Goal: Use online tool/utility: Use online tool/utility

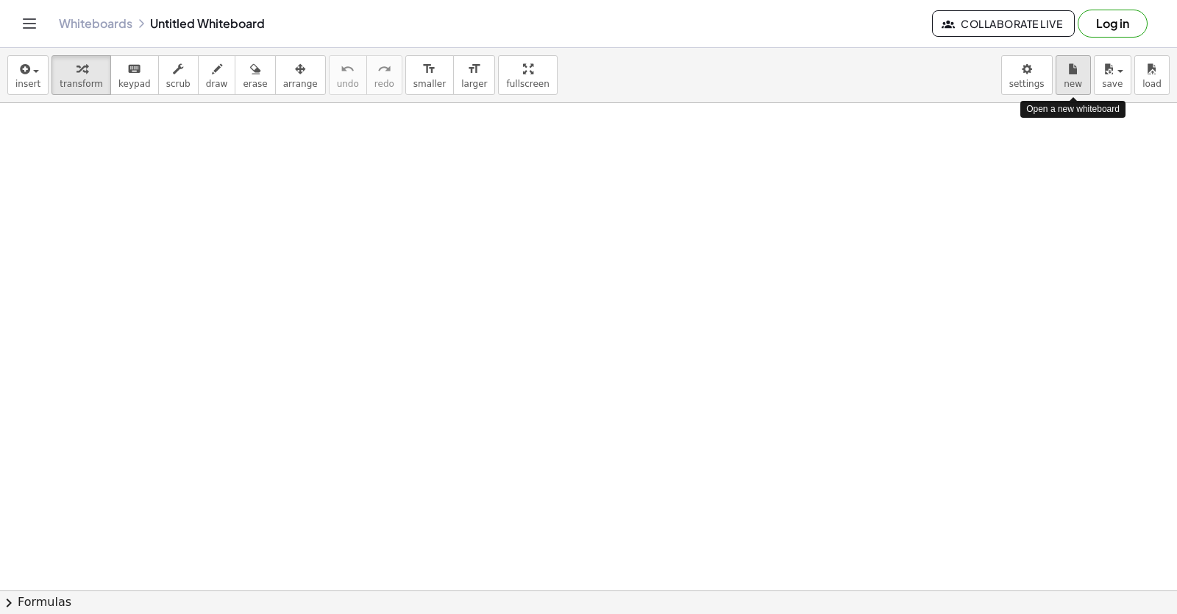
click at [1075, 84] on span "new" at bounding box center [1073, 84] width 18 height 10
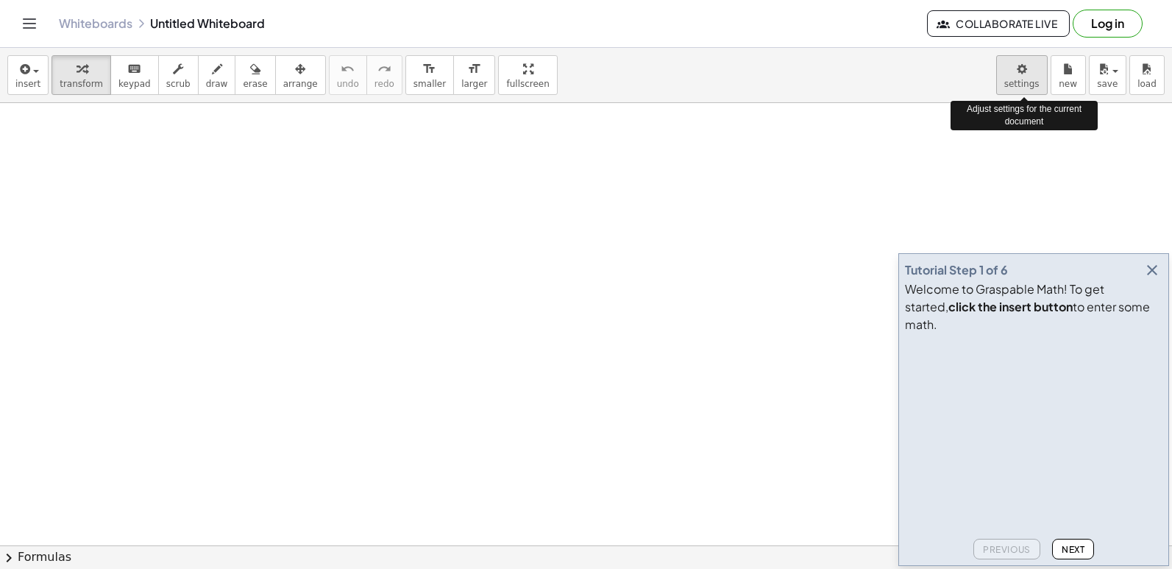
click at [1028, 77] on body "Graspable Math Activities Get Started Activity Bank Assigned Work Classes White…" at bounding box center [586, 284] width 1172 height 569
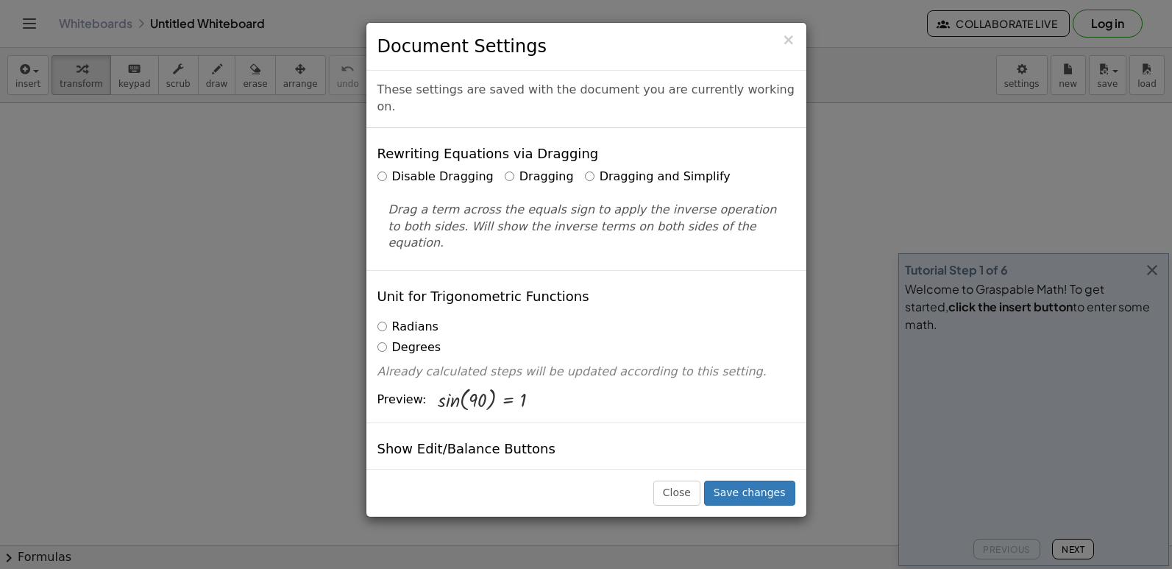
click at [585, 168] on label "Dragging and Simplify" at bounding box center [658, 176] width 146 height 17
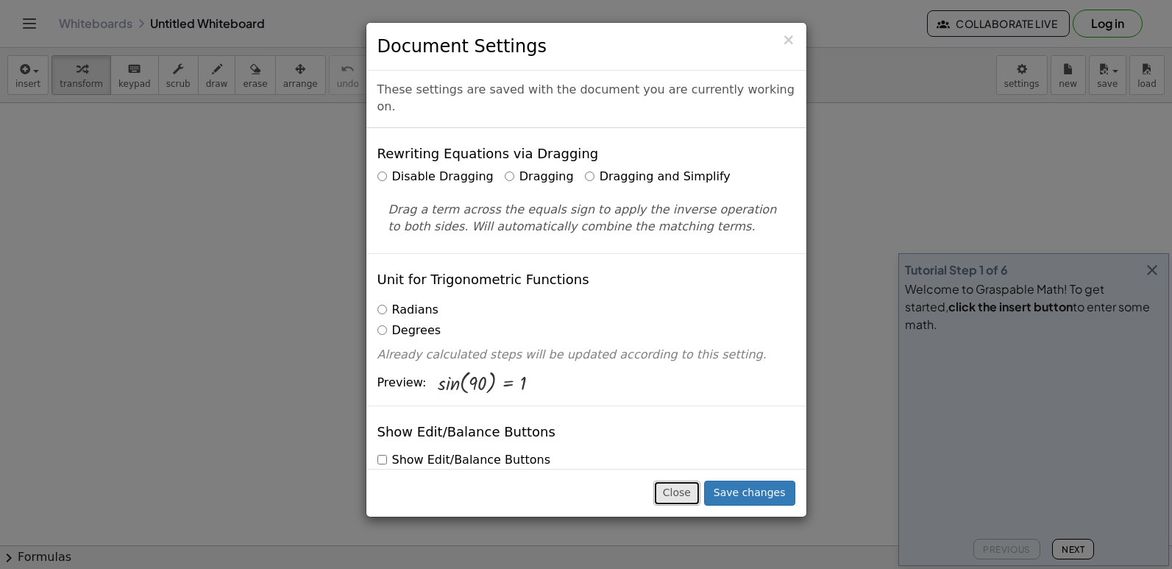
drag, startPoint x: 566, startPoint y: 154, endPoint x: 694, endPoint y: 494, distance: 363.2
click at [694, 494] on button "Close" at bounding box center [676, 492] width 47 height 25
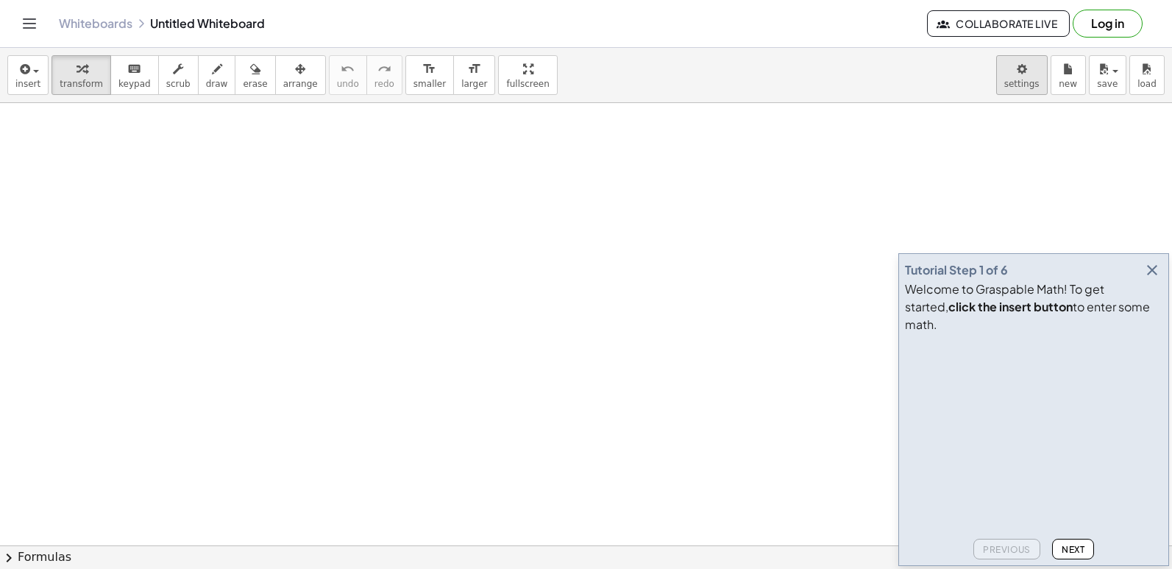
click at [1034, 79] on body "Graspable Math Activities Get Started Activity Bank Assigned Work Classes White…" at bounding box center [586, 284] width 1172 height 569
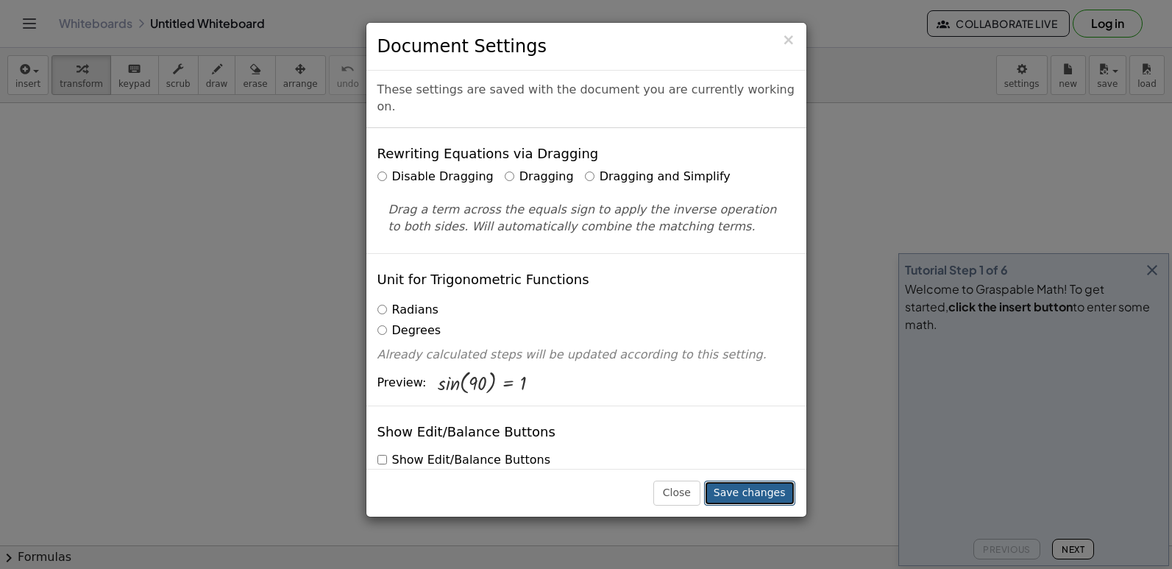
click at [760, 495] on button "Save changes" at bounding box center [749, 492] width 91 height 25
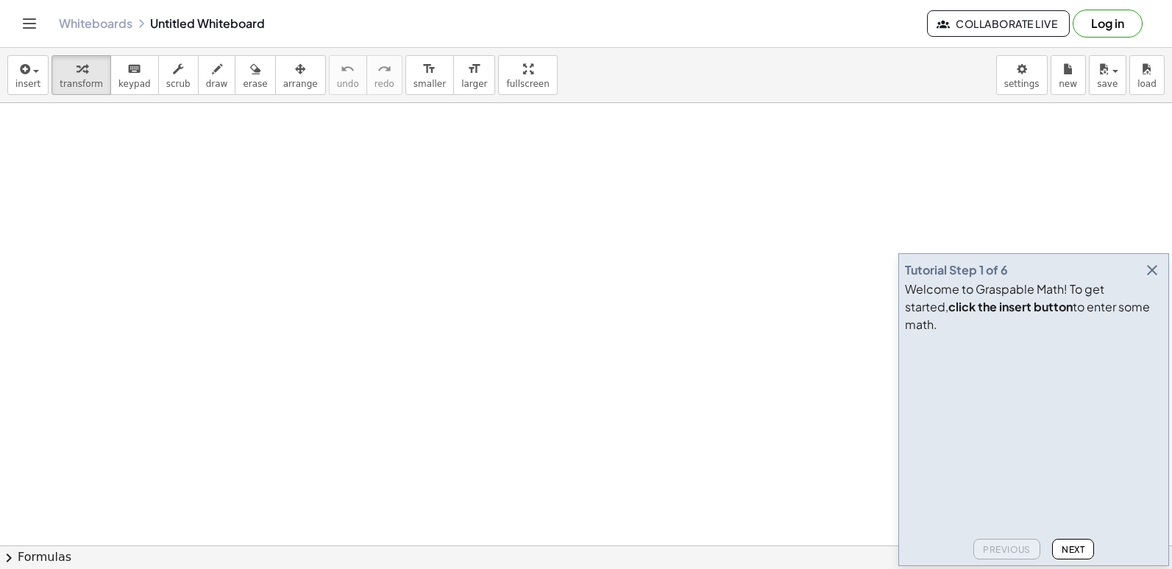
click at [1155, 279] on icon "button" at bounding box center [1152, 270] width 18 height 18
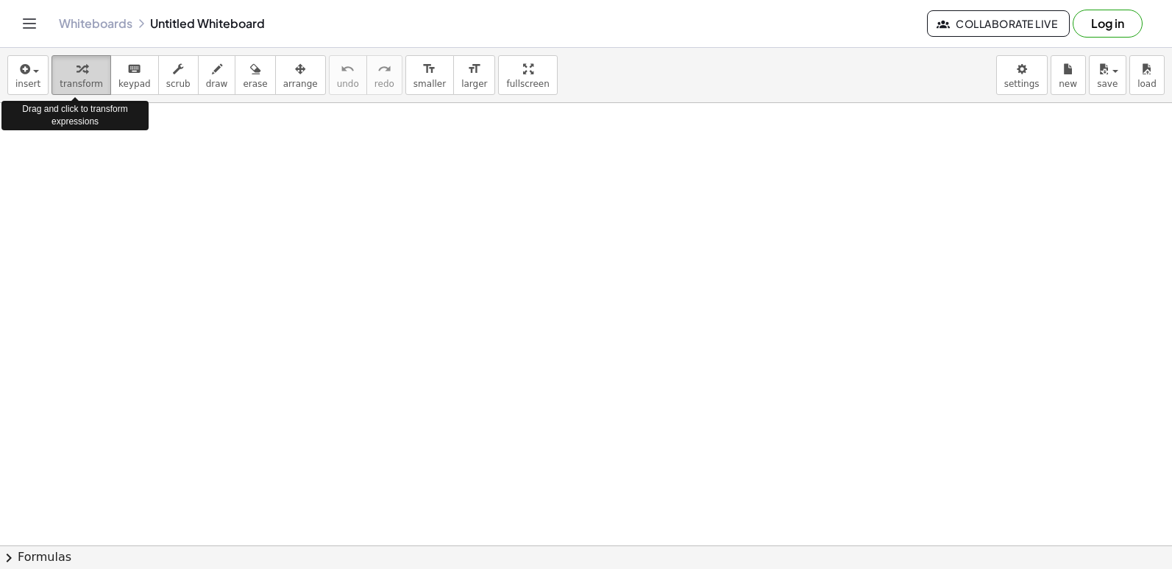
click at [77, 59] on button "transform" at bounding box center [81, 75] width 60 height 40
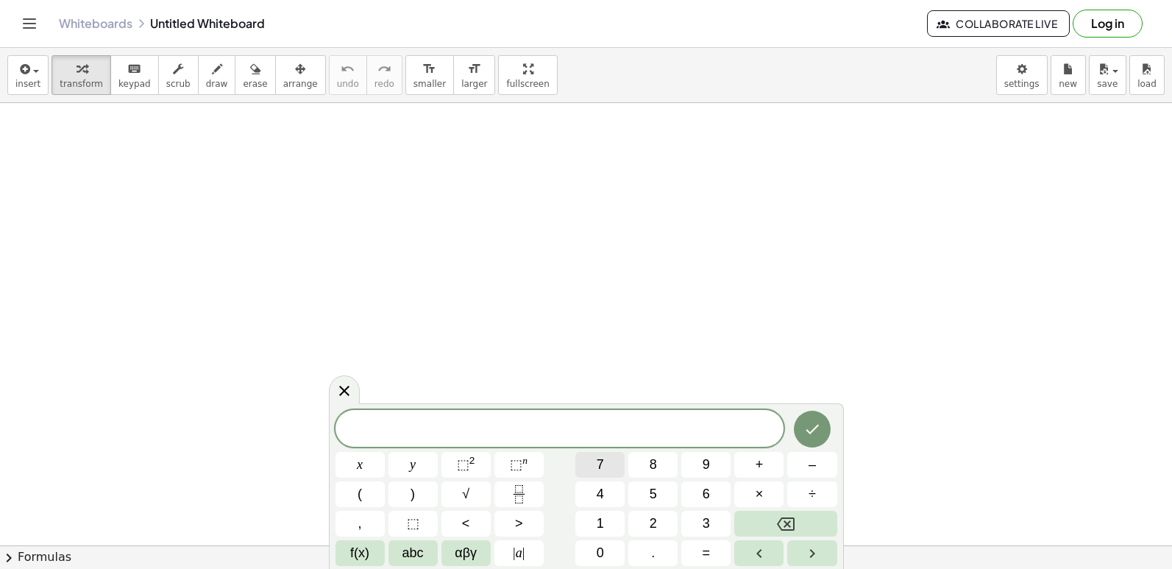
click at [607, 472] on button "7" at bounding box center [599, 465] width 49 height 26
click at [564, 428] on span "7 ​" at bounding box center [559, 429] width 449 height 21
click at [810, 450] on div "7 x ​ x y ⬚ 2 ⬚ n 7 8 9 + – ( ) √ 4 5 6 × ÷ , ⬚ < > 1 2 3 f(x) abc αβγ | a | 0 …" at bounding box center [586, 488] width 502 height 156
click at [815, 465] on span "–" at bounding box center [811, 465] width 7 height 20
click at [709, 554] on span "=" at bounding box center [707, 553] width 8 height 20
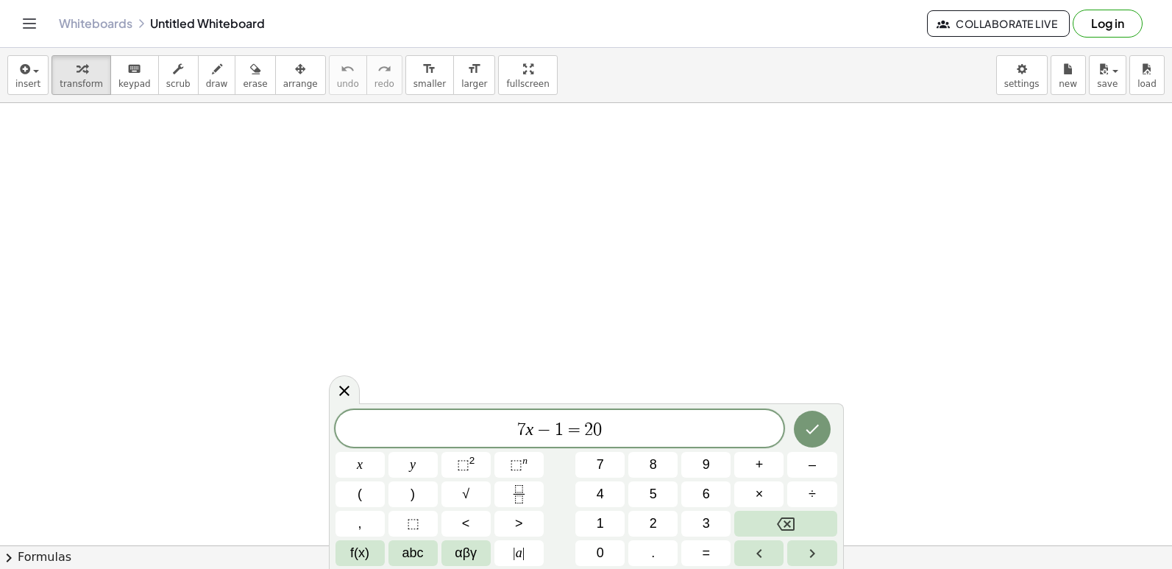
click at [795, 411] on div at bounding box center [811, 429] width 49 height 38
click at [811, 430] on icon "Done" at bounding box center [812, 429] width 18 height 18
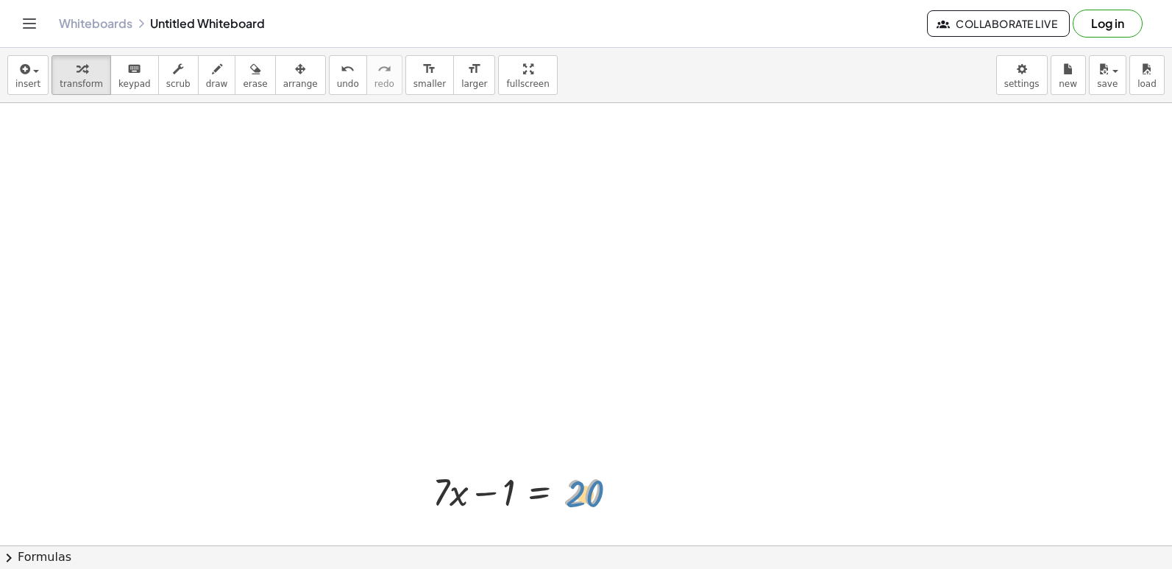
click at [600, 503] on div at bounding box center [530, 491] width 210 height 50
drag, startPoint x: 614, startPoint y: 524, endPoint x: 686, endPoint y: 460, distance: 95.9
drag, startPoint x: 785, startPoint y: 522, endPoint x: 802, endPoint y: 516, distance: 17.9
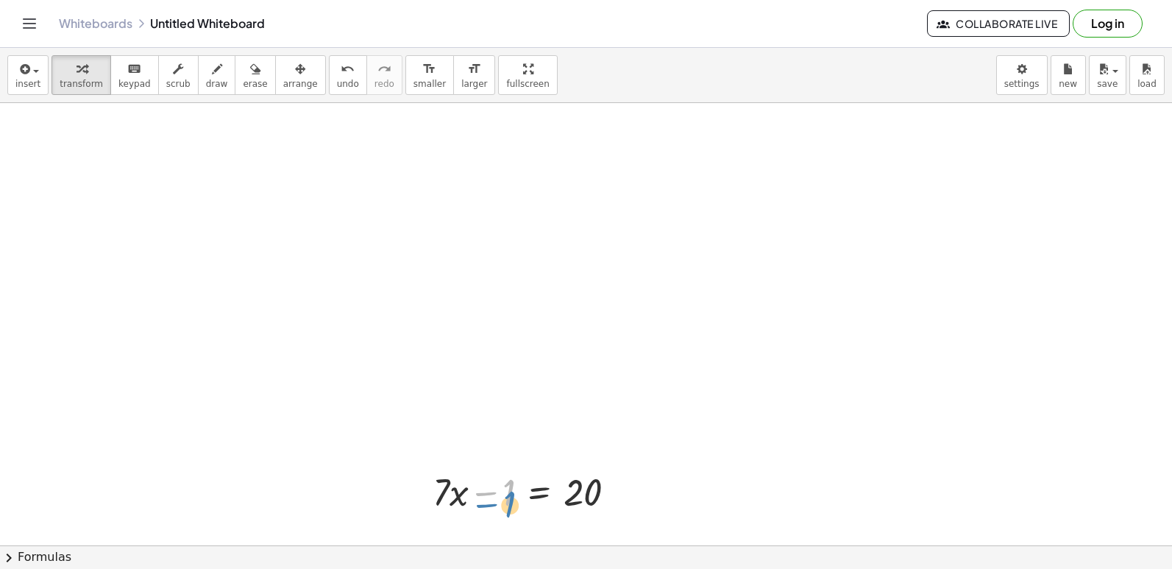
click at [494, 505] on div at bounding box center [530, 491] width 210 height 50
drag, startPoint x: 494, startPoint y: 494, endPoint x: 480, endPoint y: 475, distance: 23.7
click at [480, 475] on div at bounding box center [530, 491] width 210 height 50
drag, startPoint x: 494, startPoint y: 471, endPoint x: 625, endPoint y: 462, distance: 132.0
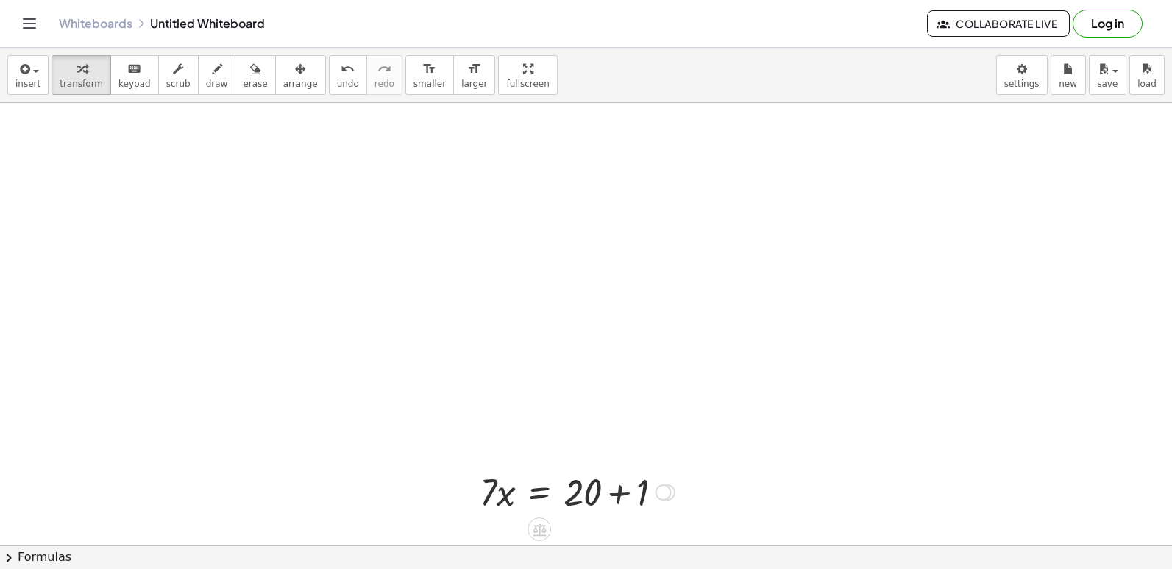
click at [622, 489] on div at bounding box center [577, 491] width 210 height 50
drag, startPoint x: 488, startPoint y: 117, endPoint x: 579, endPoint y: 154, distance: 98.6
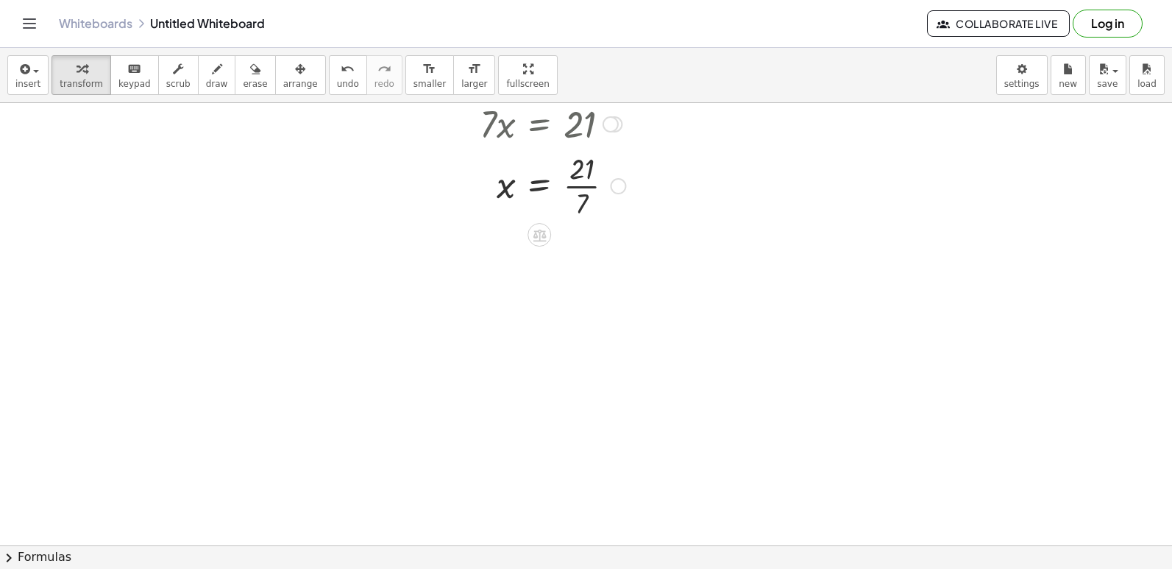
click at [578, 185] on div at bounding box center [552, 185] width 160 height 74
click at [456, 498] on div at bounding box center [586, 103] width 1172 height 1768
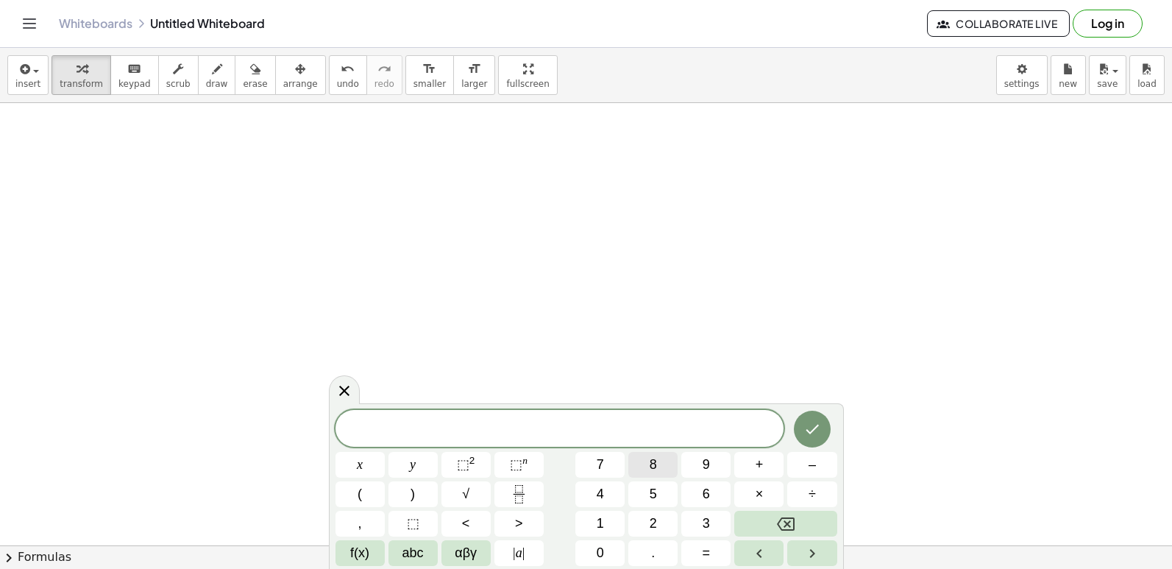
click at [666, 469] on button "8" at bounding box center [652, 465] width 49 height 26
click at [460, 560] on span "αβγ" at bounding box center [466, 553] width 22 height 20
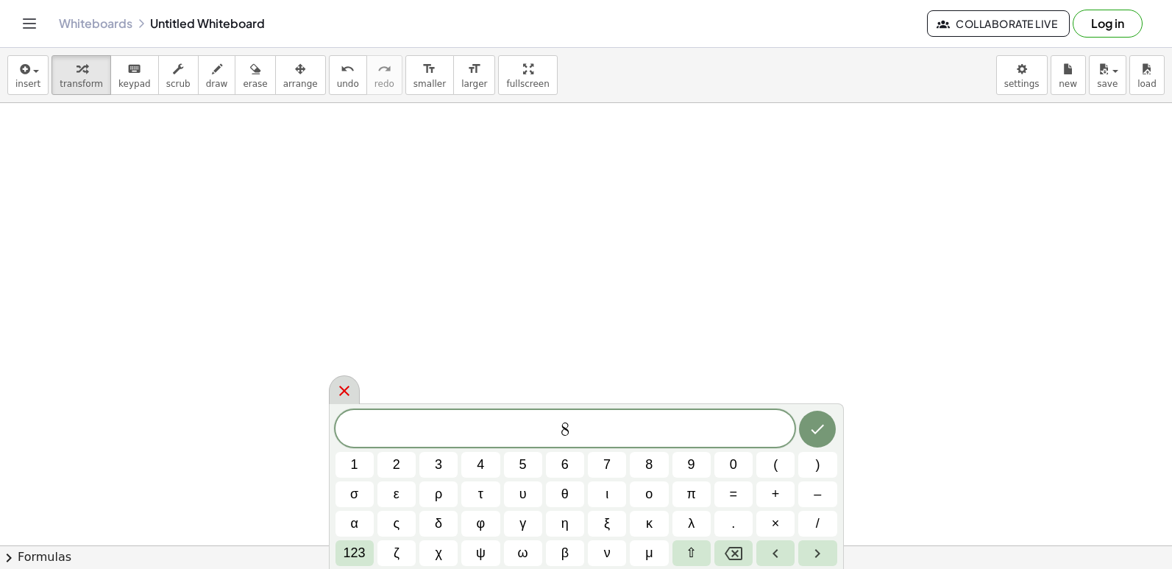
click at [333, 393] on div at bounding box center [344, 389] width 31 height 29
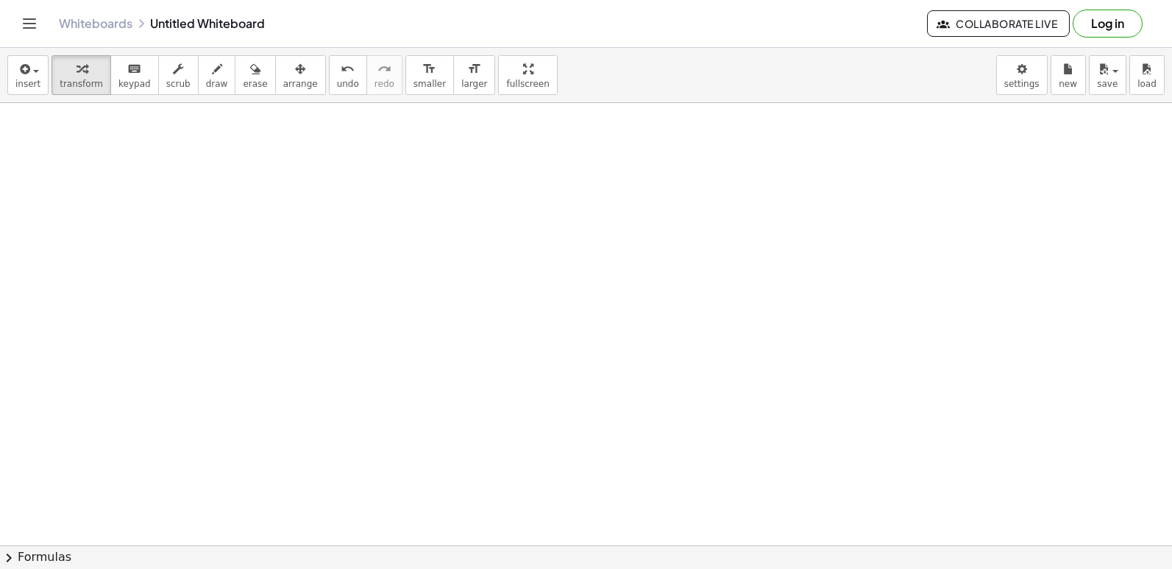
click at [414, 466] on div at bounding box center [586, 103] width 1172 height 1768
click at [424, 484] on div at bounding box center [586, 103] width 1172 height 1768
drag, startPoint x: 457, startPoint y: 486, endPoint x: 461, endPoint y: 494, distance: 8.6
click at [461, 494] on div at bounding box center [586, 103] width 1172 height 1768
click at [491, 568] on html "Graspable Math Activities Get Started Activity Bank Assigned Work Classes White…" at bounding box center [586, 284] width 1172 height 569
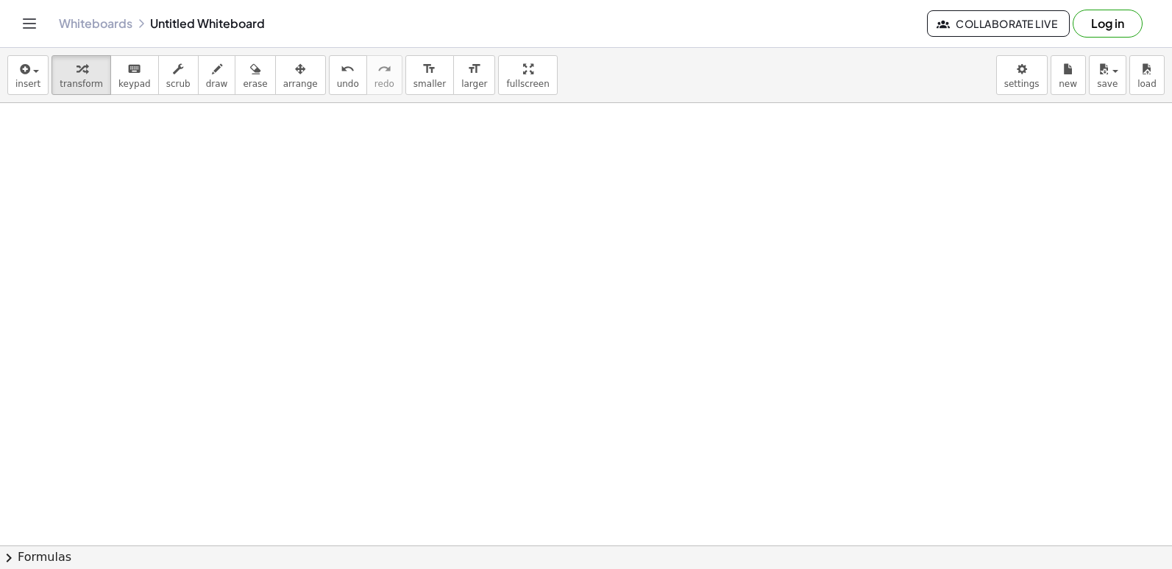
click at [533, 465] on div at bounding box center [586, 103] width 1172 height 1768
drag, startPoint x: 533, startPoint y: 465, endPoint x: 536, endPoint y: 476, distance: 11.4
click at [535, 479] on div at bounding box center [586, 103] width 1172 height 1768
click at [538, 474] on div at bounding box center [586, 103] width 1172 height 1768
click at [0, 0] on div "8 1 2 3 4 5 6 7 8 9 0 ( ) σ ε ρ τ υ θ ι ο π = + – α ς δ φ γ η ξ κ λ . × / 123 ζ…" at bounding box center [0, 0] width 0 height 0
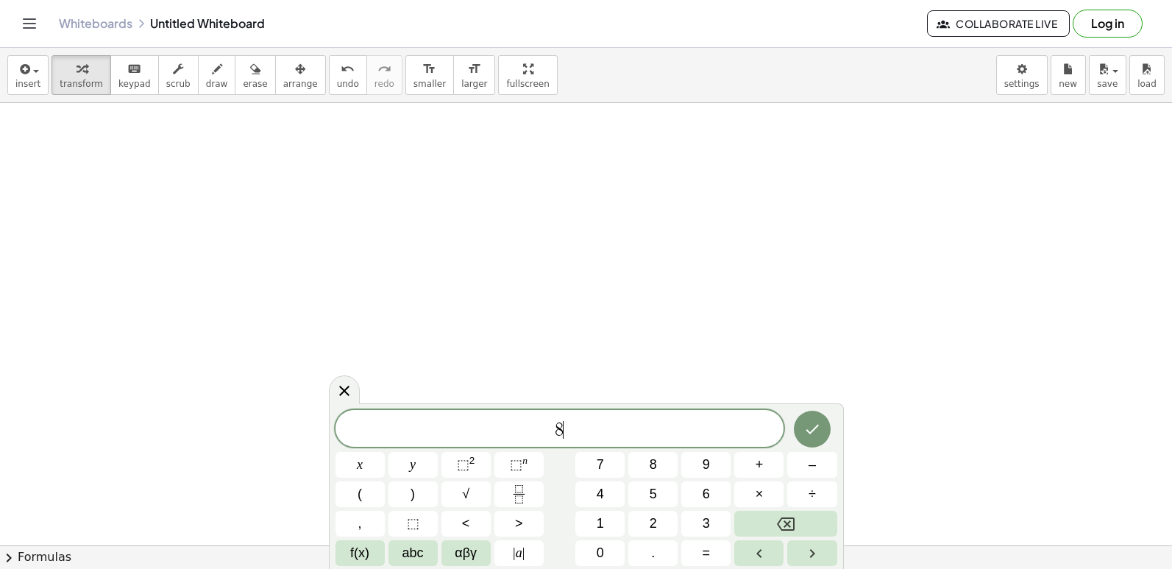
click at [564, 491] on div "8 ​ x y ⬚ 2 ⬚ n 7 8 9 + – ( ) √ 4 5 6 × ÷ , ⬚ < > 1 2 3 f(x) abc αβγ | a | 0 . =" at bounding box center [586, 488] width 502 height 156
click at [413, 489] on div "8 x y ⬚ 2 ⬚ n 7 8 9 + – ( ) √ 4 5 6 × ÷ , ⬚ < > 1 2 3 f(x) abc αβγ | a | 0 . =" at bounding box center [586, 488] width 502 height 156
click at [418, 463] on button "y" at bounding box center [412, 465] width 49 height 26
click at [801, 458] on button "–" at bounding box center [811, 465] width 49 height 26
click at [713, 458] on button "9" at bounding box center [705, 465] width 49 height 26
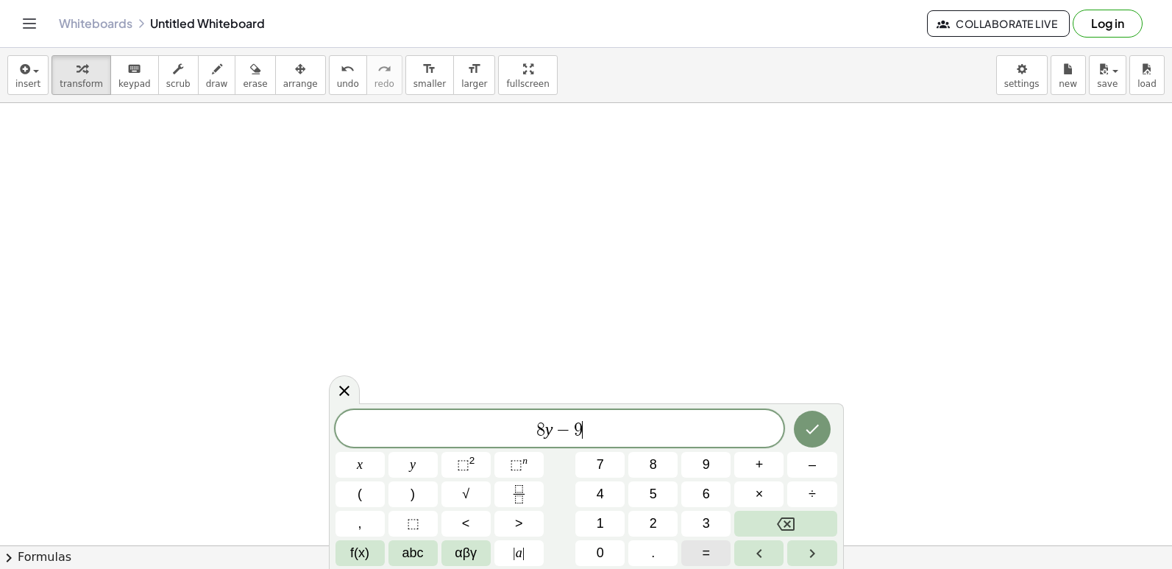
click at [705, 554] on span "=" at bounding box center [707, 553] width 8 height 20
click at [600, 530] on button "1" at bounding box center [599, 524] width 49 height 26
click at [646, 494] on button "5" at bounding box center [652, 494] width 49 height 26
click at [831, 431] on div at bounding box center [811, 429] width 49 height 38
click at [813, 430] on icon "Done" at bounding box center [811, 429] width 13 height 10
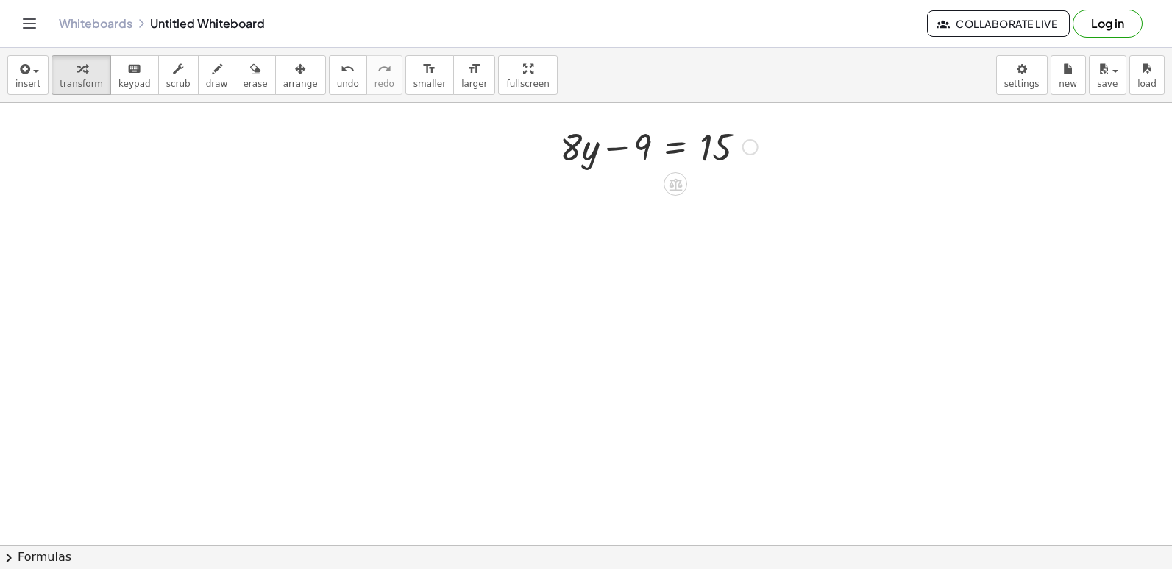
scroll to position [1178, 0]
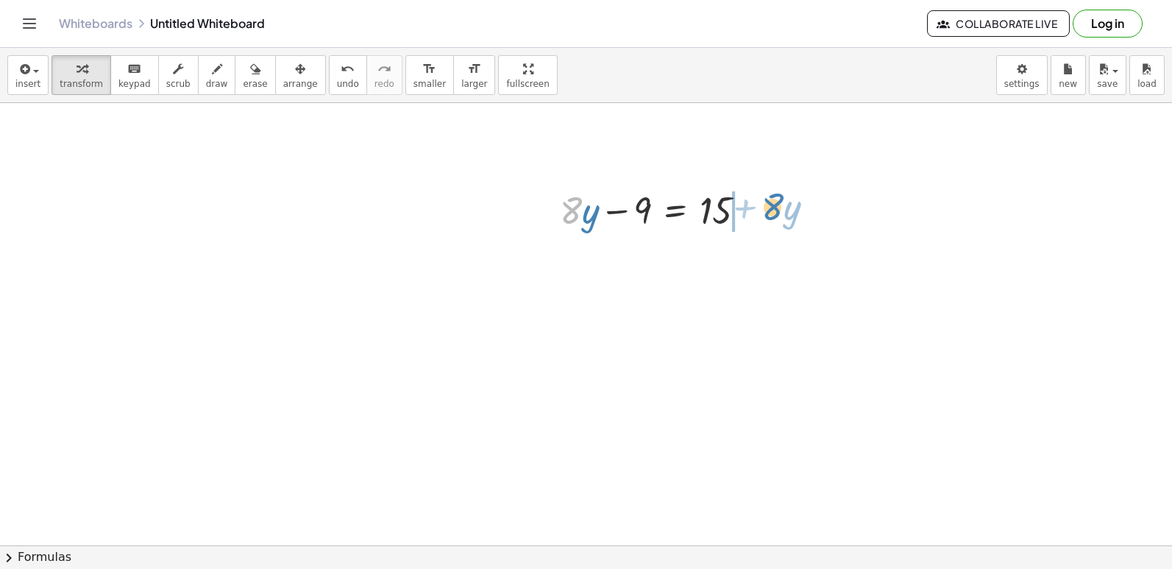
drag, startPoint x: 577, startPoint y: 211, endPoint x: 764, endPoint y: 205, distance: 187.7
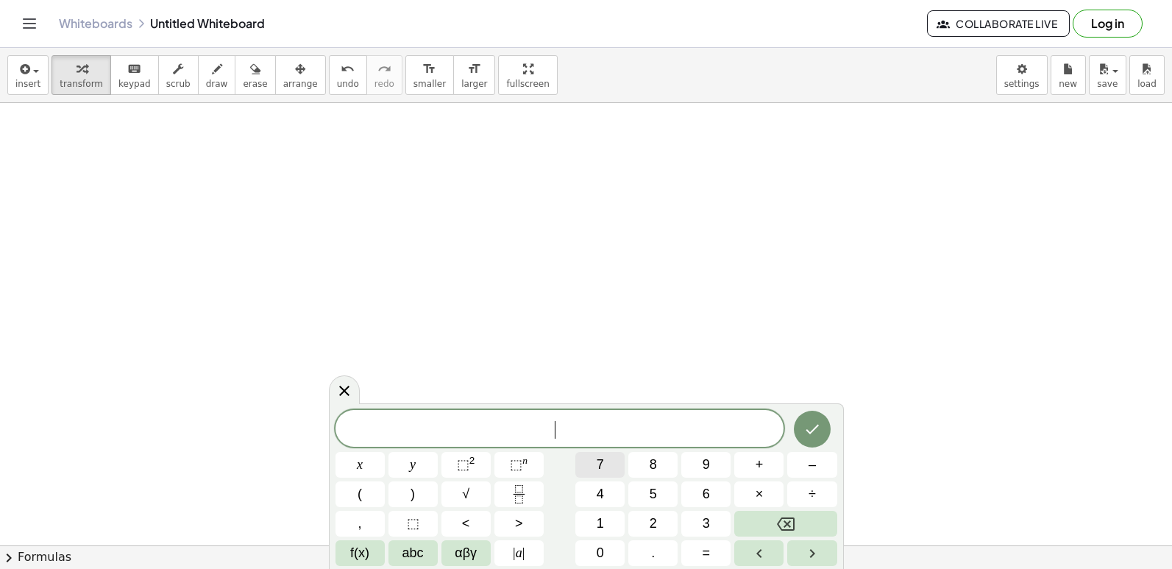
click at [605, 469] on button "7" at bounding box center [599, 465] width 49 height 26
click at [827, 463] on button "–" at bounding box center [811, 465] width 49 height 26
click at [605, 522] on button "1" at bounding box center [599, 524] width 49 height 26
click at [649, 488] on button "5" at bounding box center [652, 494] width 49 height 26
click at [714, 533] on button "3" at bounding box center [705, 524] width 49 height 26
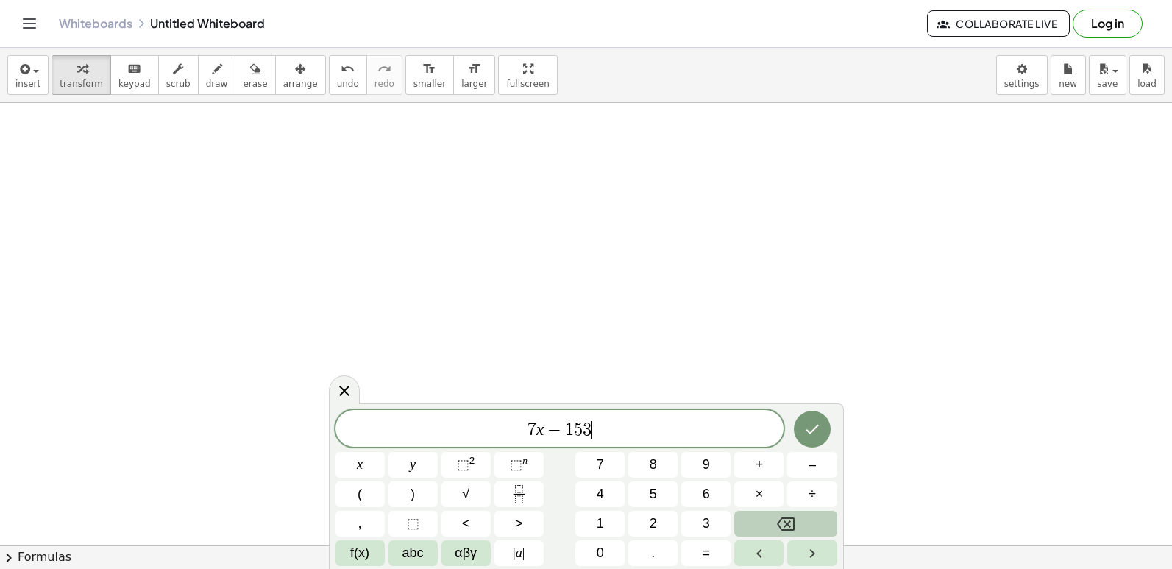
click at [789, 525] on icon "Backspace" at bounding box center [786, 523] width 18 height 13
click at [704, 554] on span "=" at bounding box center [707, 553] width 8 height 20
click at [602, 520] on button "1" at bounding box center [599, 524] width 49 height 26
click at [705, 513] on button "3" at bounding box center [705, 524] width 49 height 26
click at [810, 427] on icon "Done" at bounding box center [812, 429] width 18 height 18
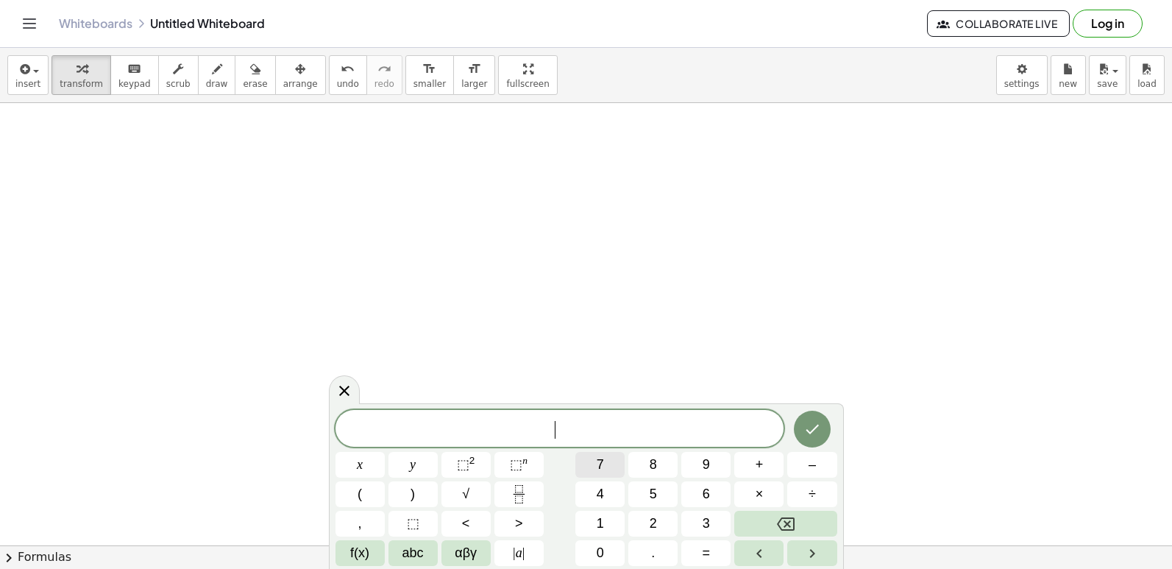
click at [597, 455] on span "7" at bounding box center [600, 465] width 7 height 20
click at [805, 508] on div "7 x ​ x y ⬚ 2 ⬚ n 7 8 9 + – ( ) √ 4 5 6 × ÷ , ⬚ < > 1 2 3 f(x) abc αβγ | a | 0 …" at bounding box center [586, 488] width 502 height 156
click at [815, 461] on button "–" at bounding box center [811, 465] width 49 height 26
click at [595, 525] on button "1" at bounding box center [599, 524] width 49 height 26
click at [632, 483] on button "5" at bounding box center [652, 494] width 49 height 26
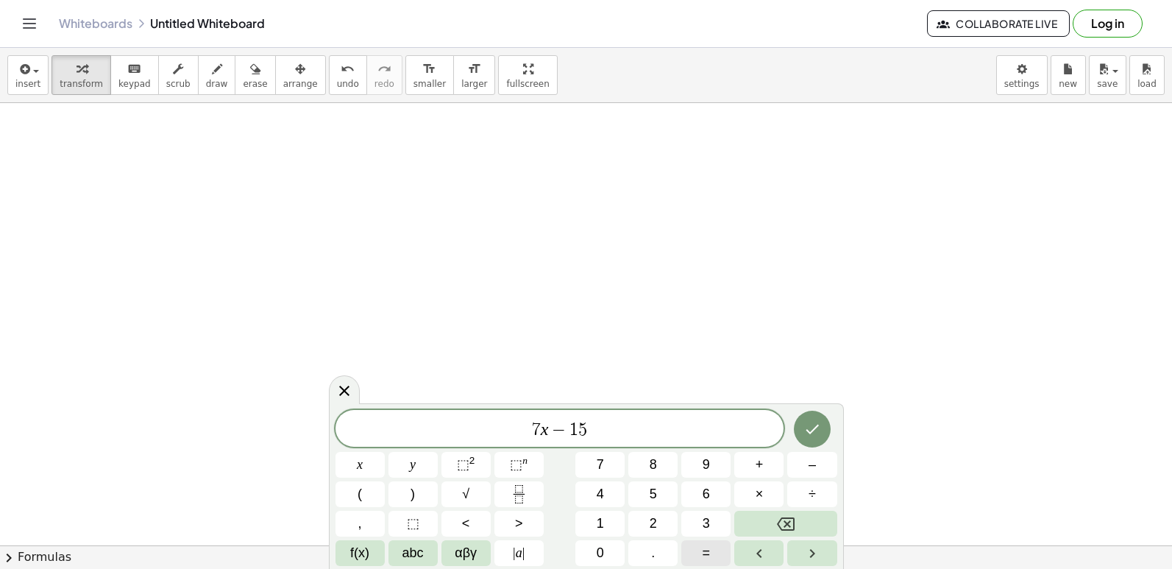
click at [716, 548] on button "=" at bounding box center [705, 553] width 49 height 26
click at [613, 524] on button "1" at bounding box center [599, 524] width 49 height 26
drag, startPoint x: 698, startPoint y: 510, endPoint x: 708, endPoint y: 513, distance: 10.0
click at [704, 512] on div "7 x − 1 5 = 1 ​ x y ⬚ 2 ⬚ n 7 8 9 + – ( ) √ 4 5 6 × ÷ , ⬚ < > 1 2 3 f(x) abc αβ…" at bounding box center [586, 488] width 502 height 156
click at [742, 502] on div "7 x − 1 5 = 1 x y ⬚ 2 ⬚ n 7 8 9 + – ( ) √ 4 5 6 × ÷ , ⬚ < > 1 2 3 f(x) abc αβγ …" at bounding box center [586, 488] width 502 height 156
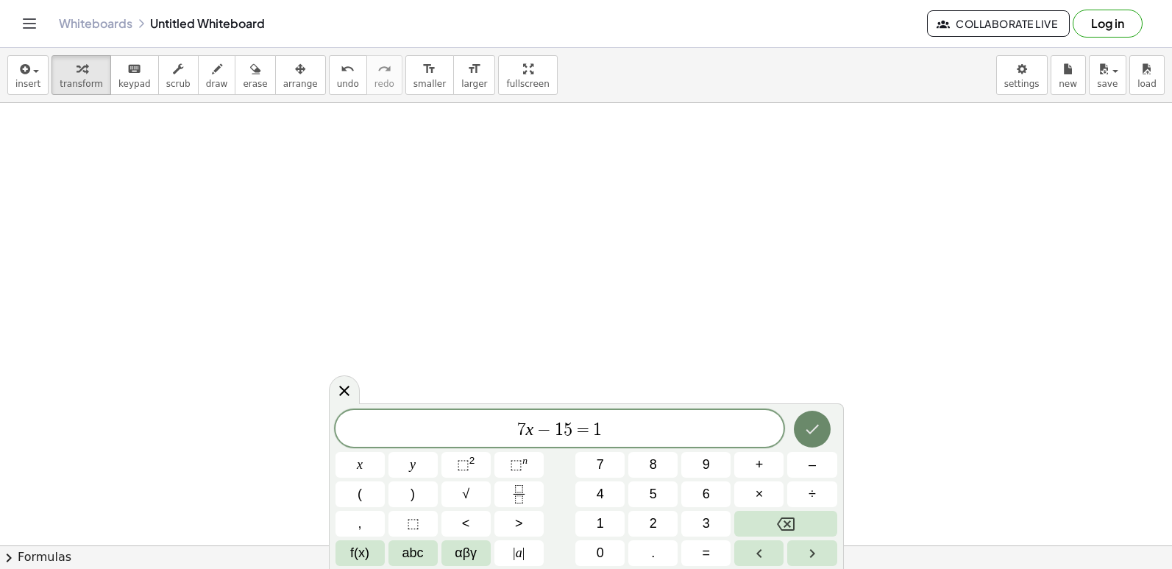
click at [801, 424] on button "Done" at bounding box center [812, 428] width 37 height 37
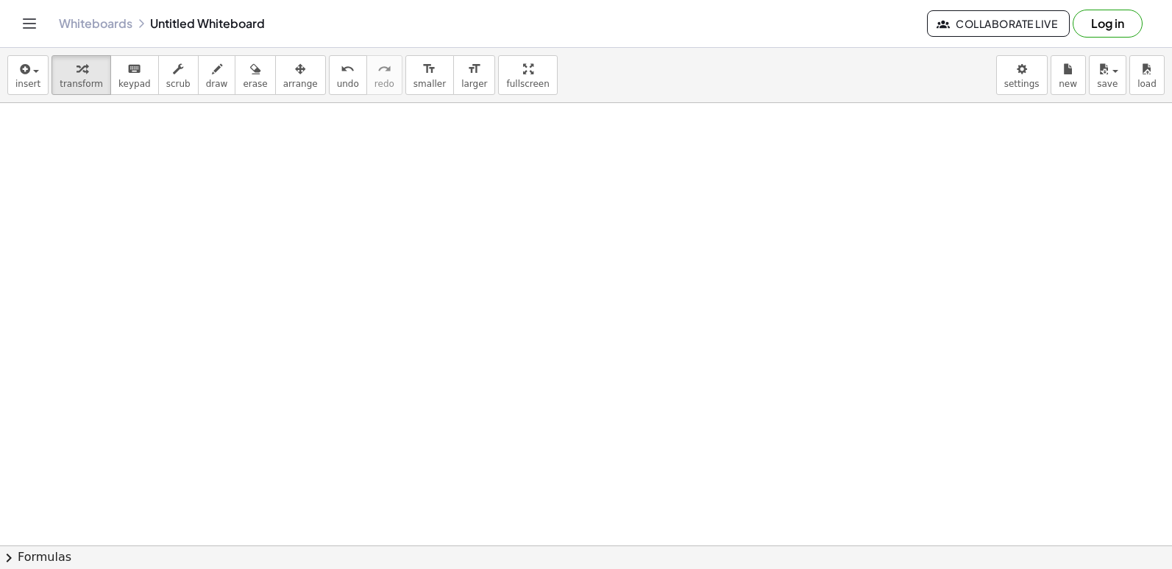
scroll to position [2138, 0]
drag, startPoint x: 483, startPoint y: 522, endPoint x: 605, endPoint y: 409, distance: 166.0
drag, startPoint x: 619, startPoint y: 412, endPoint x: 601, endPoint y: 498, distance: 87.9
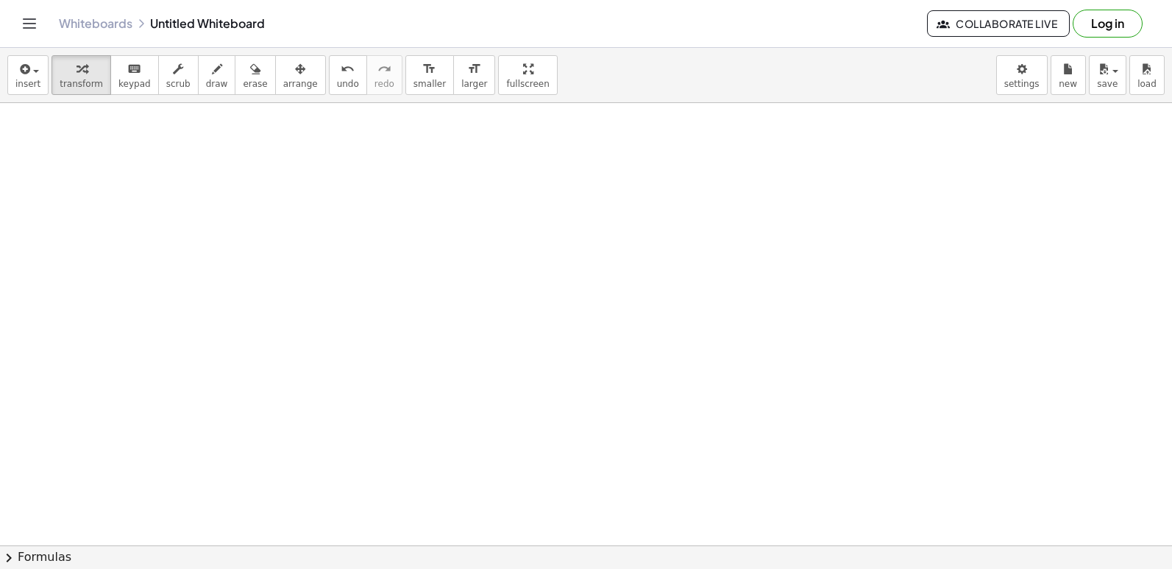
drag, startPoint x: 597, startPoint y: 483, endPoint x: 604, endPoint y: 477, distance: 8.9
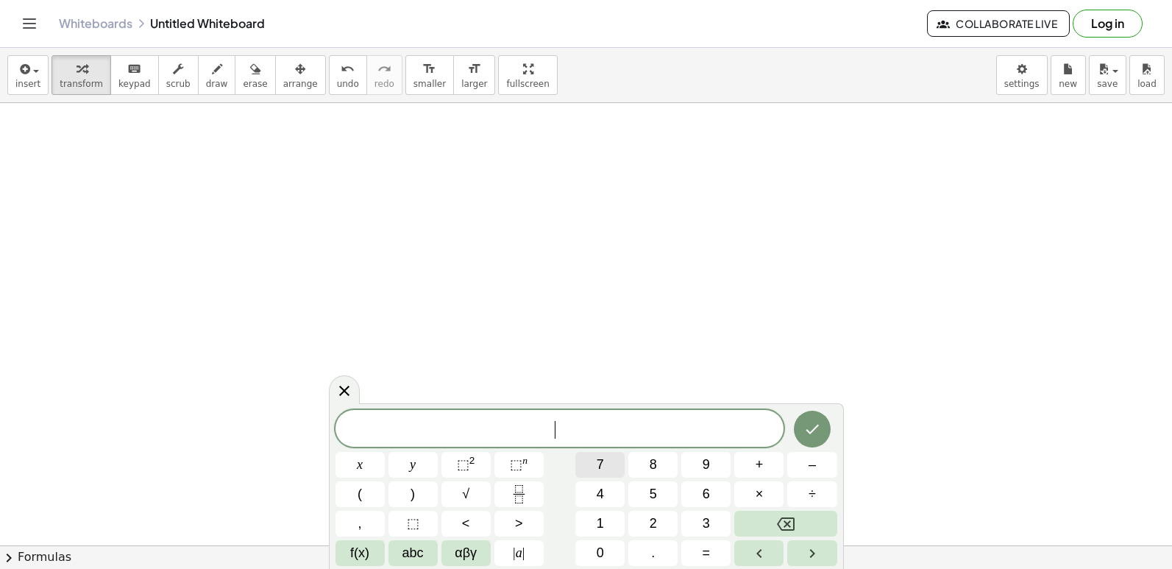
click at [606, 476] on button "7" at bounding box center [599, 465] width 49 height 26
click at [814, 527] on button "Backspace" at bounding box center [785, 524] width 102 height 26
click at [614, 517] on button "1" at bounding box center [599, 524] width 49 height 26
click at [610, 550] on button "0" at bounding box center [599, 553] width 49 height 26
click at [761, 463] on span "+" at bounding box center [759, 465] width 8 height 20
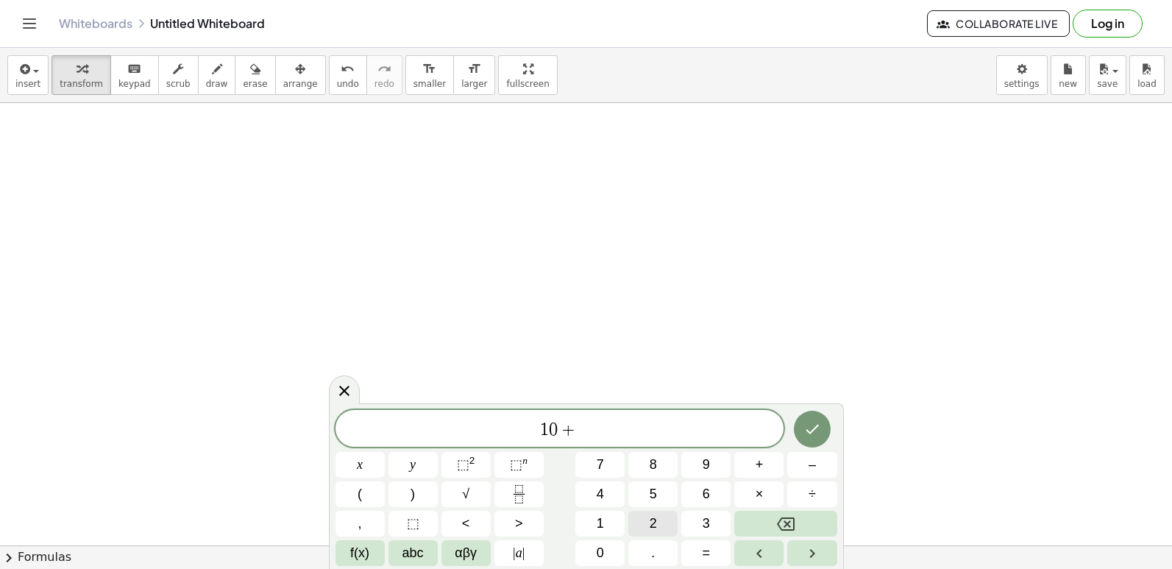
click at [653, 515] on button "2" at bounding box center [652, 524] width 49 height 26
click at [658, 484] on button "5" at bounding box center [652, 494] width 49 height 26
click at [717, 546] on button "=" at bounding box center [705, 553] width 49 height 26
click at [593, 469] on button "7" at bounding box center [599, 465] width 49 height 26
click at [672, 521] on button "2" at bounding box center [652, 524] width 49 height 26
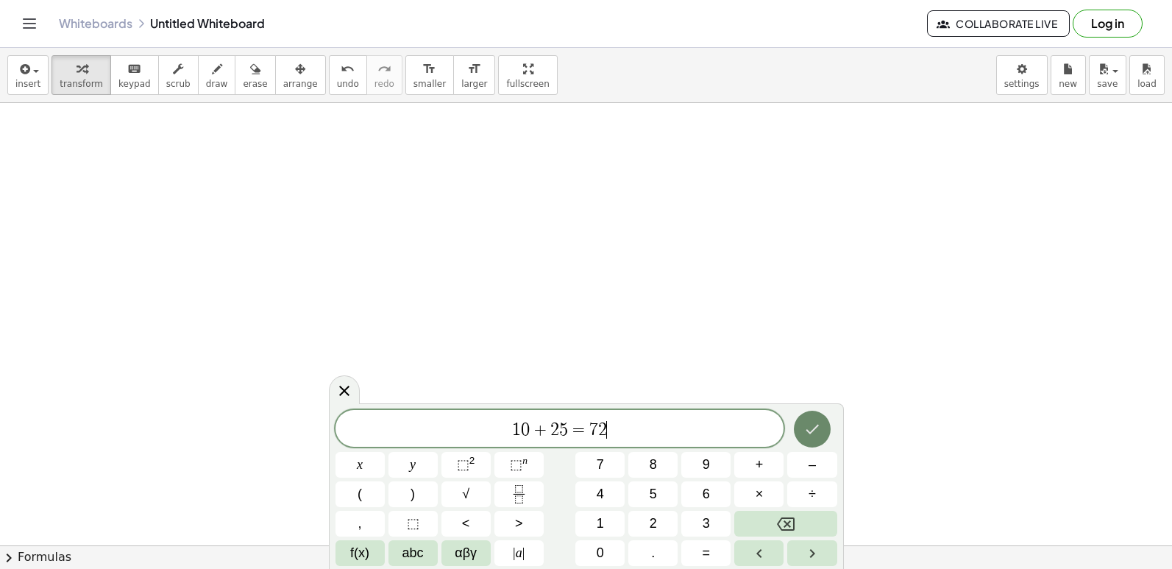
click at [824, 432] on button "Done" at bounding box center [812, 428] width 37 height 37
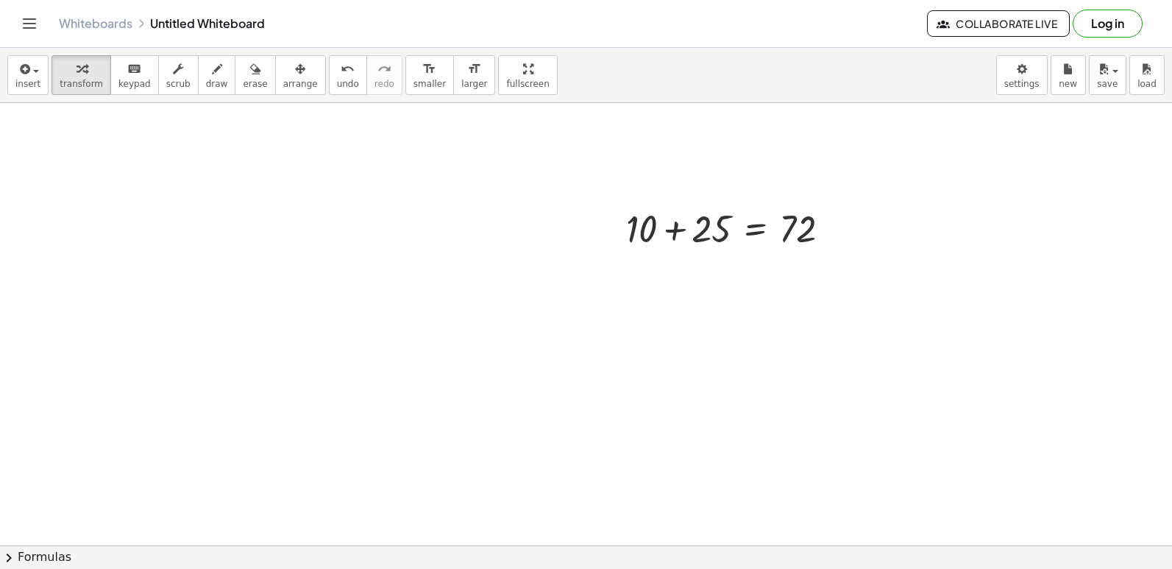
scroll to position [2431, 0]
drag, startPoint x: 691, startPoint y: 207, endPoint x: 833, endPoint y: 165, distance: 147.5
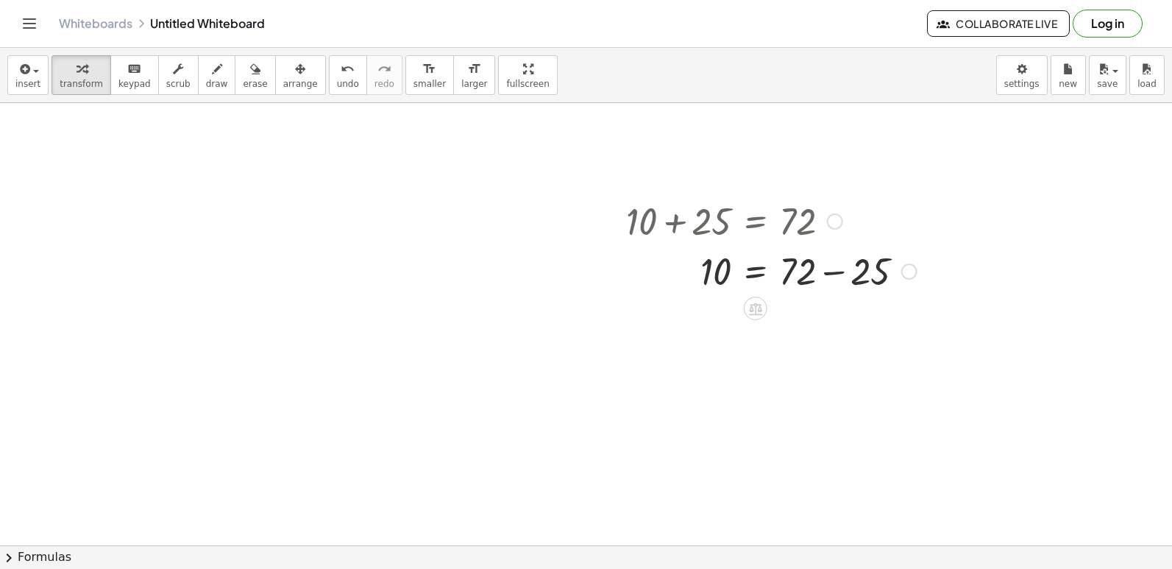
drag, startPoint x: 824, startPoint y: 274, endPoint x: 828, endPoint y: 267, distance: 8.0
click at [826, 270] on div at bounding box center [771, 270] width 305 height 50
click at [786, 305] on div at bounding box center [771, 319] width 305 height 49
click at [786, 326] on div at bounding box center [771, 319] width 305 height 49
click at [757, 324] on div at bounding box center [771, 319] width 305 height 49
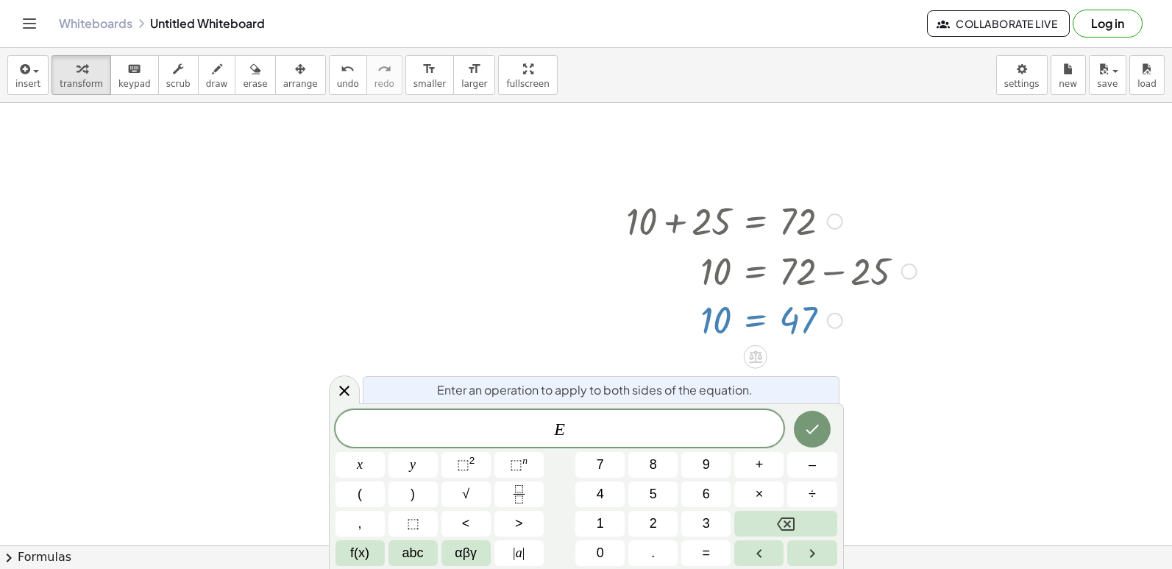
click at [343, 387] on icon at bounding box center [344, 391] width 18 height 18
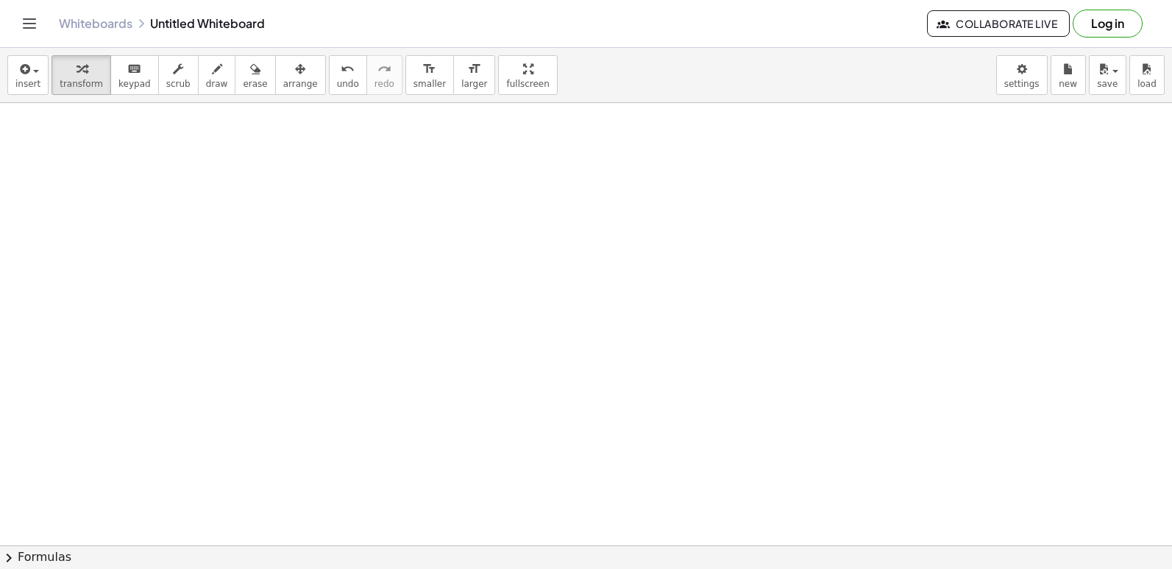
scroll to position [2947, 0]
drag, startPoint x: 633, startPoint y: 534, endPoint x: 648, endPoint y: 544, distance: 18.0
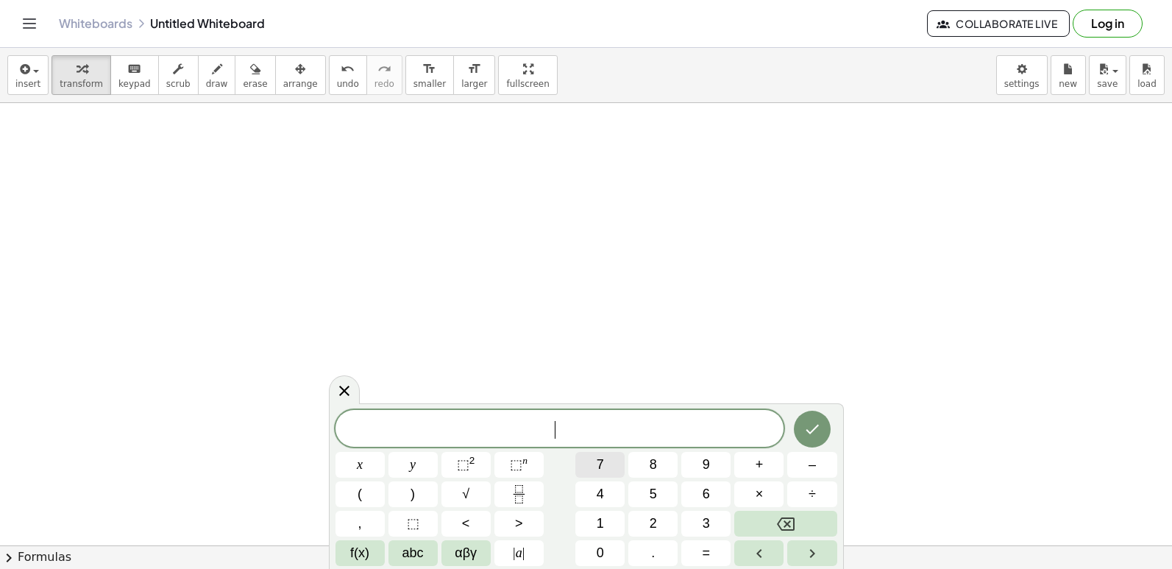
click at [597, 463] on span "7" at bounding box center [600, 465] width 7 height 20
click at [817, 469] on button "–" at bounding box center [811, 465] width 49 height 26
click at [723, 524] on button "3" at bounding box center [705, 524] width 49 height 26
click at [597, 524] on span "1" at bounding box center [600, 523] width 7 height 20
click at [700, 549] on button "=" at bounding box center [705, 553] width 49 height 26
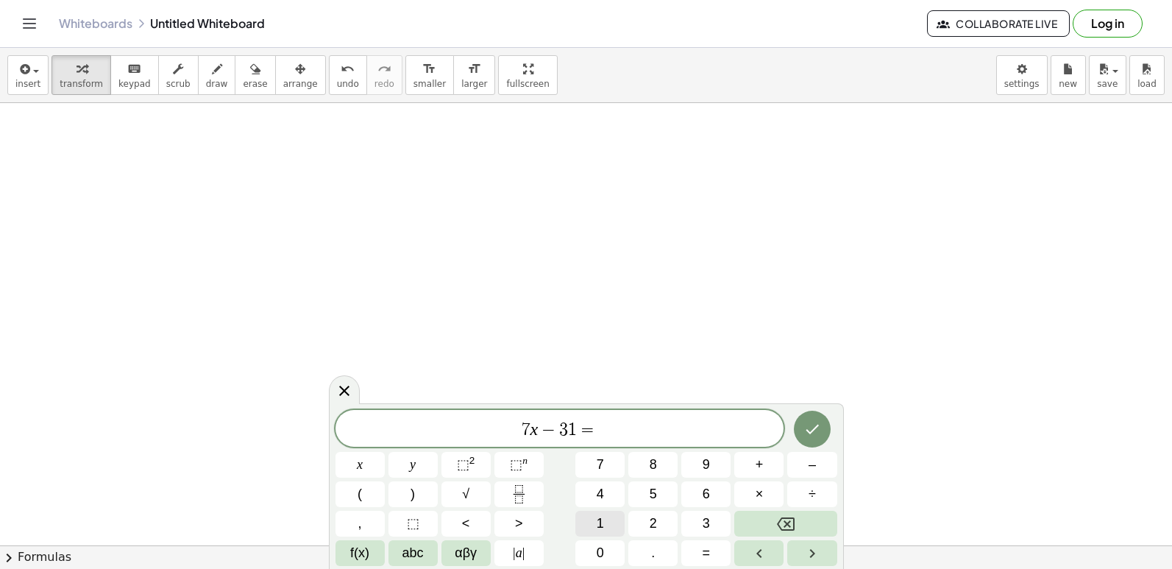
click at [597, 530] on span "1" at bounding box center [600, 523] width 7 height 20
click at [809, 430] on icon "Done" at bounding box center [812, 429] width 18 height 18
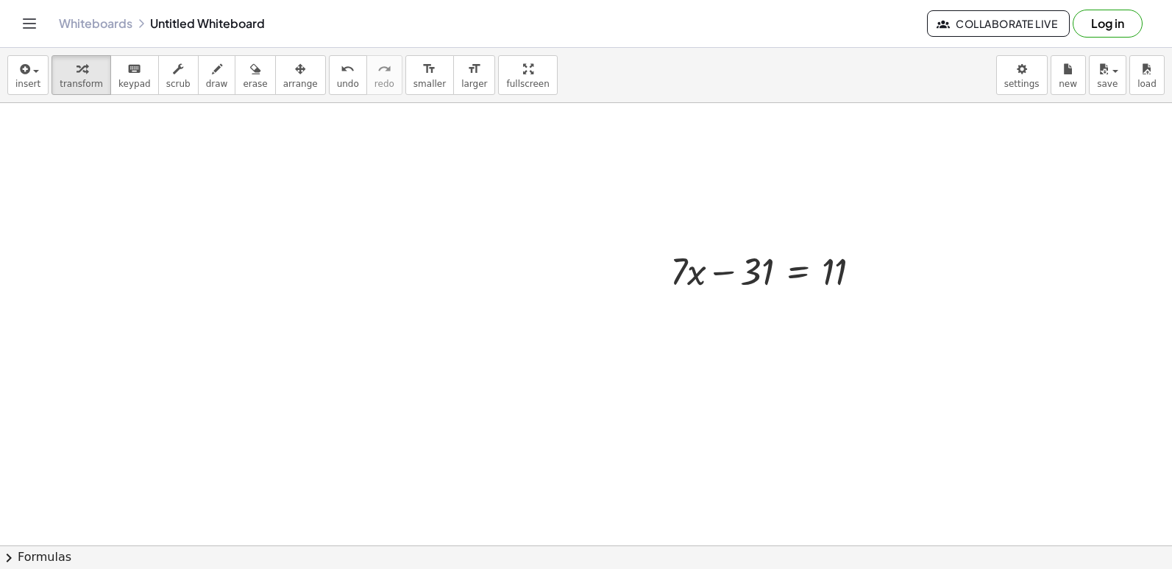
scroll to position [3315, 0]
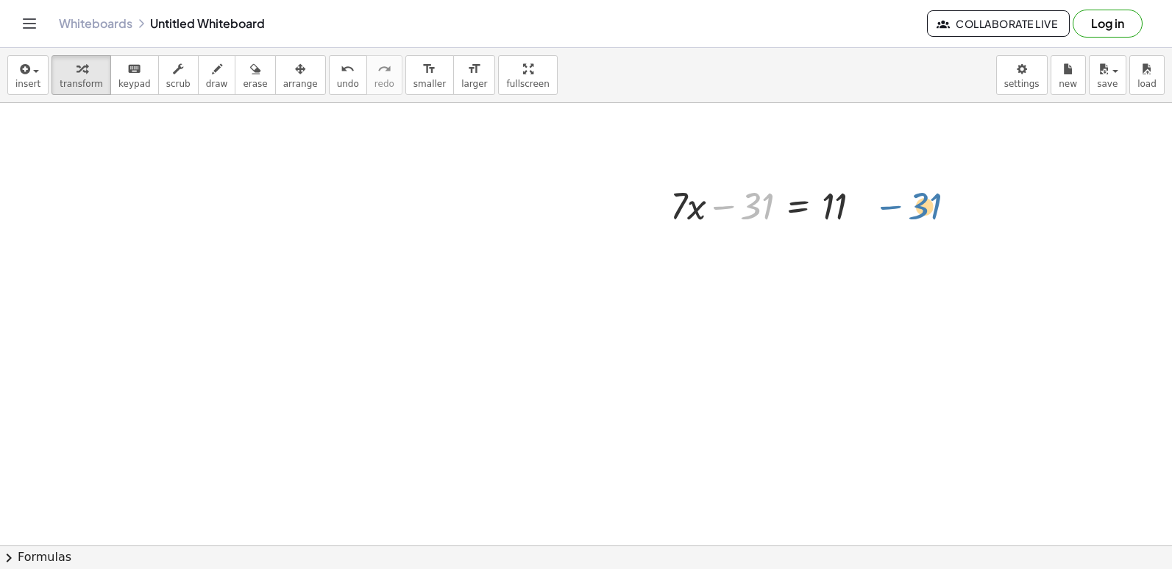
drag, startPoint x: 732, startPoint y: 207, endPoint x: 889, endPoint y: 204, distance: 157.4
click at [809, 211] on div at bounding box center [772, 204] width 218 height 50
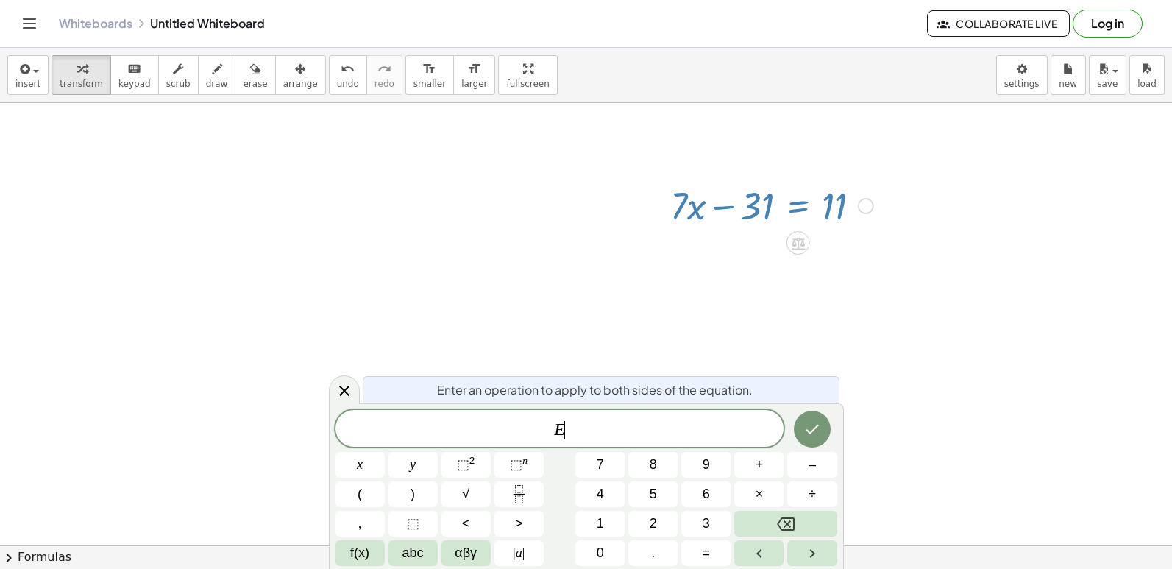
click at [827, 207] on div at bounding box center [772, 204] width 218 height 50
drag, startPoint x: 829, startPoint y: 199, endPoint x: 811, endPoint y: 224, distance: 30.5
click at [825, 208] on div at bounding box center [772, 204] width 218 height 50
click at [724, 207] on div at bounding box center [772, 204] width 218 height 50
click at [809, 424] on icon "Done" at bounding box center [812, 429] width 18 height 18
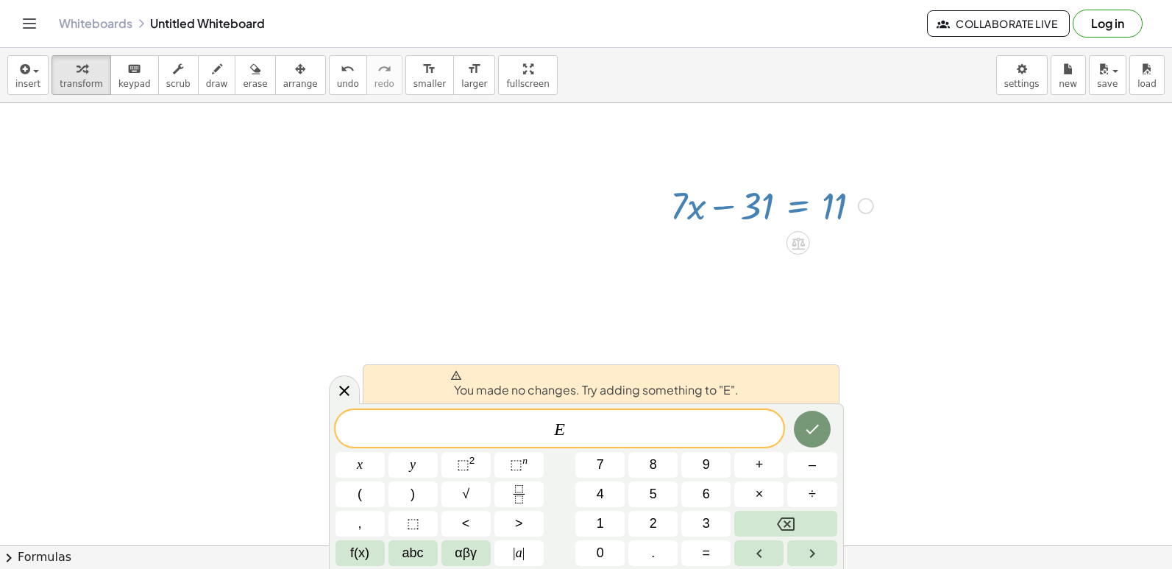
drag, startPoint x: 723, startPoint y: 207, endPoint x: 507, endPoint y: 381, distance: 277.8
click at [351, 396] on icon at bounding box center [344, 391] width 18 height 18
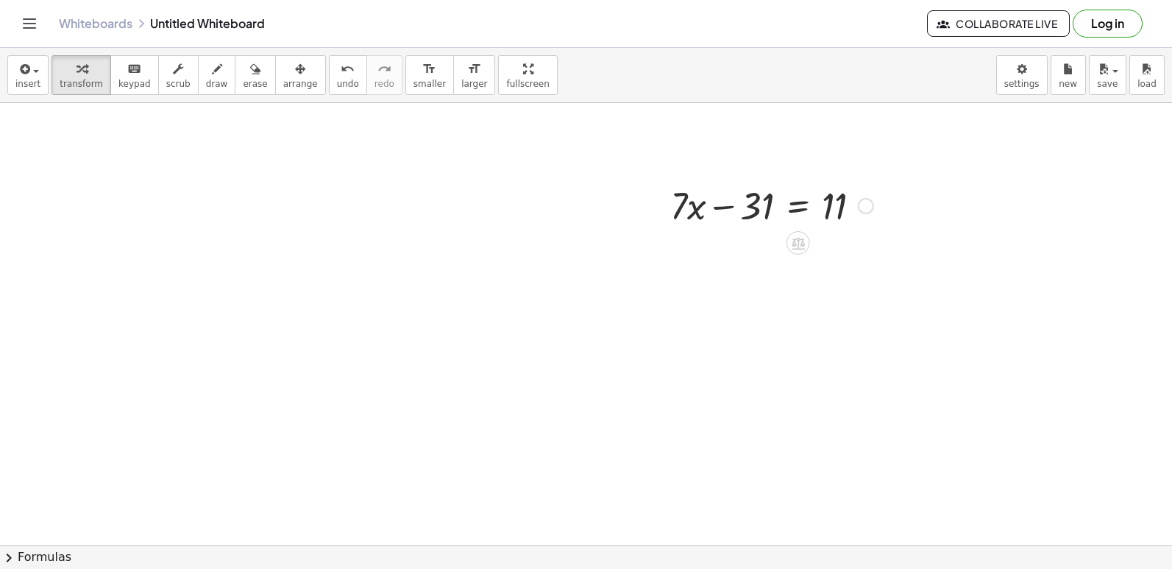
drag, startPoint x: 768, startPoint y: 311, endPoint x: 763, endPoint y: 284, distance: 27.7
click at [762, 222] on div at bounding box center [772, 204] width 218 height 50
drag, startPoint x: 759, startPoint y: 160, endPoint x: 786, endPoint y: 218, distance: 64.2
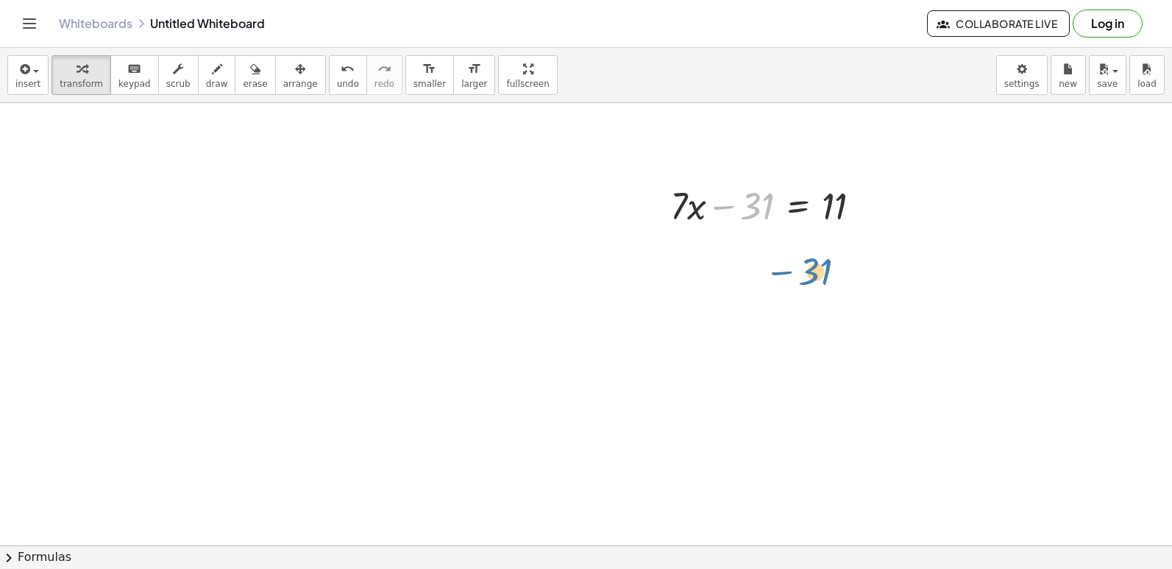
drag, startPoint x: 770, startPoint y: 199, endPoint x: 837, endPoint y: 266, distance: 94.7
drag, startPoint x: 672, startPoint y: 186, endPoint x: 864, endPoint y: 185, distance: 191.3
click at [864, 185] on div at bounding box center [772, 204] width 218 height 50
drag, startPoint x: 854, startPoint y: 209, endPoint x: 821, endPoint y: 267, distance: 66.9
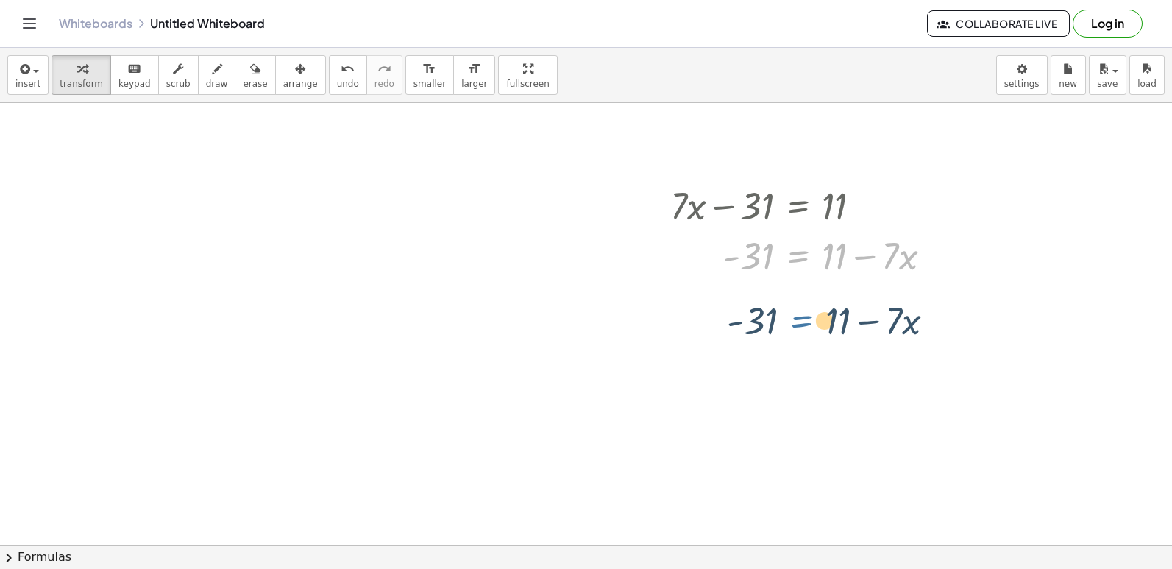
drag, startPoint x: 793, startPoint y: 259, endPoint x: 797, endPoint y: 325, distance: 66.3
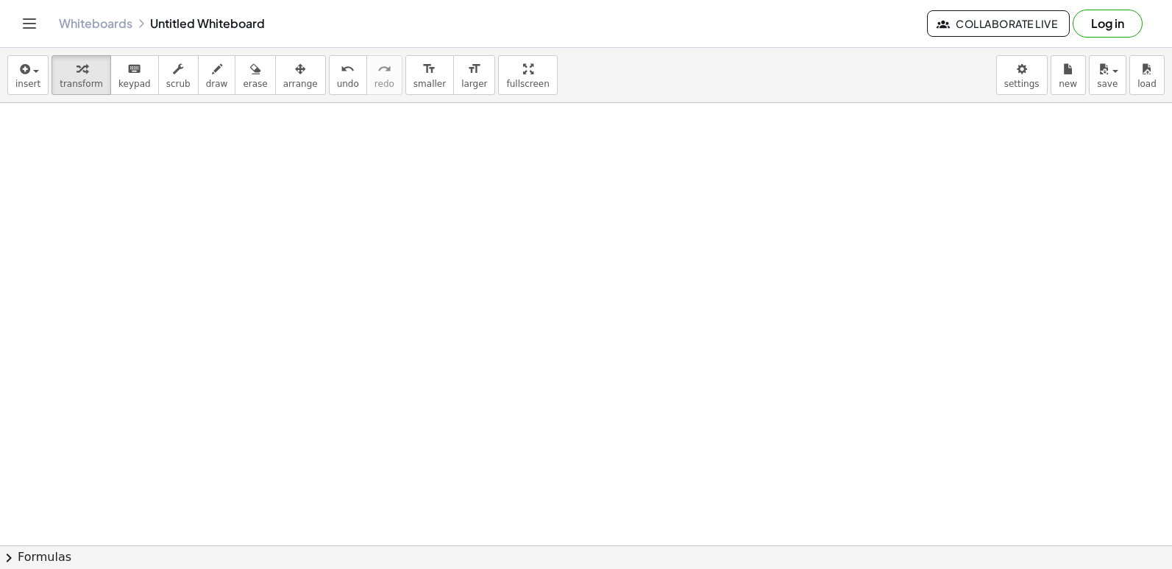
scroll to position [3537, 0]
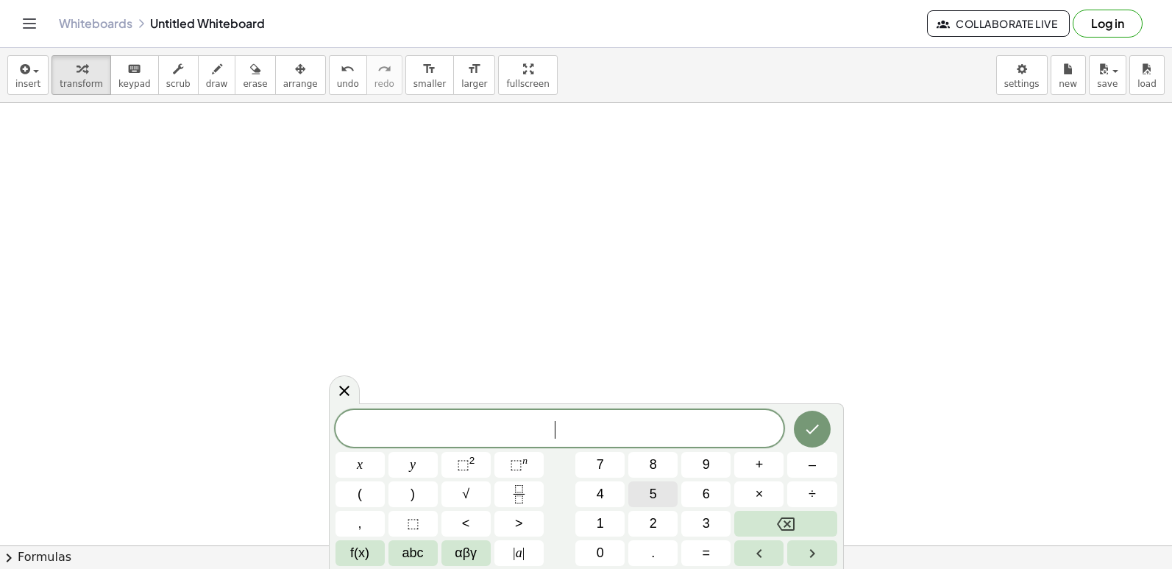
click at [646, 497] on button "5" at bounding box center [652, 494] width 49 height 26
click at [810, 542] on div "5 ​ x y ⬚ 2 ⬚ n 7 8 9 + – ( ) √ 4 5 6 × ÷ , ⬚ < > 1 2 3 f(x) abc αβγ | a | 0 . =" at bounding box center [586, 488] width 502 height 156
click at [809, 527] on button "Backspace" at bounding box center [785, 524] width 102 height 26
click at [596, 457] on button "7" at bounding box center [599, 465] width 49 height 26
click at [765, 456] on button "+" at bounding box center [758, 465] width 49 height 26
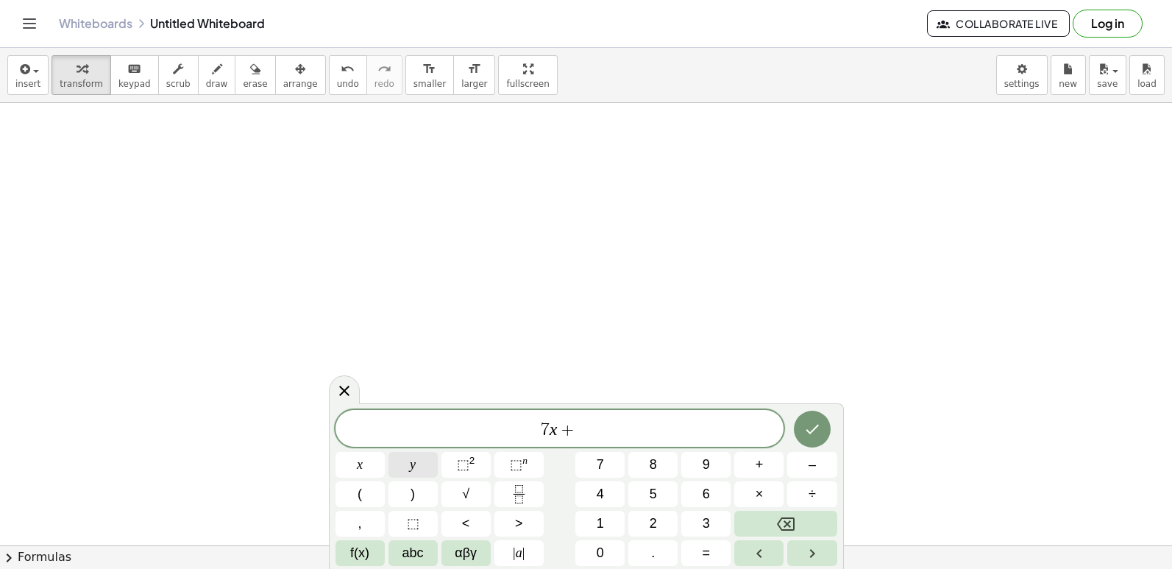
click at [412, 465] on span "y" at bounding box center [413, 465] width 6 height 20
click at [709, 551] on span "=" at bounding box center [707, 553] width 8 height 20
drag, startPoint x: 708, startPoint y: 537, endPoint x: 710, endPoint y: 528, distance: 8.9
click at [710, 528] on div "7 x + y = x y ⬚ 2 ⬚ n 7 8 9 + – ( ) √ 4 5 6 × ÷ , ⬚ < > 1 2 3 f(x) abc αβγ | a …" at bounding box center [586, 488] width 502 height 156
click at [714, 530] on button "3" at bounding box center [705, 524] width 49 height 26
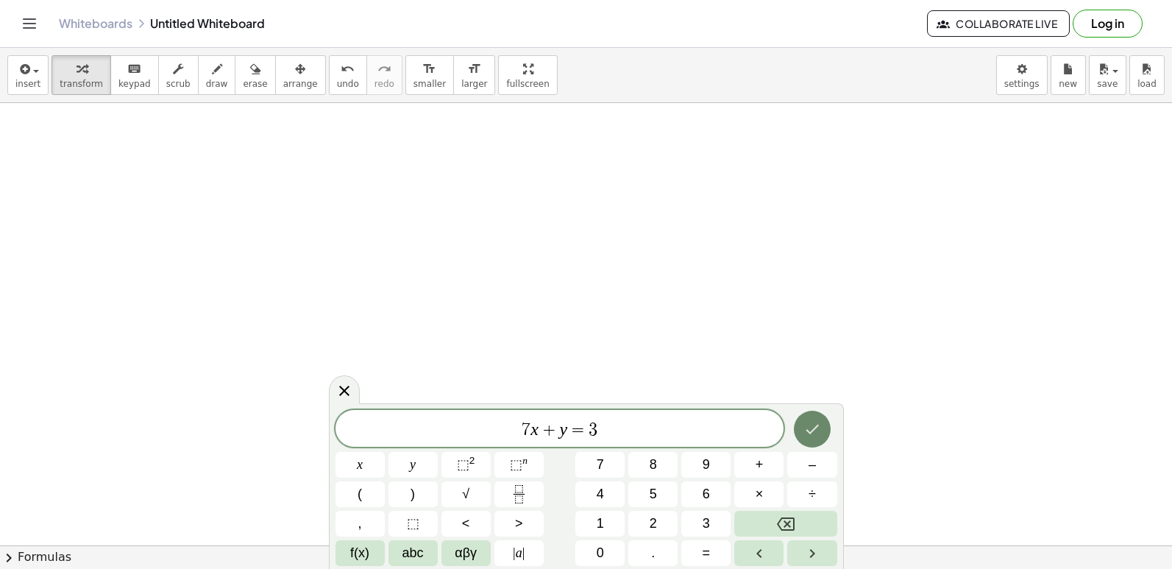
click at [831, 427] on div at bounding box center [811, 429] width 49 height 38
click at [826, 428] on button "Done" at bounding box center [812, 428] width 37 height 37
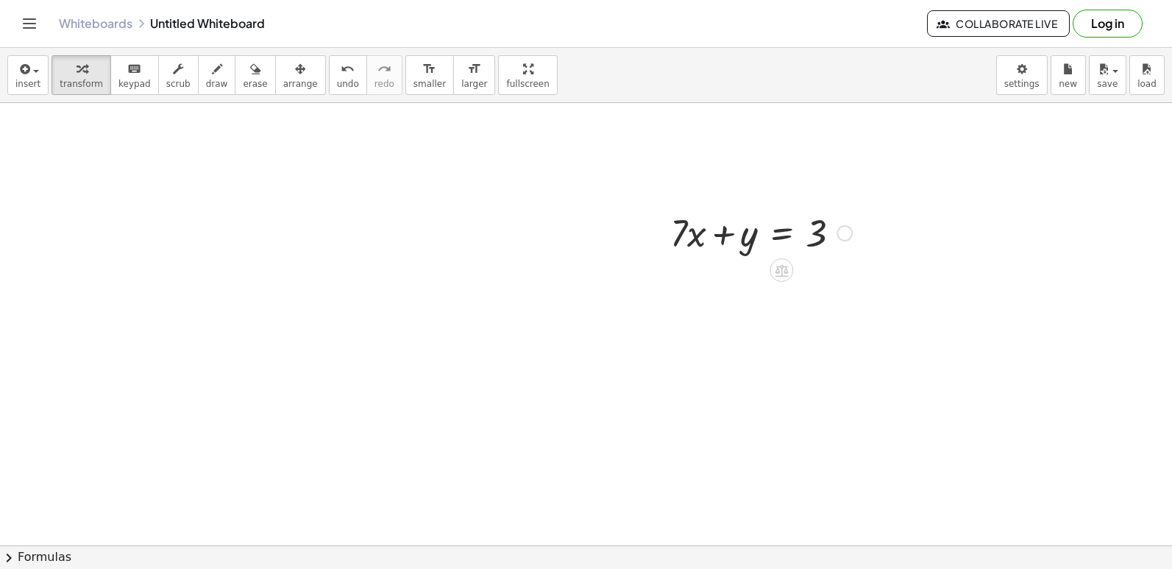
scroll to position [3905, 0]
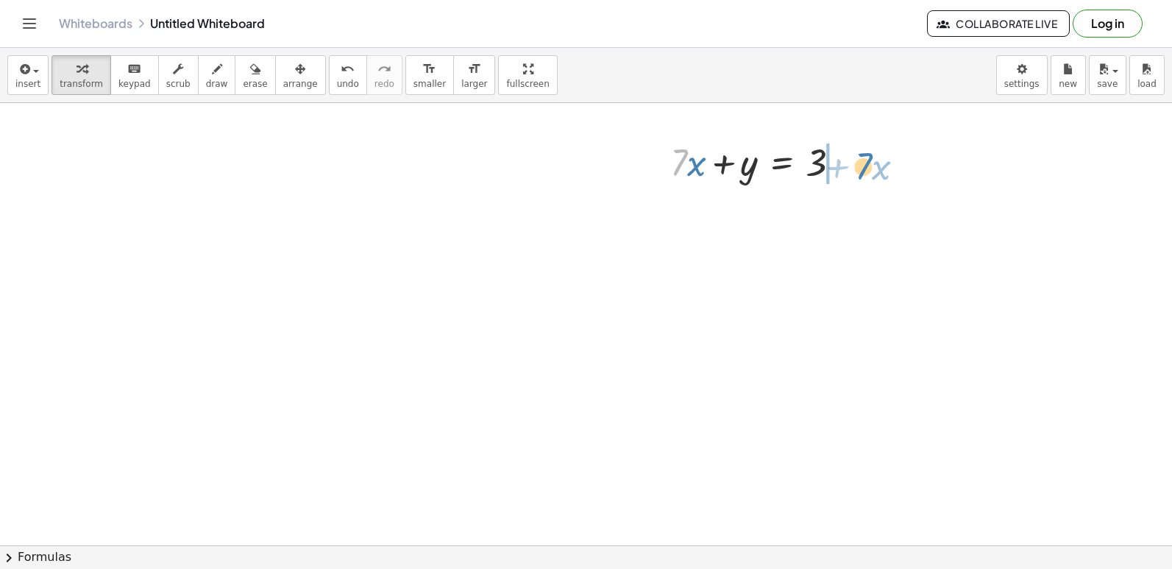
drag, startPoint x: 676, startPoint y: 155, endPoint x: 861, endPoint y: 160, distance: 184.7
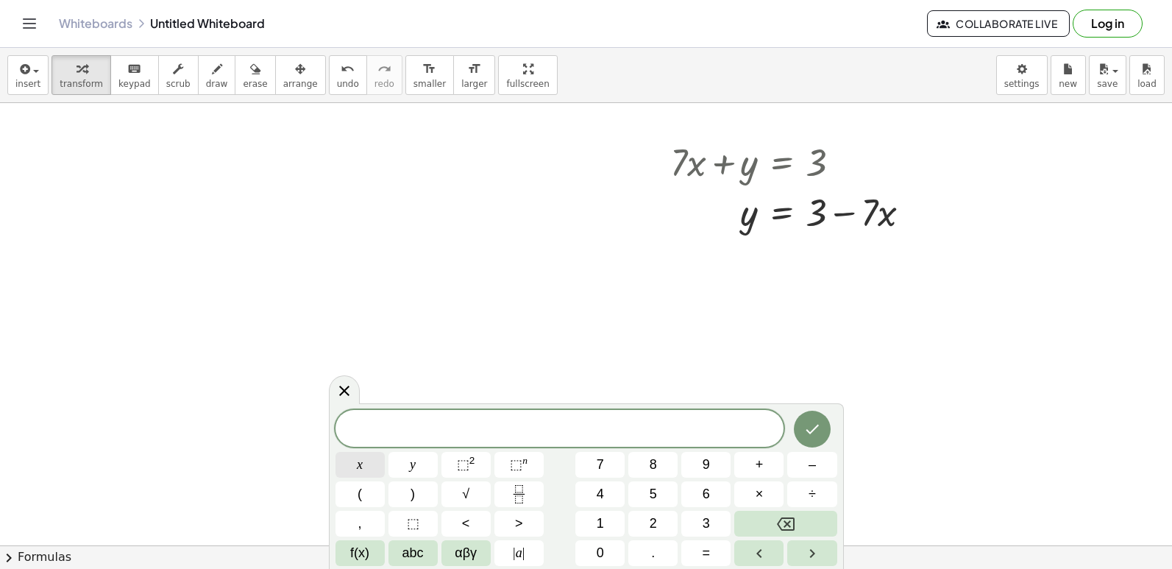
click at [369, 474] on button "x" at bounding box center [359, 465] width 49 height 26
click at [824, 464] on button "–" at bounding box center [811, 465] width 49 height 26
click at [700, 504] on button "6" at bounding box center [705, 494] width 49 height 26
click at [424, 470] on button "y" at bounding box center [412, 465] width 49 height 26
click at [699, 562] on button "=" at bounding box center [705, 553] width 49 height 26
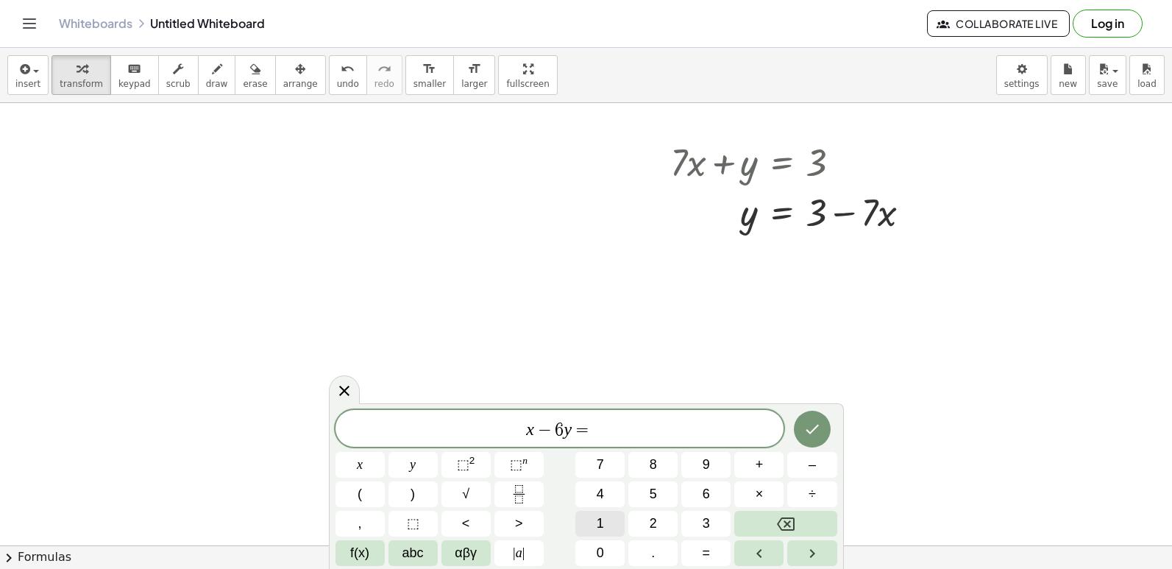
click at [612, 522] on button "1" at bounding box center [599, 524] width 49 height 26
click at [714, 523] on button "3" at bounding box center [705, 524] width 49 height 26
click at [816, 433] on icon "Done" at bounding box center [812, 429] width 18 height 18
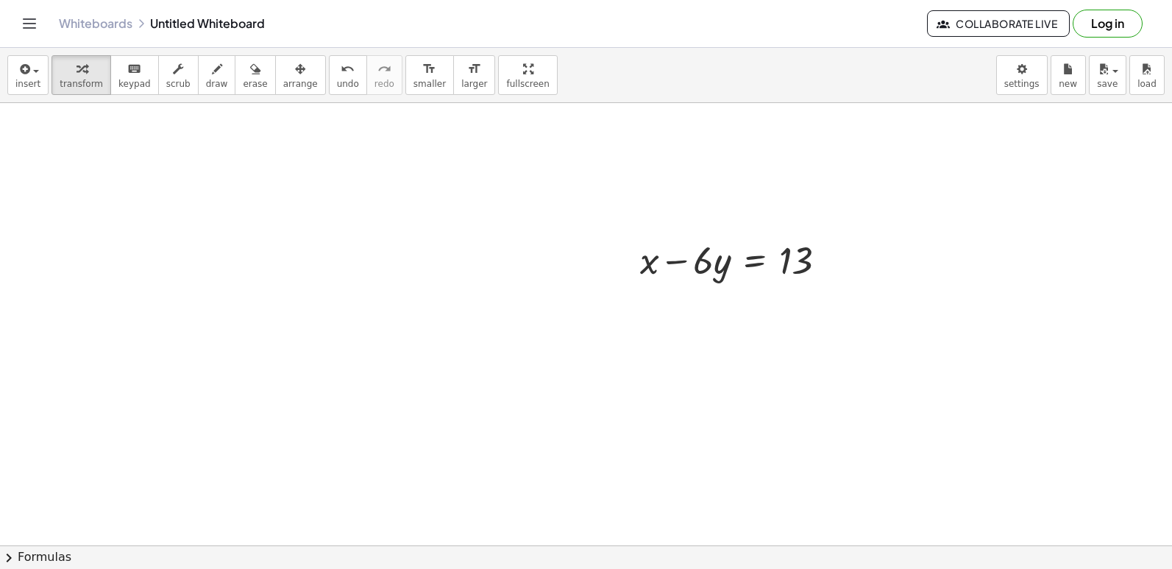
scroll to position [4200, 0]
drag, startPoint x: 674, startPoint y: 242, endPoint x: 826, endPoint y: 233, distance: 152.5
click at [826, 233] on div at bounding box center [739, 240] width 213 height 50
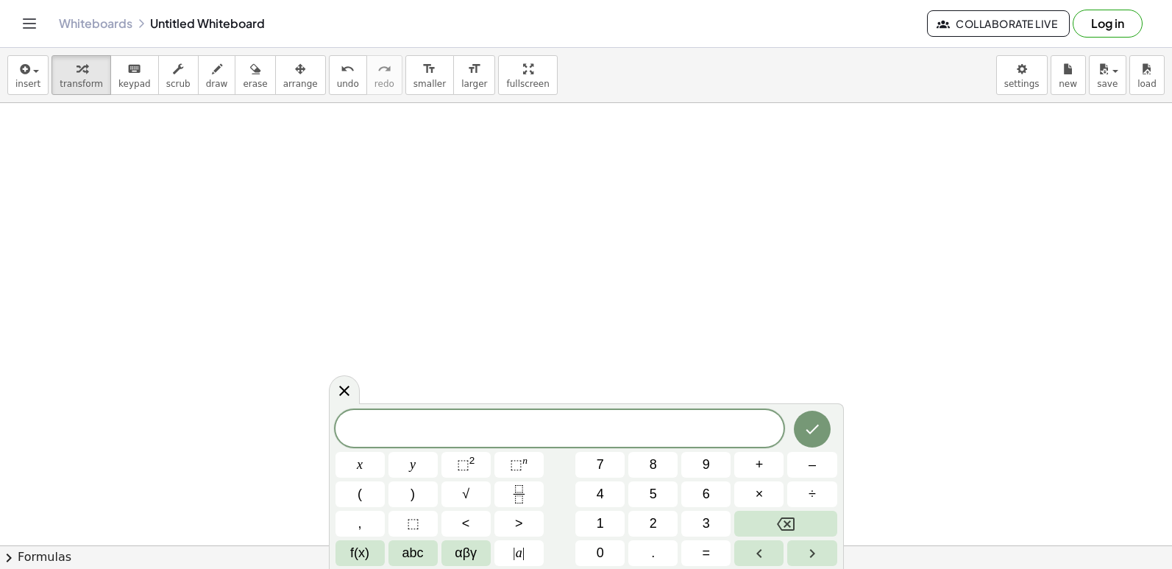
scroll to position [4421, 0]
click at [664, 511] on div "​ x y ⬚ 2 ⬚ n 7 8 9 + – ( ) √ 4 5 6 × ÷ , ⬚ < > 1 2 3 f(x) abc αβγ | a | 0 . =" at bounding box center [586, 488] width 502 height 156
click at [683, 505] on div "​ x y ⬚ 2 ⬚ n 7 8 9 + – ( ) √ 4 5 6 × ÷ , ⬚ < > 1 2 3 f(x) abc αβγ | a | 0 . =" at bounding box center [586, 488] width 502 height 156
drag, startPoint x: 655, startPoint y: 508, endPoint x: 657, endPoint y: 498, distance: 10.4
click at [655, 507] on div "x y ⬚ 2 ⬚ n 7 8 9 + – ( ) √ 4 5 6 × ÷ , ⬚ < > 1 2 3 f(x) abc αβγ | a | 0 . =" at bounding box center [586, 487] width 502 height 157
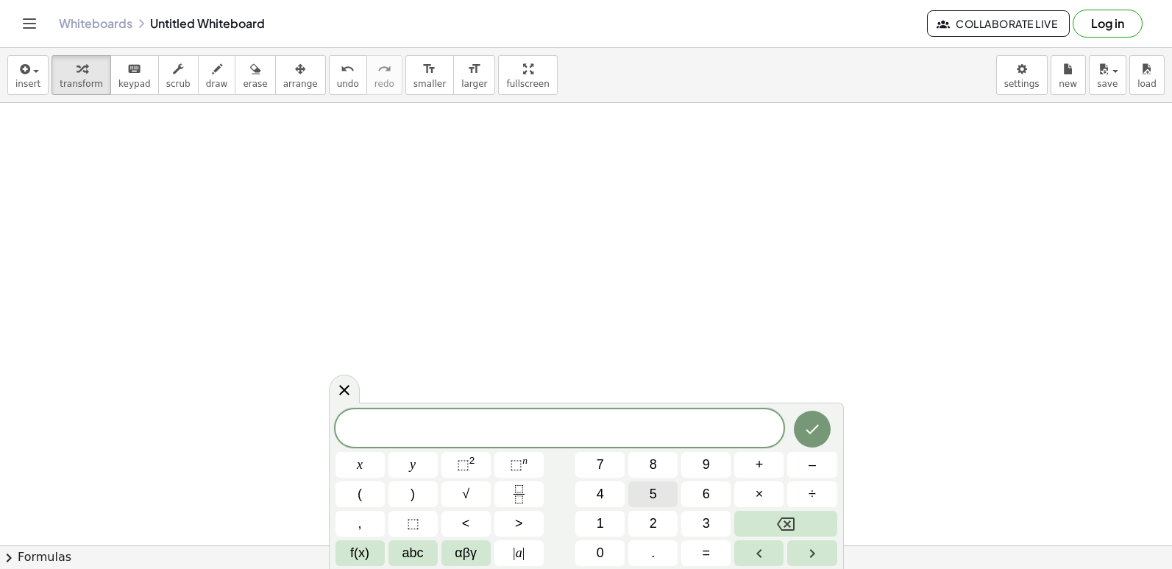
click at [657, 505] on button "5" at bounding box center [652, 494] width 49 height 26
click at [764, 480] on div "5 x ​ x y ⬚ 2 ⬚ n 7 8 9 + – ( ) √ 4 5 6 × ÷ , ⬚ < > 1 2 3 f(x) abc αβγ | a | 0 …" at bounding box center [586, 488] width 502 height 156
click at [759, 472] on span "+" at bounding box center [759, 465] width 8 height 20
click at [605, 516] on button "1" at bounding box center [599, 524] width 49 height 26
click at [599, 550] on button "0" at bounding box center [599, 553] width 49 height 26
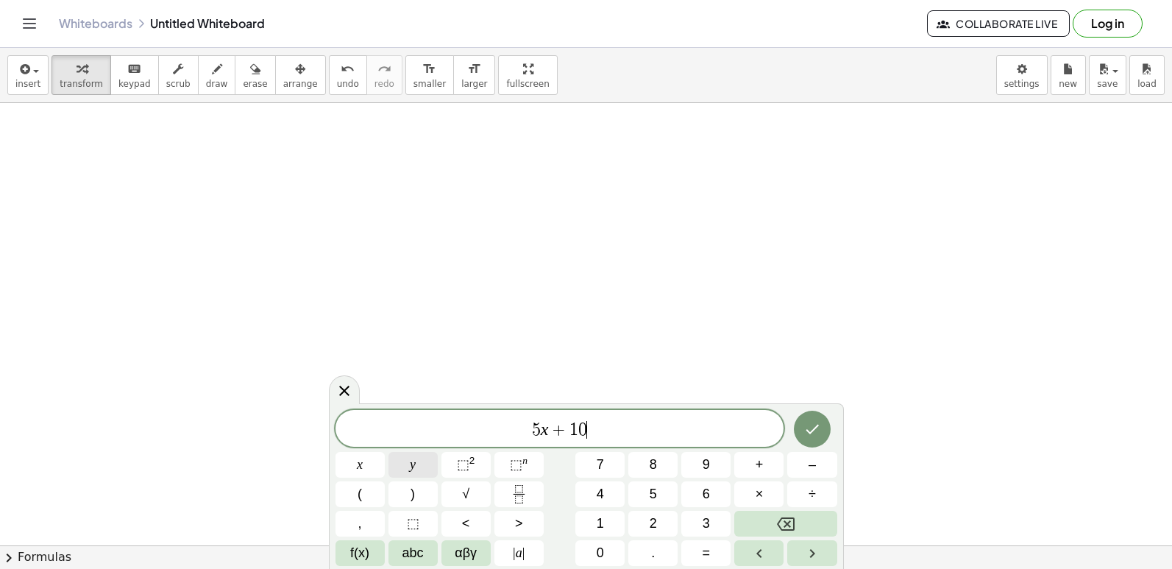
click at [429, 467] on button "y" at bounding box center [412, 465] width 49 height 26
click at [696, 558] on button "=" at bounding box center [705, 553] width 49 height 26
click at [661, 533] on button "2" at bounding box center [652, 524] width 49 height 26
click at [619, 552] on button "0" at bounding box center [599, 553] width 49 height 26
click at [810, 421] on button "Done" at bounding box center [812, 428] width 37 height 37
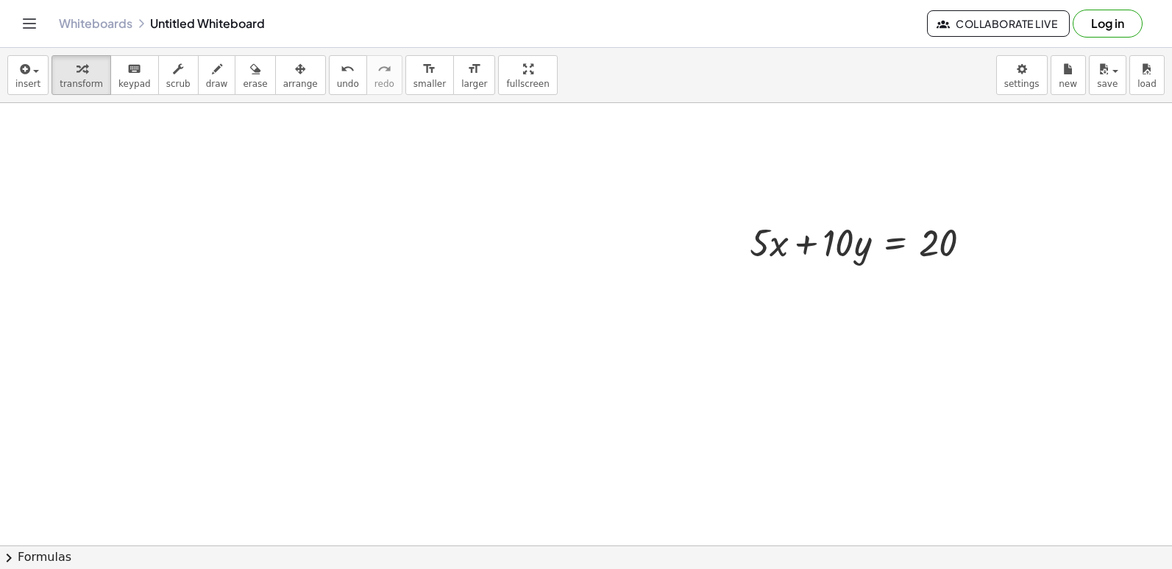
scroll to position [4568, 0]
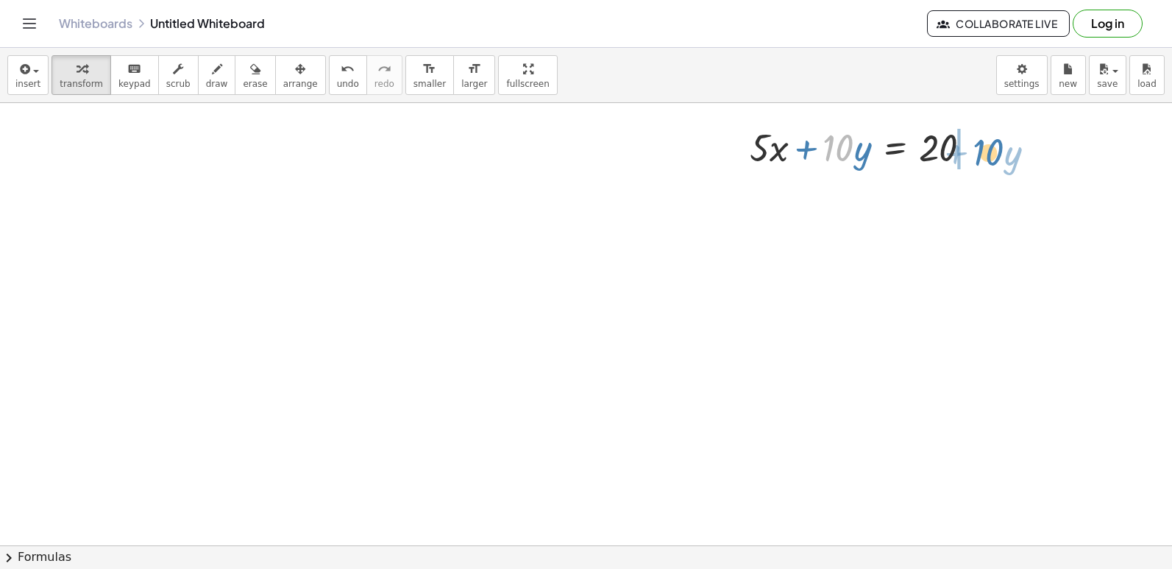
drag, startPoint x: 832, startPoint y: 157, endPoint x: 975, endPoint y: 150, distance: 142.9
click at [978, 153] on div at bounding box center [866, 146] width 248 height 50
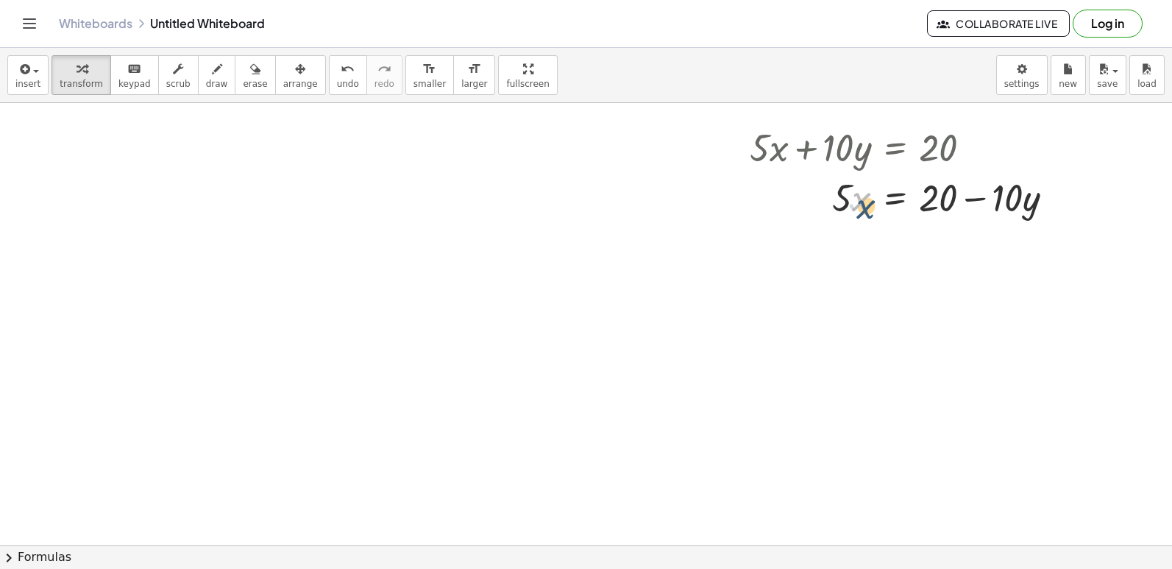
drag, startPoint x: 864, startPoint y: 196, endPoint x: 860, endPoint y: 189, distance: 8.6
click at [860, 191] on div at bounding box center [907, 196] width 331 height 50
drag, startPoint x: 842, startPoint y: 188, endPoint x: 967, endPoint y: 225, distance: 130.4
drag, startPoint x: 975, startPoint y: 277, endPoint x: 974, endPoint y: 238, distance: 39.0
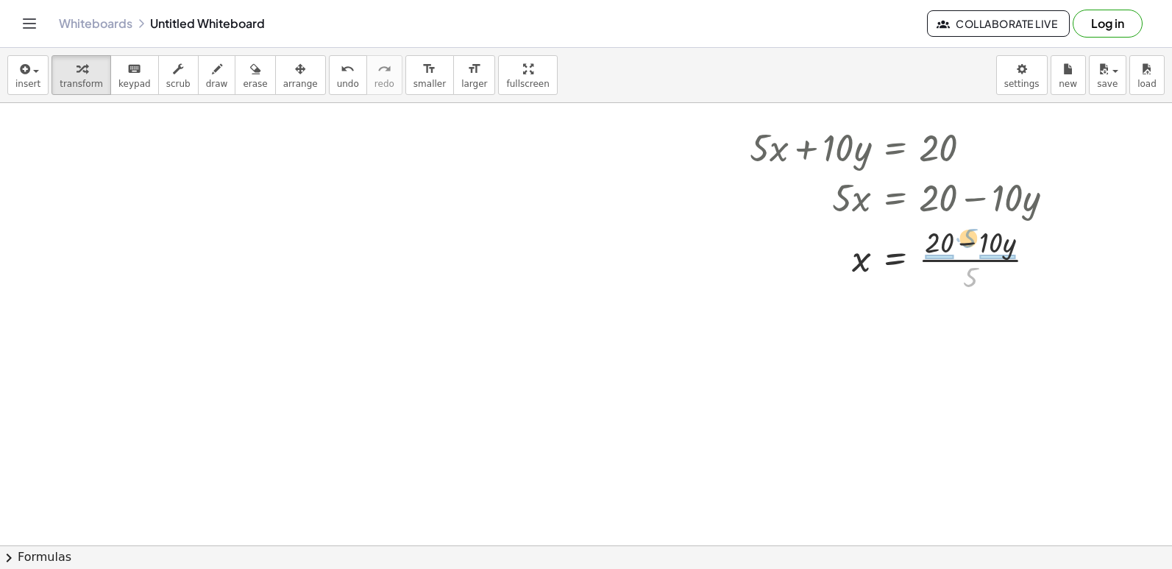
click at [974, 238] on div at bounding box center [907, 258] width 331 height 74
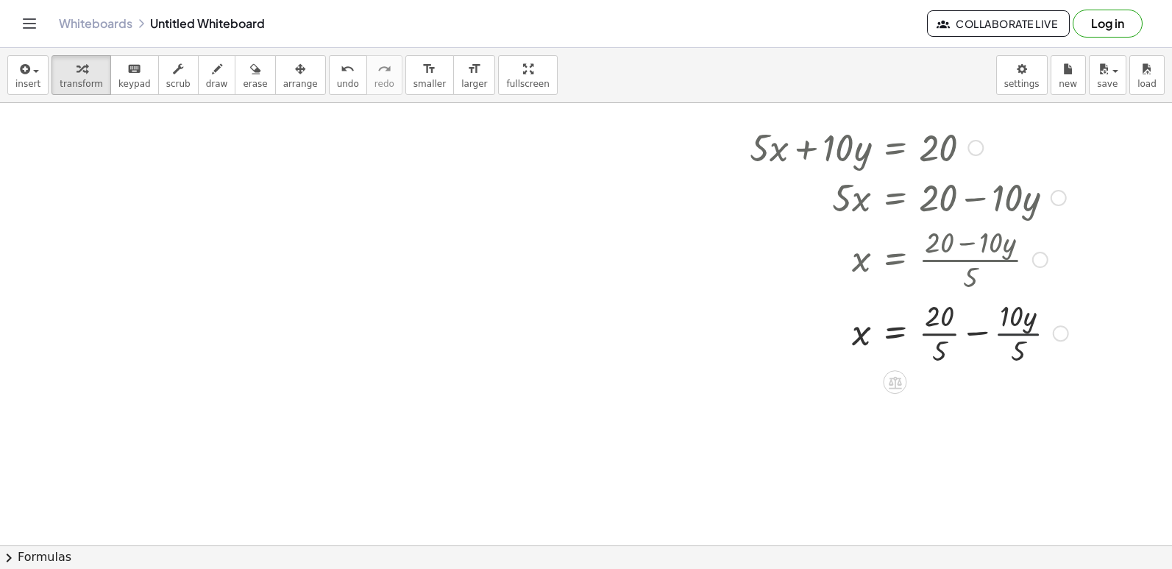
click at [1014, 330] on div at bounding box center [908, 332] width 333 height 74
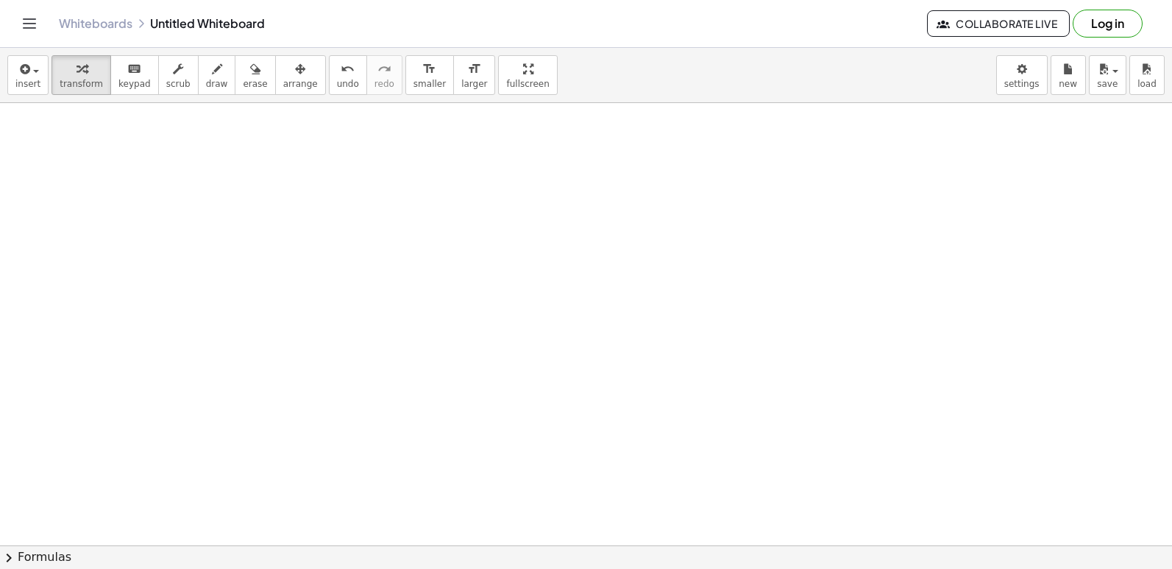
scroll to position [5157, 0]
drag, startPoint x: 661, startPoint y: 450, endPoint x: 668, endPoint y: 457, distance: 9.9
drag, startPoint x: 669, startPoint y: 450, endPoint x: 685, endPoint y: 439, distance: 19.0
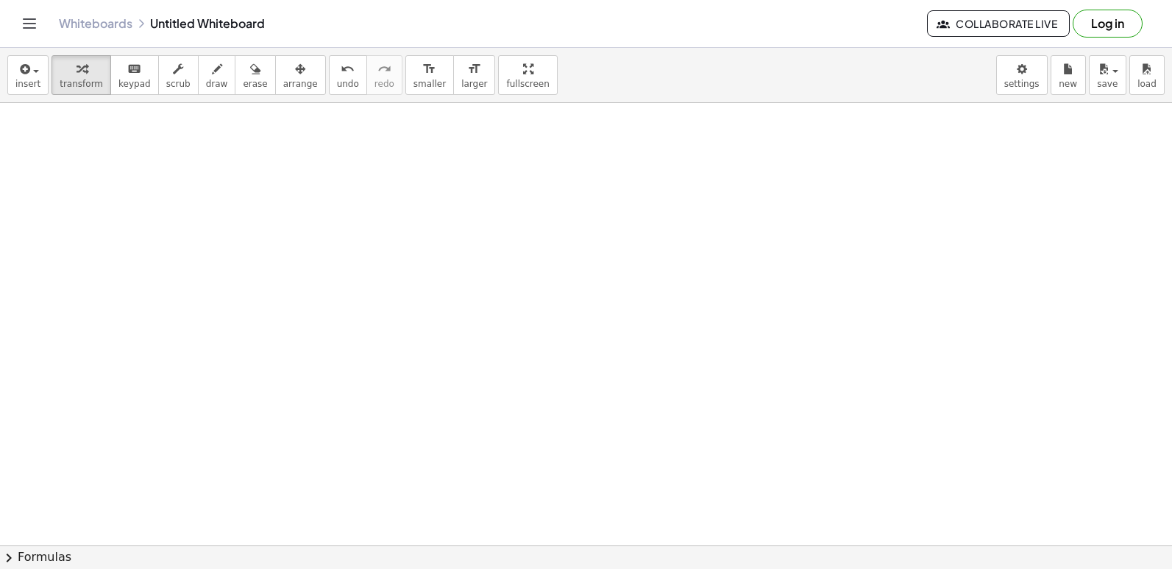
drag, startPoint x: 672, startPoint y: 478, endPoint x: 663, endPoint y: 472, distance: 11.6
click at [0, 0] on div "x y ⬚ 2 ⬚ n 7 8 9 + – ( ) √ 4 5 6 × ÷ , ⬚ < > 1 2 3 f(x) abc αβγ | a | 0 . =" at bounding box center [0, 0] width 0 height 0
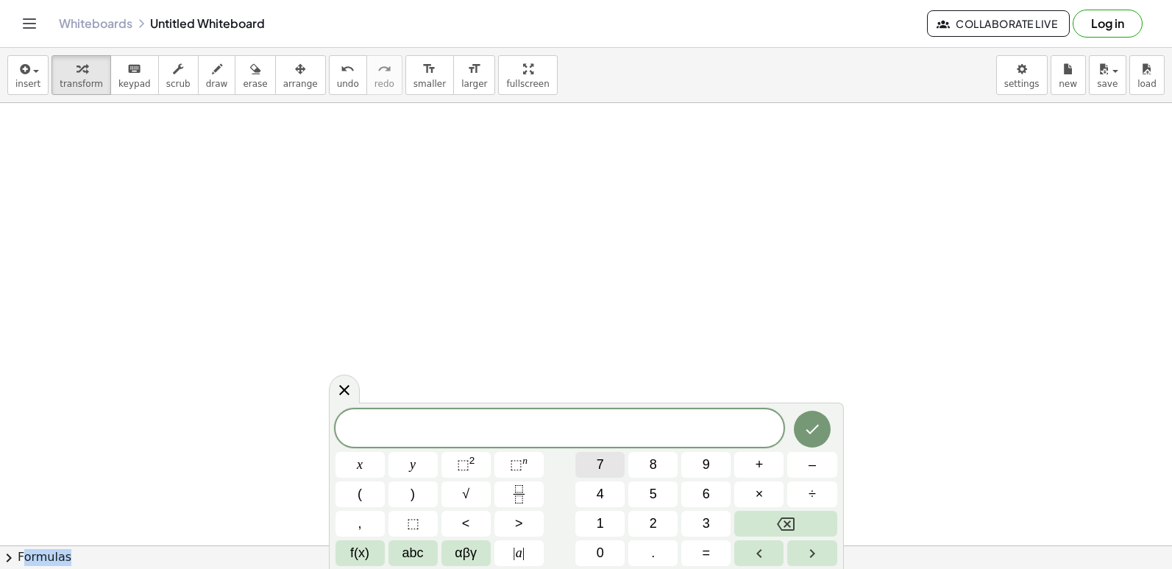
click at [611, 463] on button "7" at bounding box center [599, 465] width 49 height 26
click at [768, 474] on button "+" at bounding box center [758, 465] width 49 height 26
click at [586, 457] on button "7" at bounding box center [599, 465] width 49 height 26
click at [424, 470] on button "y" at bounding box center [412, 465] width 49 height 26
click at [703, 560] on button "=" at bounding box center [705, 553] width 49 height 26
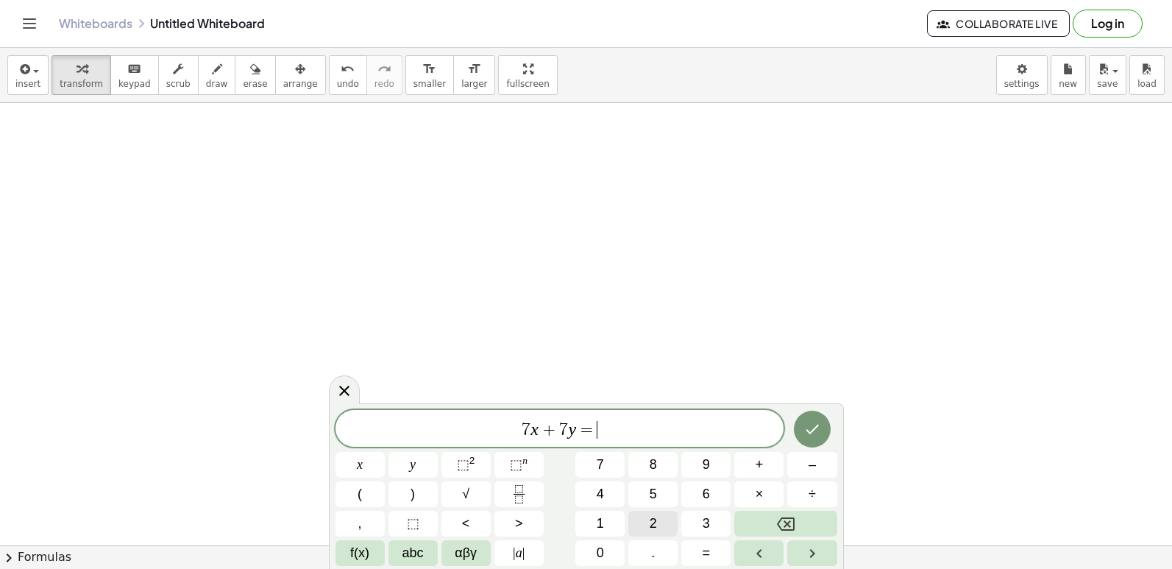
click at [650, 519] on span "2" at bounding box center [653, 523] width 7 height 20
click at [606, 530] on button "1" at bounding box center [599, 524] width 49 height 26
click at [822, 434] on button "Done" at bounding box center [812, 428] width 37 height 37
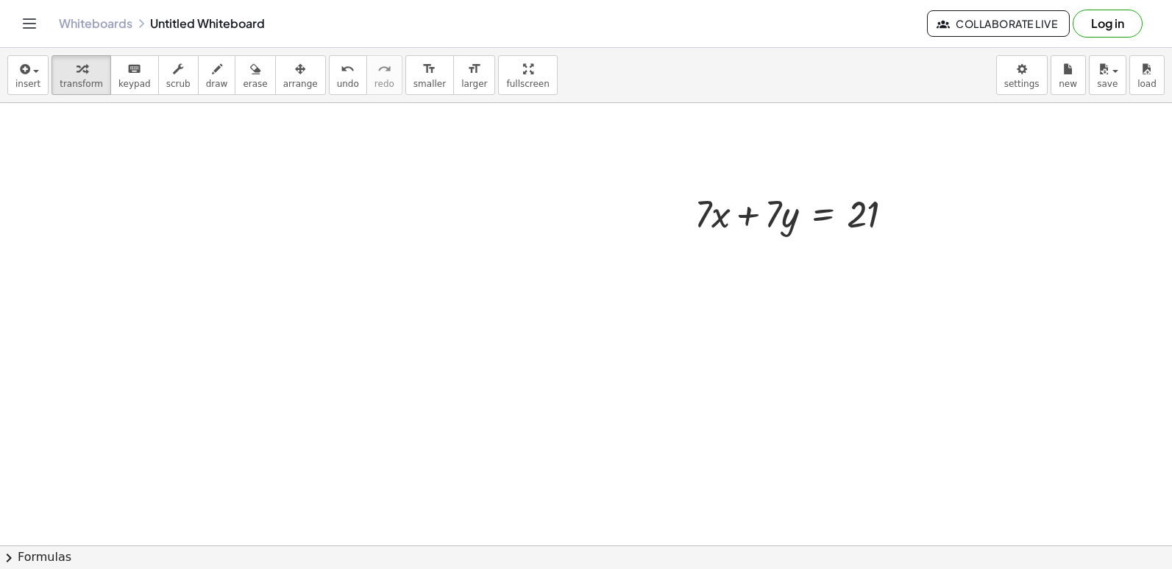
scroll to position [5452, 0]
drag, startPoint x: 697, startPoint y: 215, endPoint x: 857, endPoint y: 242, distance: 161.9
click at [889, 213] on div at bounding box center [800, 212] width 226 height 50
drag, startPoint x: 808, startPoint y: 299, endPoint x: 839, endPoint y: 280, distance: 36.0
click at [839, 278] on div at bounding box center [802, 274] width 230 height 74
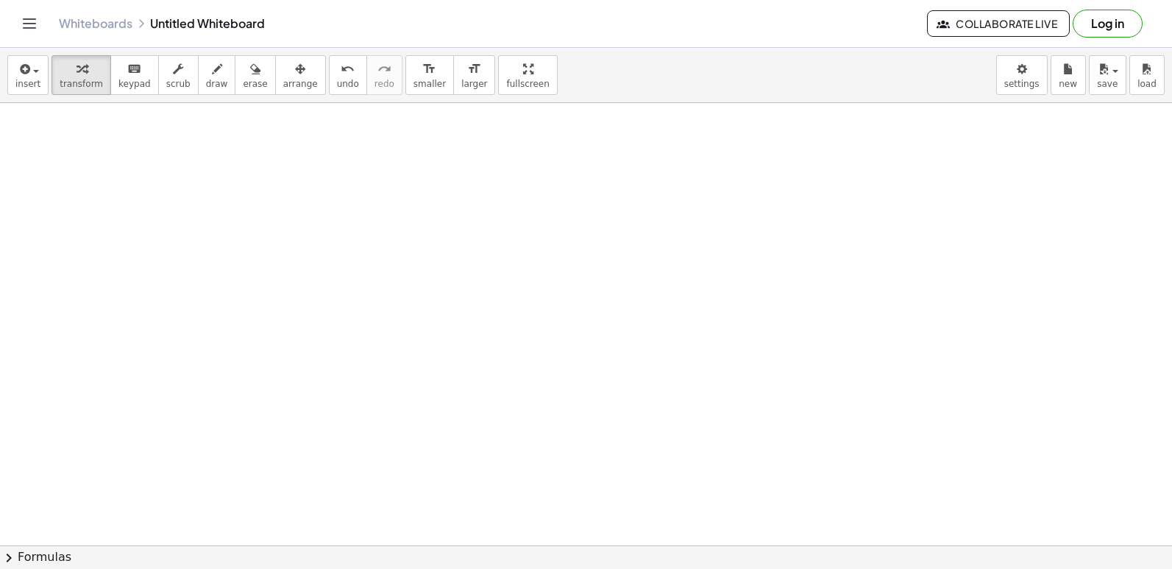
scroll to position [5821, 0]
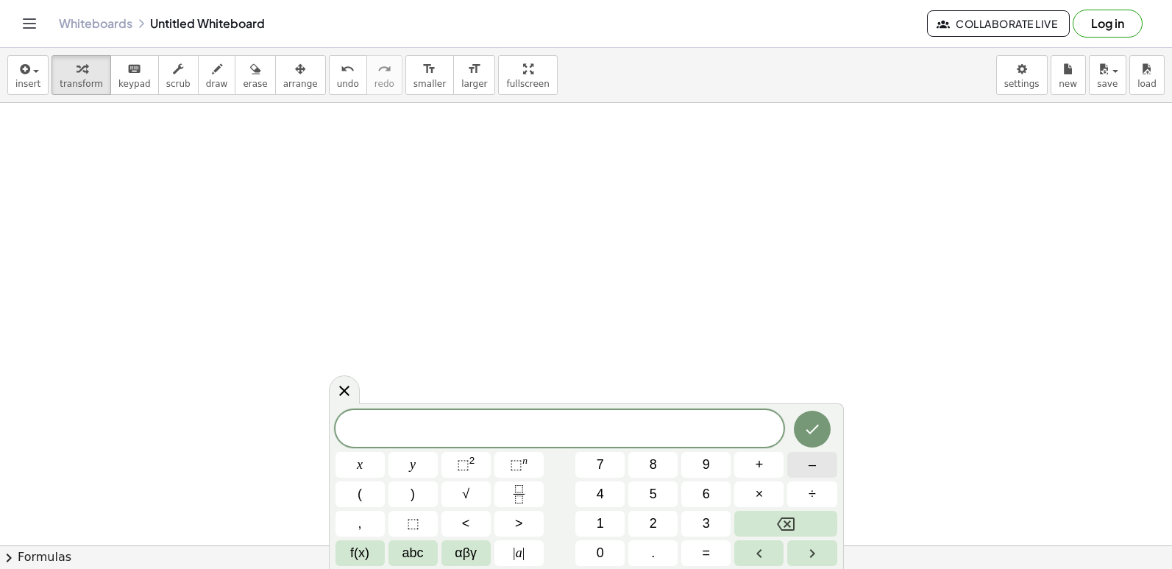
click at [823, 473] on button "–" at bounding box center [811, 465] width 49 height 26
click at [652, 500] on span "5" at bounding box center [653, 494] width 7 height 20
click at [771, 463] on button "+" at bounding box center [758, 465] width 49 height 26
click at [714, 526] on button "3" at bounding box center [705, 524] width 49 height 26
click at [427, 462] on button "y" at bounding box center [412, 465] width 49 height 26
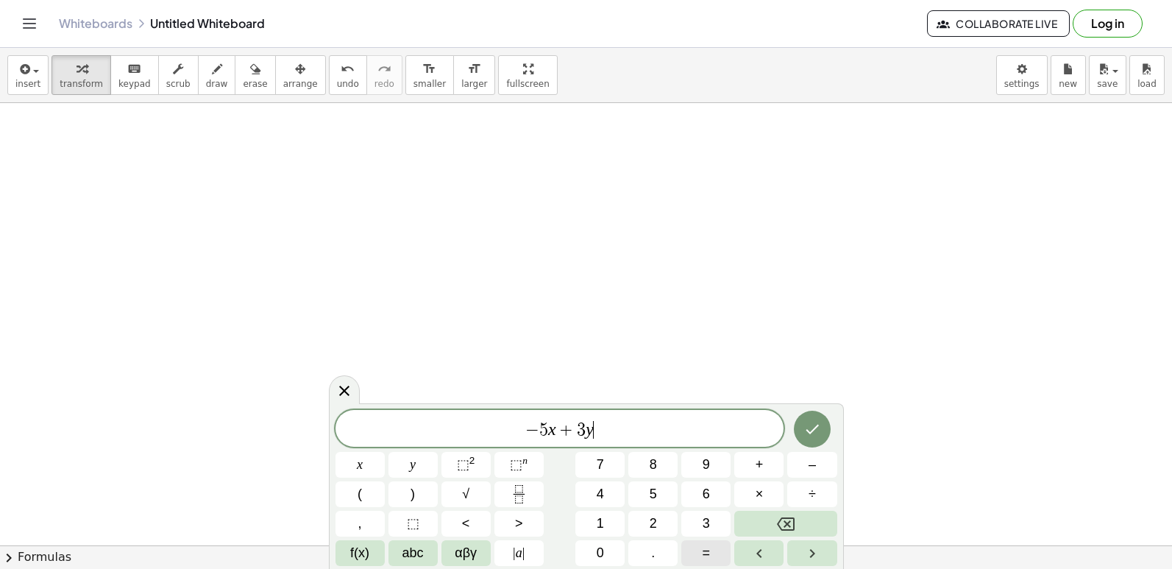
click at [714, 568] on html "Graspable Math Activities Get Started Activity Bank Assigned Work Classes White…" at bounding box center [586, 284] width 1172 height 569
click at [797, 467] on button "–" at bounding box center [811, 465] width 49 height 26
click at [654, 516] on span "2" at bounding box center [653, 523] width 7 height 20
click at [820, 435] on icon "Done" at bounding box center [812, 429] width 18 height 18
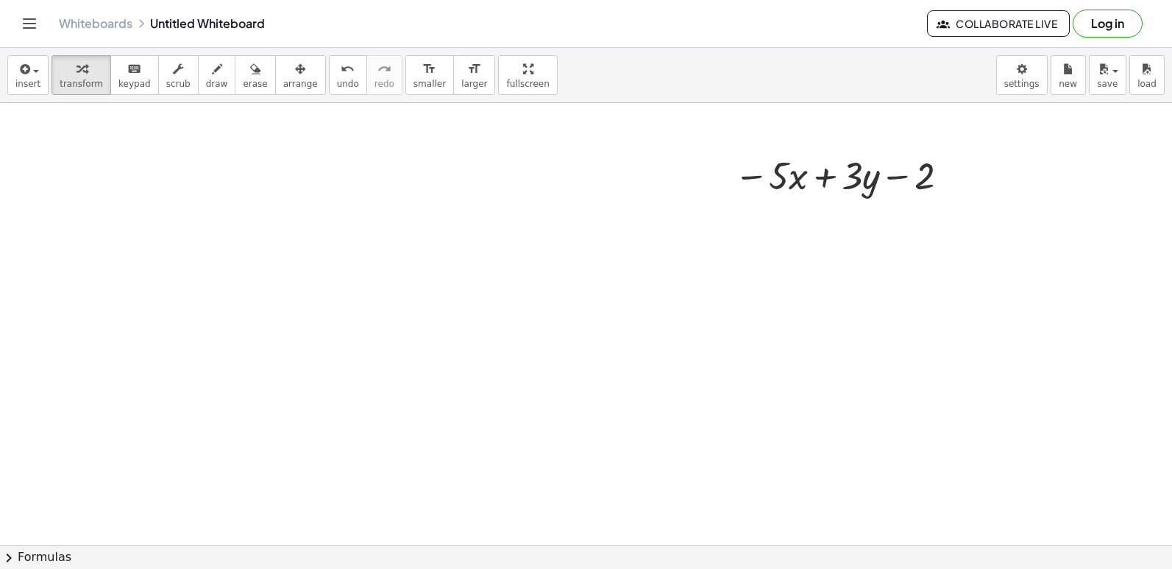
scroll to position [6189, 0]
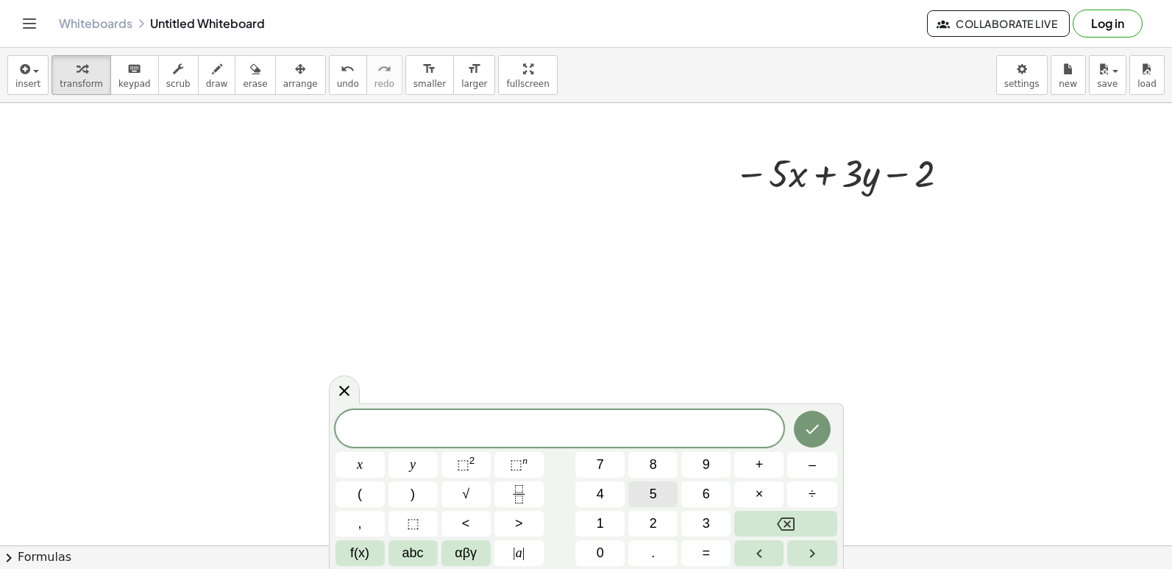
click at [666, 489] on button "5" at bounding box center [652, 494] width 49 height 26
click at [773, 502] on div "5 ​ x y ⬚ 2 ⬚ n 7 8 9 + – ( ) √ 4 5 6 × ÷ , ⬚ < > 1 2 3 f(x) abc αβγ | a | 0 . =" at bounding box center [586, 488] width 502 height 156
click at [774, 478] on div "5 x y ⬚ 2 ⬚ n 7 8 9 + – ( ) √ 4 5 6 × ÷ , ⬚ < > 1 2 3 f(x) abc αβγ | a | 0 . =" at bounding box center [586, 488] width 502 height 156
click at [769, 485] on button "×" at bounding box center [758, 494] width 49 height 26
click at [768, 463] on button "+" at bounding box center [758, 465] width 49 height 26
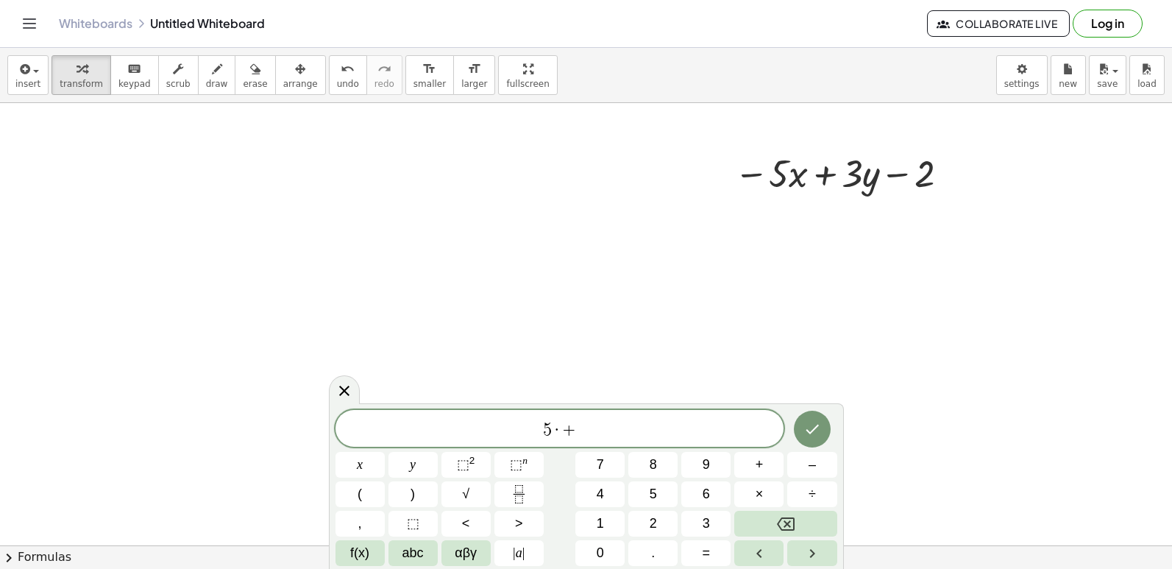
click at [598, 450] on div "5 · + x y ⬚ 2 ⬚ n 7 8 9 + – ( ) √ 4 5 6 × ÷ , ⬚ < > 1 2 3 f(x) abc αβγ | a | 0 …" at bounding box center [586, 488] width 502 height 156
click at [597, 464] on span "7" at bounding box center [600, 465] width 7 height 20
click at [427, 455] on button "y" at bounding box center [412, 465] width 49 height 26
click at [703, 551] on button "=" at bounding box center [705, 553] width 49 height 26
click at [591, 514] on button "1" at bounding box center [599, 524] width 49 height 26
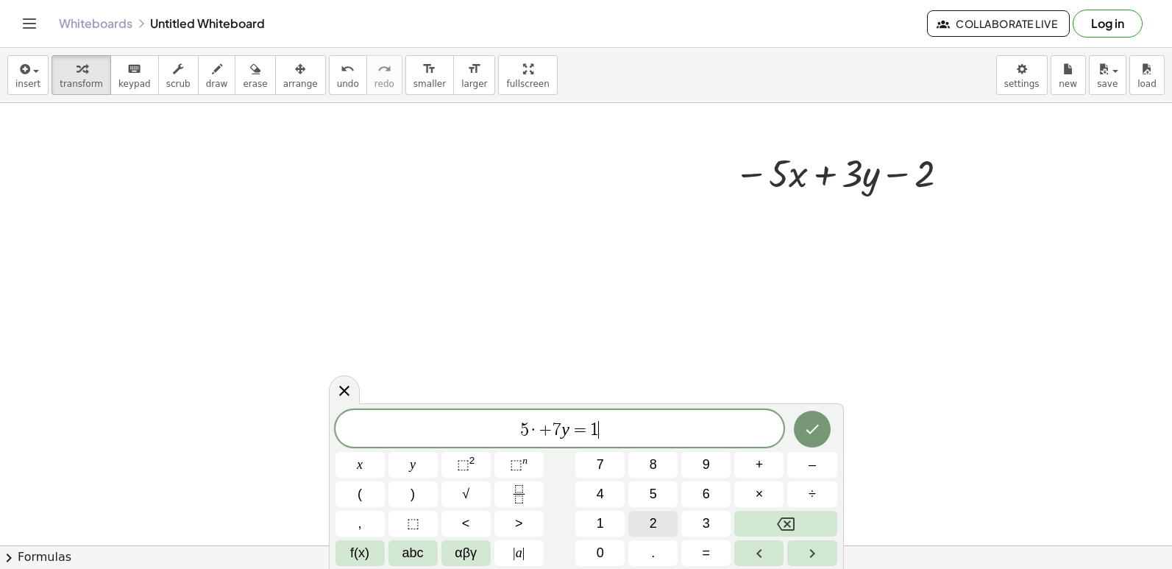
click at [660, 519] on button "2" at bounding box center [652, 524] width 49 height 26
click at [822, 434] on button "Done" at bounding box center [812, 428] width 37 height 37
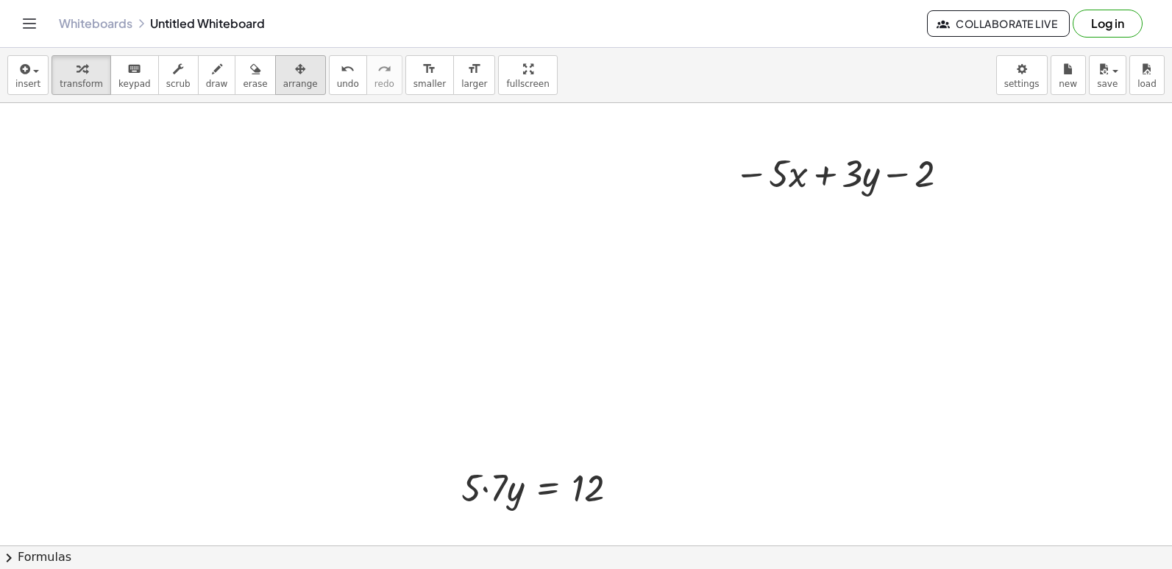
click at [290, 74] on div "button" at bounding box center [300, 69] width 35 height 18
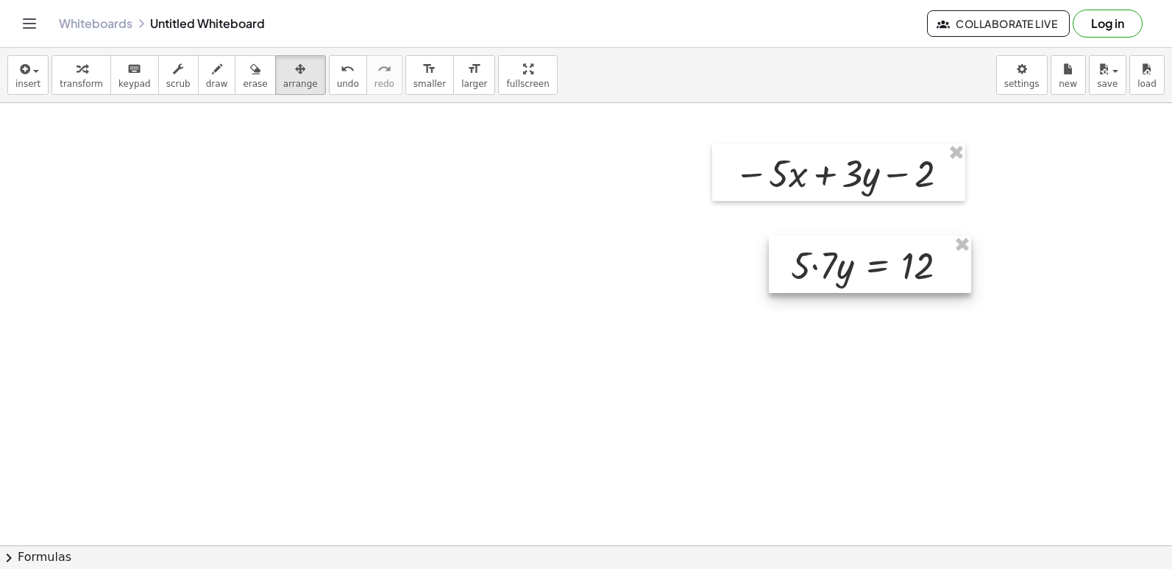
drag, startPoint x: 555, startPoint y: 493, endPoint x: 884, endPoint y: 269, distance: 398.3
click at [884, 269] on div at bounding box center [870, 263] width 202 height 57
click at [96, 83] on button "transform" at bounding box center [81, 75] width 60 height 40
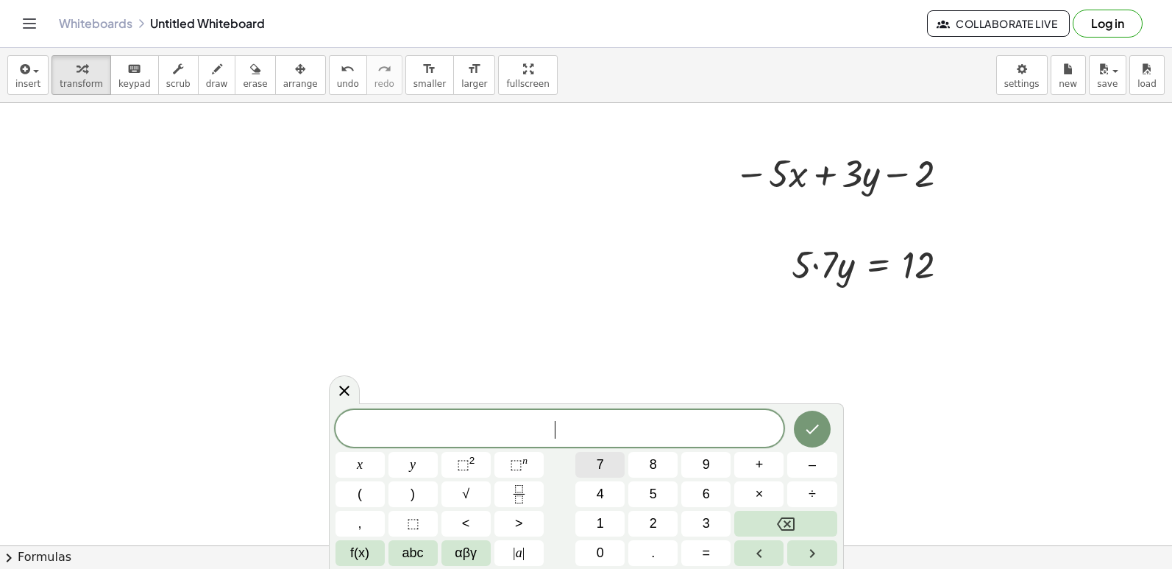
click at [597, 463] on button "7" at bounding box center [599, 465] width 49 height 26
click at [422, 460] on button "y" at bounding box center [412, 465] width 49 height 26
click at [762, 466] on span "+" at bounding box center [759, 465] width 8 height 20
click at [708, 527] on span "3" at bounding box center [706, 523] width 7 height 20
click at [399, 457] on button "y" at bounding box center [412, 465] width 49 height 26
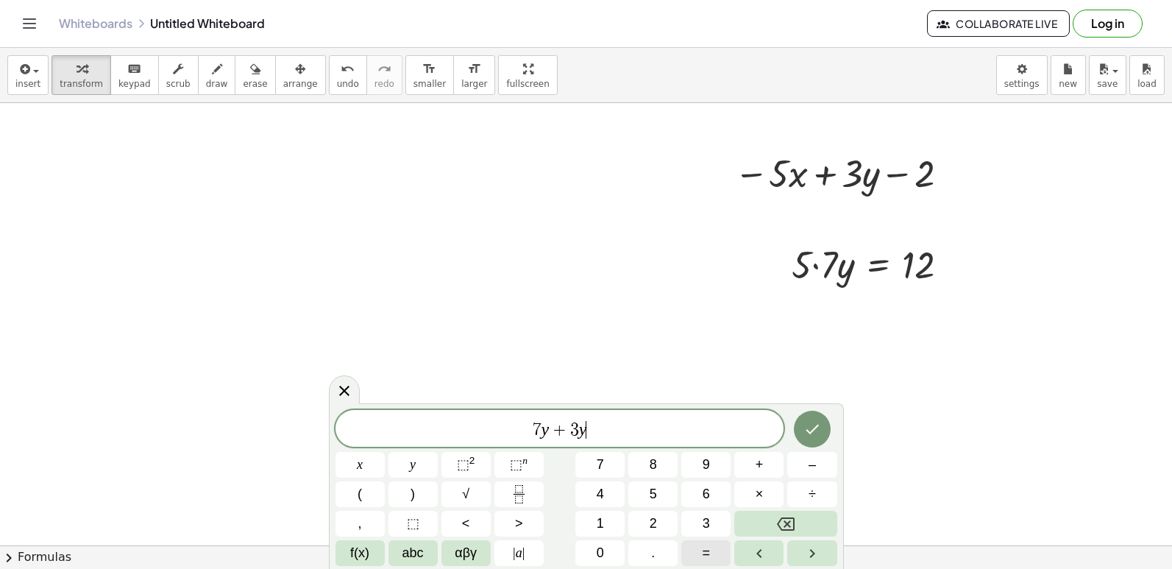
click at [733, 568] on html "Graspable Math Activities Get Started Activity Bank Assigned Work Classes White…" at bounding box center [586, 284] width 1172 height 569
click at [812, 466] on button "–" at bounding box center [811, 465] width 49 height 26
click at [672, 528] on button "2" at bounding box center [652, 524] width 49 height 26
click at [700, 557] on button "=" at bounding box center [705, 553] width 49 height 26
click at [818, 528] on button "Backspace" at bounding box center [785, 524] width 102 height 26
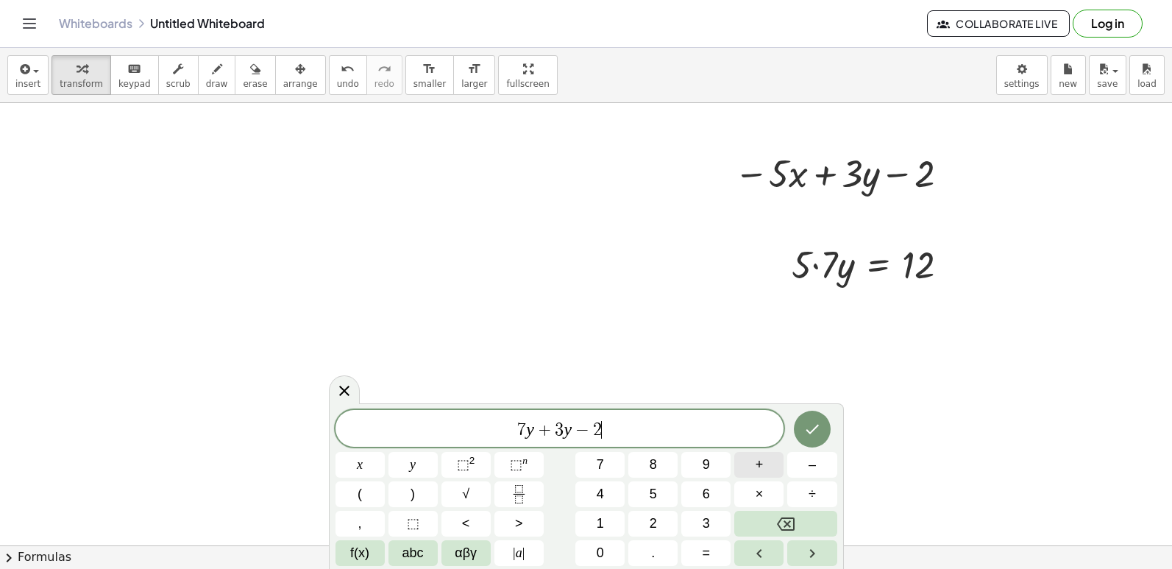
click at [757, 465] on span "+" at bounding box center [759, 465] width 8 height 20
click at [616, 516] on button "1" at bounding box center [599, 524] width 49 height 26
click at [661, 505] on div "7 y + 3 y − 2 + 1 ​ x y ⬚ 2 ⬚ n 7 8 9 + – ( ) √ 4 5 6 × ÷ , ⬚ < > 1 2 3 f(x) ab…" at bounding box center [586, 488] width 502 height 156
click at [671, 522] on button "2" at bounding box center [652, 524] width 49 height 26
click at [813, 422] on icon "Done" at bounding box center [812, 429] width 18 height 18
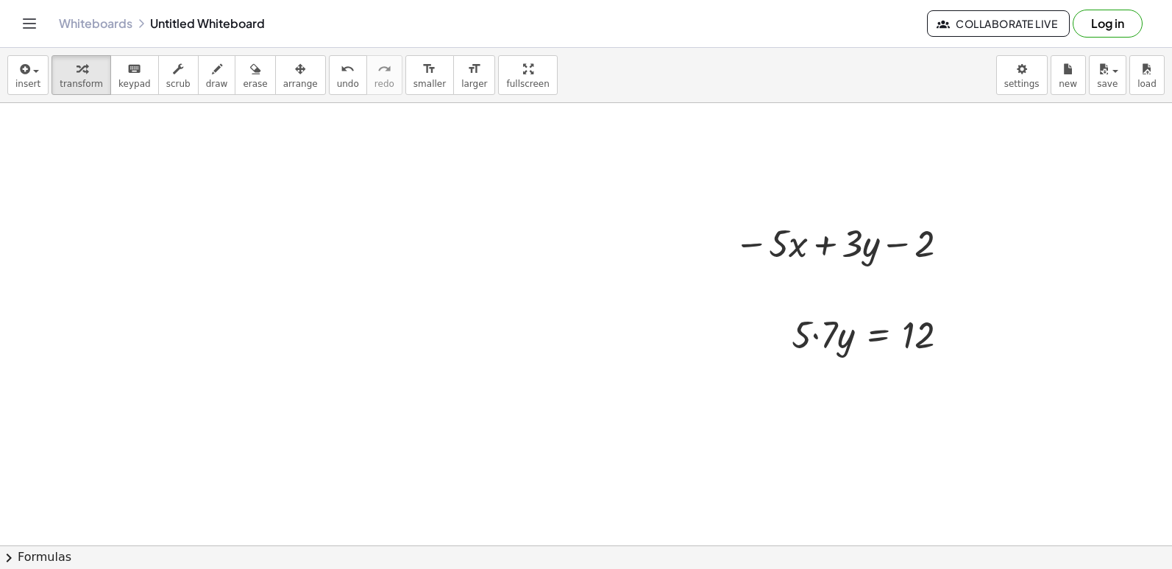
scroll to position [6115, 0]
click at [294, 57] on button "arrange" at bounding box center [300, 75] width 51 height 40
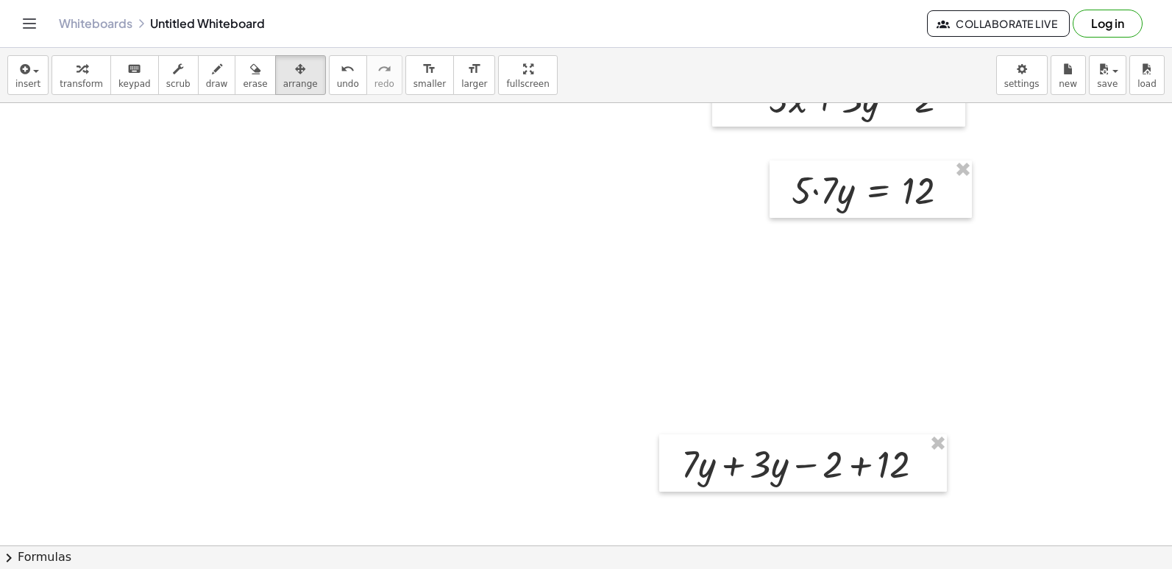
scroll to position [6336, 0]
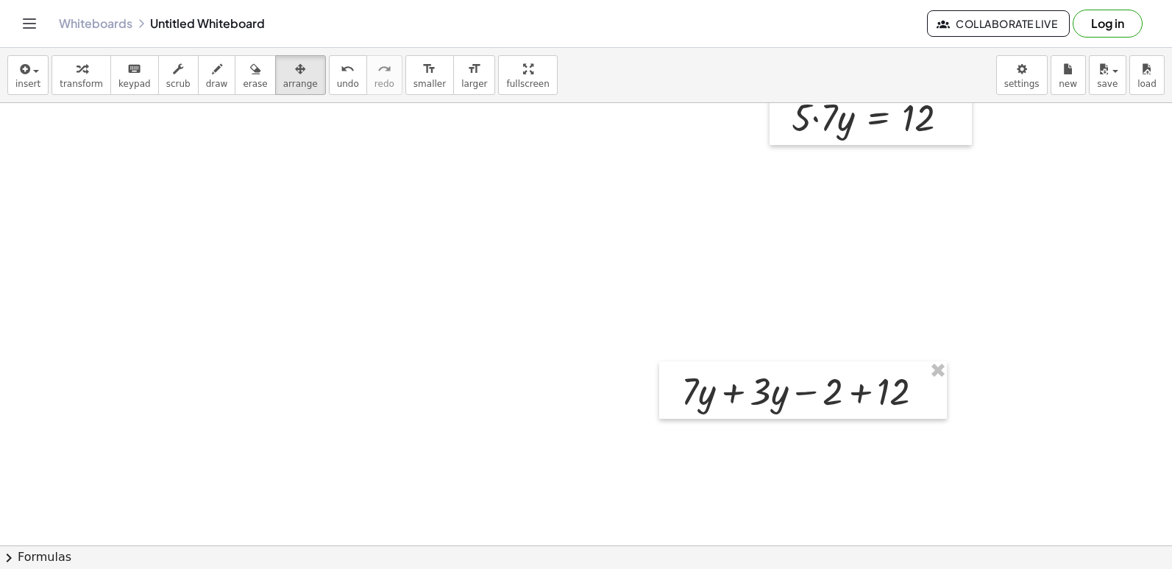
drag, startPoint x: 697, startPoint y: 419, endPoint x: 786, endPoint y: 426, distance: 88.6
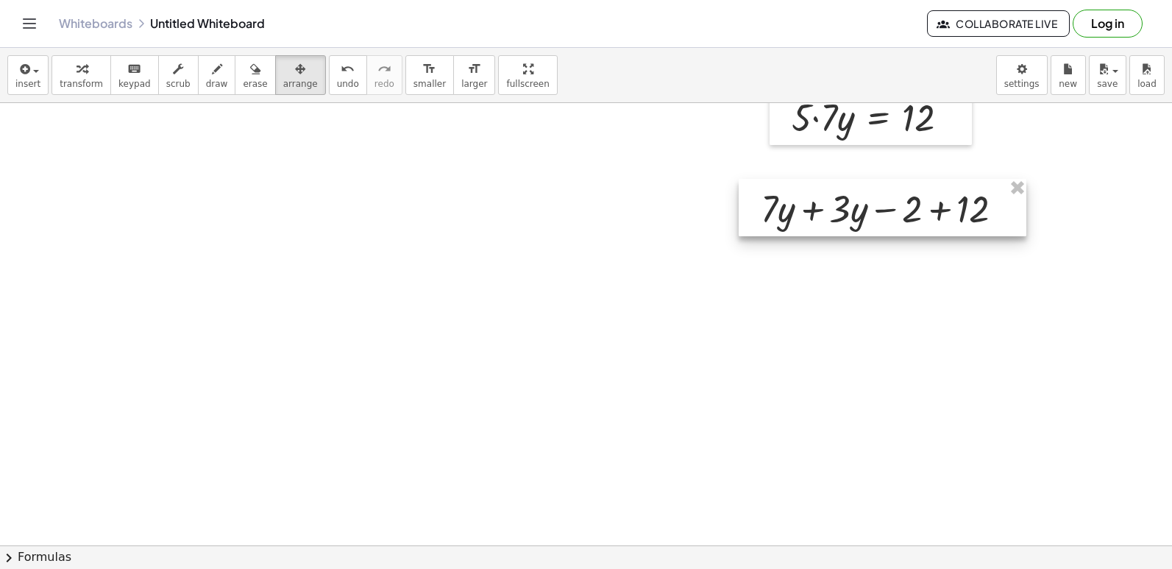
drag, startPoint x: 786, startPoint y: 407, endPoint x: 865, endPoint y: 224, distance: 199.0
click at [865, 224] on div at bounding box center [883, 207] width 288 height 57
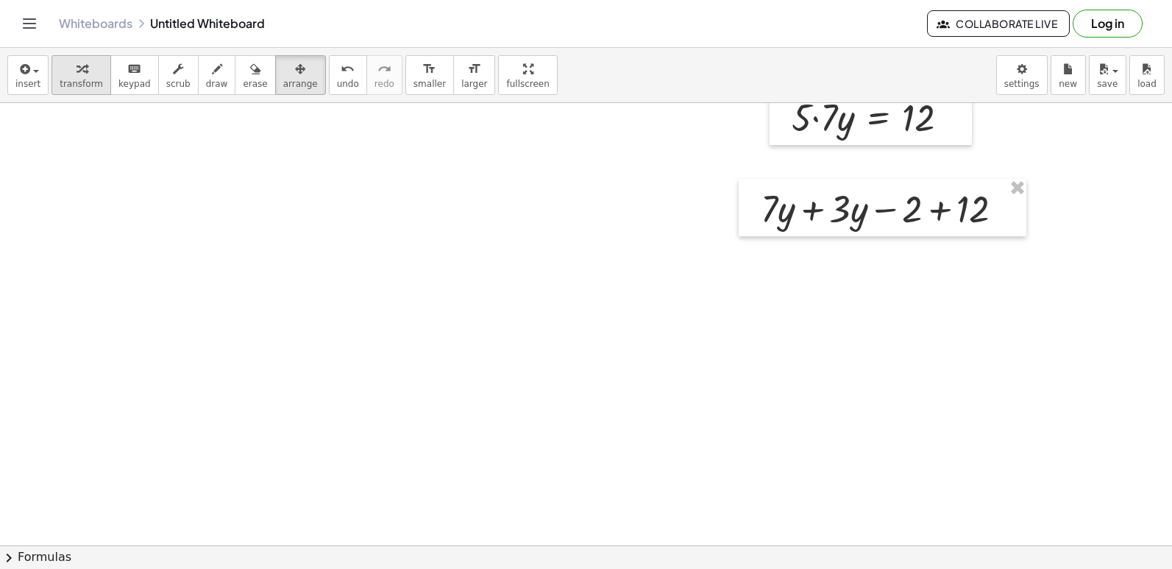
click at [82, 82] on span "transform" at bounding box center [81, 84] width 43 height 10
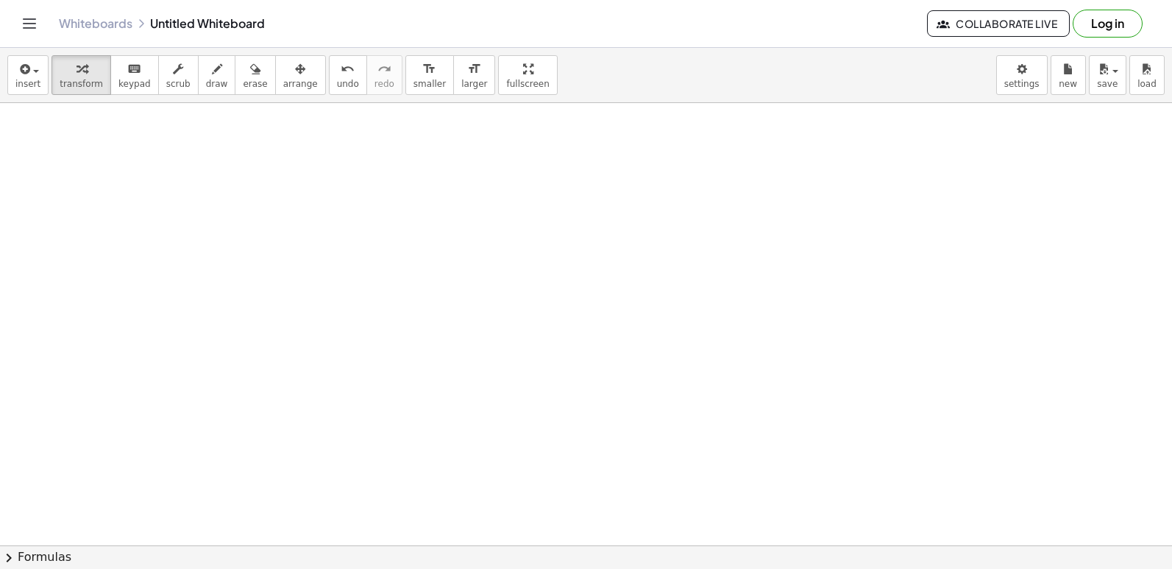
scroll to position [7074, 0]
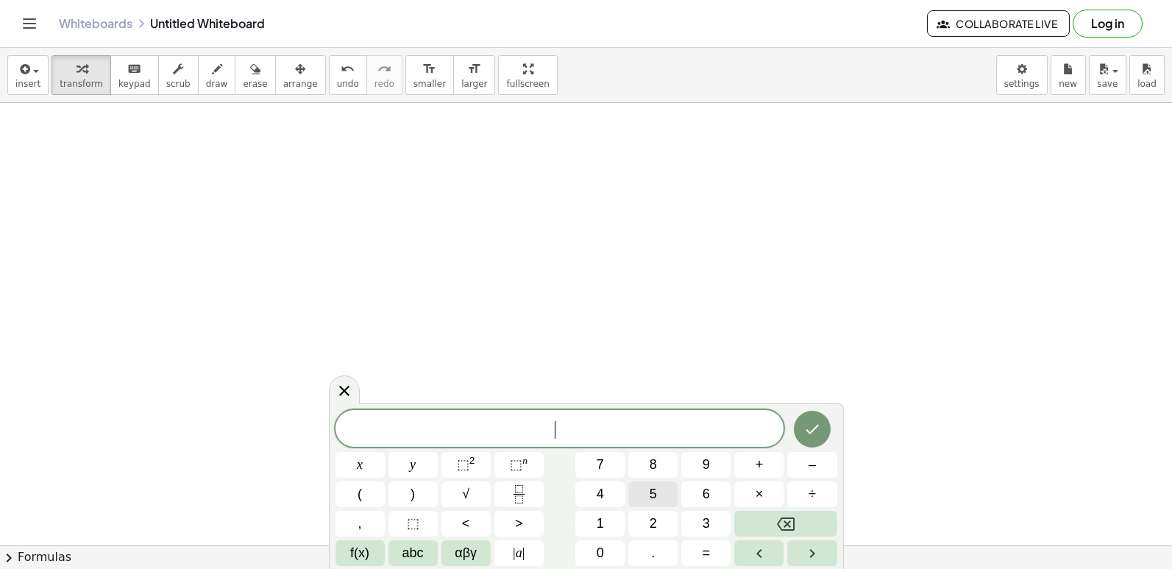
click at [665, 495] on button "5" at bounding box center [652, 494] width 49 height 26
click at [772, 490] on button "×" at bounding box center [758, 494] width 49 height 26
click at [827, 470] on button "–" at bounding box center [811, 465] width 49 height 26
click at [715, 524] on button "3" at bounding box center [705, 524] width 49 height 26
click at [405, 460] on button "y" at bounding box center [412, 465] width 49 height 26
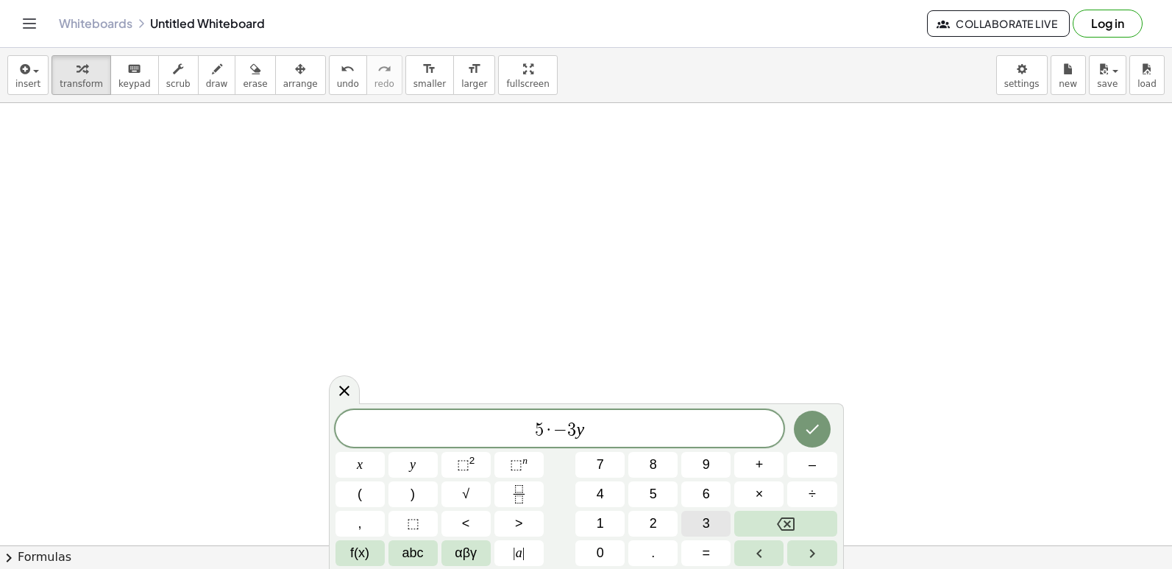
click at [712, 538] on div "5 · − 3 y ​ x y ⬚ 2 ⬚ n 7 8 9 + – ( ) √ 4 5 6 × ÷ , ⬚ < > 1 2 3 f(x) abc αβγ | …" at bounding box center [586, 488] width 502 height 156
click at [712, 545] on button "=" at bounding box center [705, 553] width 49 height 26
click at [753, 536] on button "Backspace" at bounding box center [785, 524] width 102 height 26
click at [756, 519] on button "Backspace" at bounding box center [785, 524] width 102 height 26
click at [755, 517] on button "Backspace" at bounding box center [785, 524] width 102 height 26
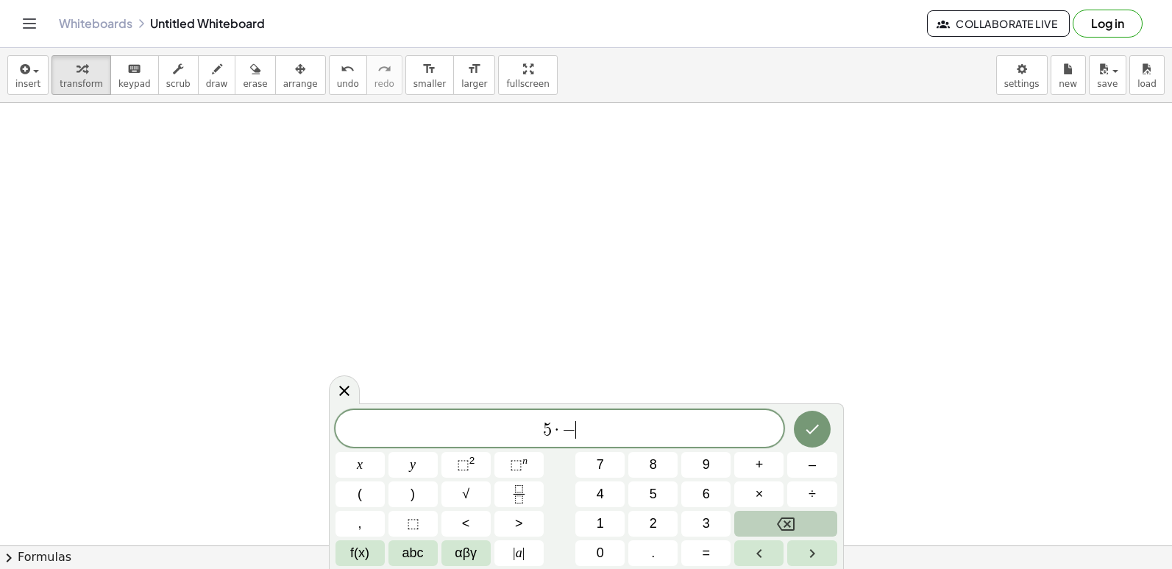
click at [756, 520] on button "Backspace" at bounding box center [785, 524] width 102 height 26
click at [756, 528] on button "Backspace" at bounding box center [785, 524] width 102 height 26
click at [759, 523] on button "Backspace" at bounding box center [785, 524] width 102 height 26
click at [758, 522] on button "Backspace" at bounding box center [785, 524] width 102 height 26
click at [680, 490] on div "​ x y ⬚ 2 ⬚ n 7 8 9 + – ( ) √ 4 5 6 × ÷ , ⬚ < > 1 2 3 f(x) abc αβγ | a | 0 . =" at bounding box center [586, 488] width 502 height 156
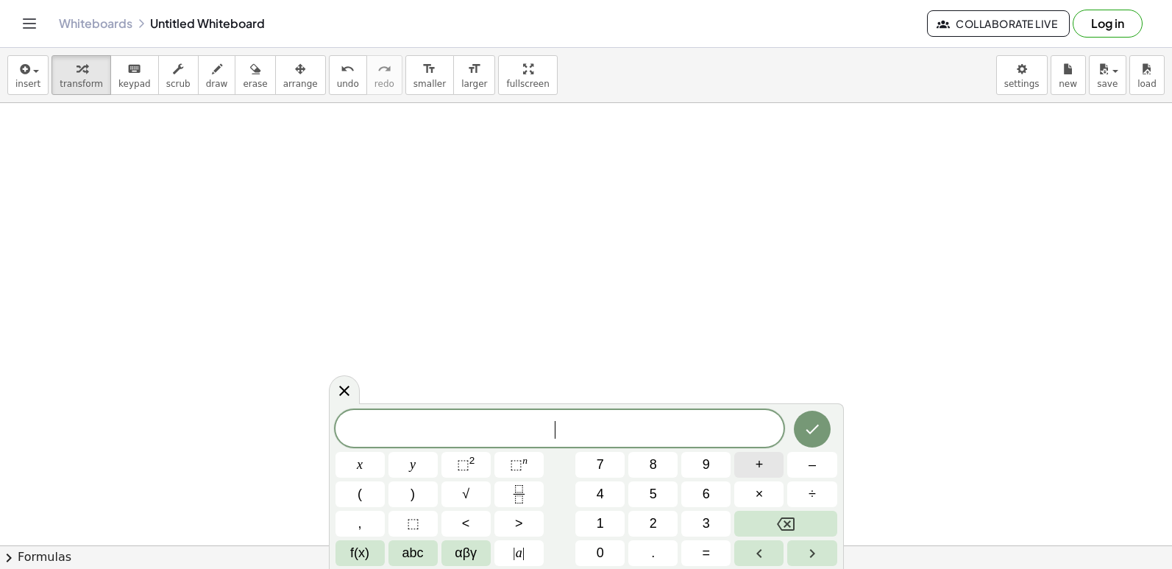
click at [750, 494] on div "​ x y ⬚ 2 ⬚ n 7 8 9 + – ( ) √ 4 5 6 × ÷ , ⬚ < > 1 2 3 f(x) abc αβγ | a | 0 . =" at bounding box center [586, 488] width 502 height 156
click at [754, 493] on button "×" at bounding box center [758, 494] width 49 height 26
click at [769, 505] on button "×" at bounding box center [758, 494] width 49 height 26
click at [769, 529] on button "Backspace" at bounding box center [785, 524] width 102 height 26
click at [772, 531] on button "Backspace" at bounding box center [785, 524] width 102 height 26
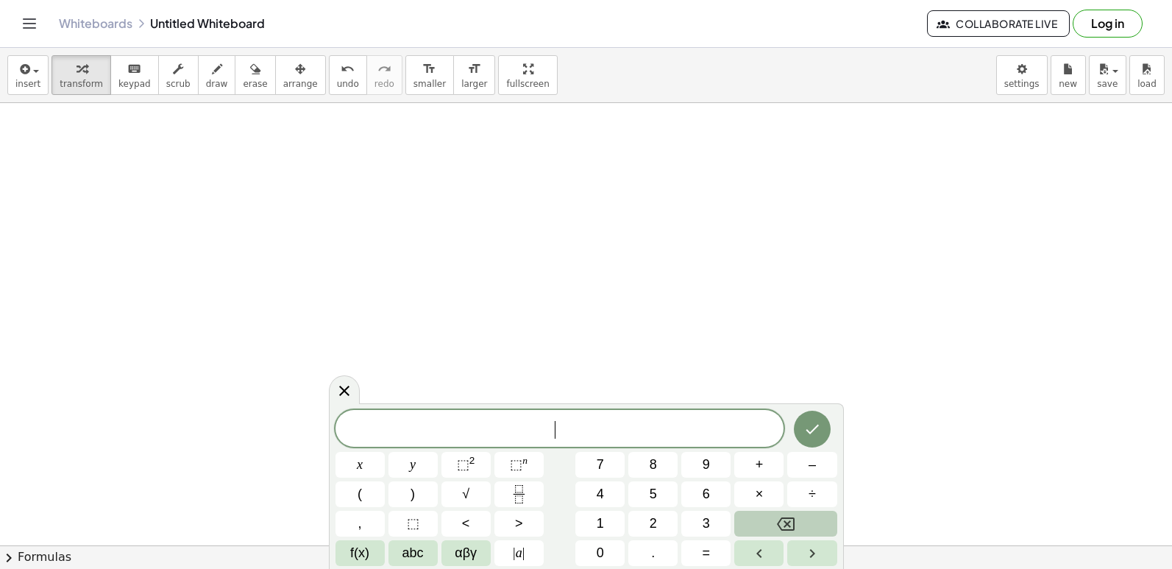
click at [772, 531] on button "Backspace" at bounding box center [785, 524] width 102 height 26
click at [772, 498] on button "×" at bounding box center [758, 494] width 49 height 26
click at [772, 519] on button "Backspace" at bounding box center [785, 524] width 102 height 26
click at [758, 530] on button "Backspace" at bounding box center [785, 524] width 102 height 26
click at [757, 530] on button "Backspace" at bounding box center [785, 524] width 102 height 26
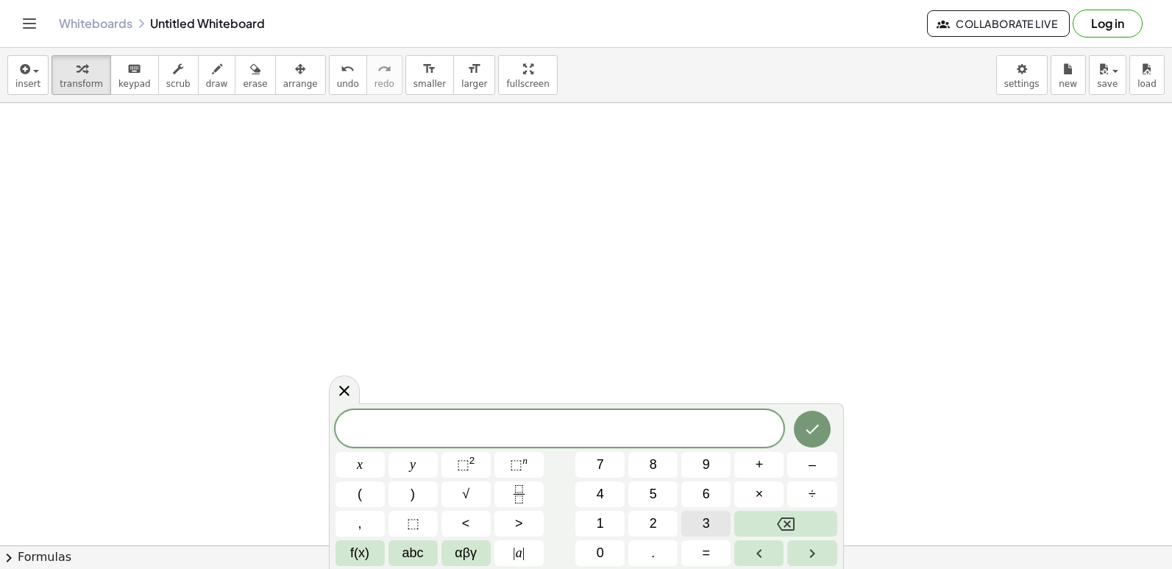
click at [720, 530] on button "3" at bounding box center [705, 524] width 49 height 26
click at [762, 466] on button "+" at bounding box center [758, 465] width 49 height 26
click at [825, 526] on button "Backspace" at bounding box center [785, 524] width 102 height 26
click at [811, 455] on button "–" at bounding box center [811, 465] width 49 height 26
click at [723, 517] on button "3" at bounding box center [705, 524] width 49 height 26
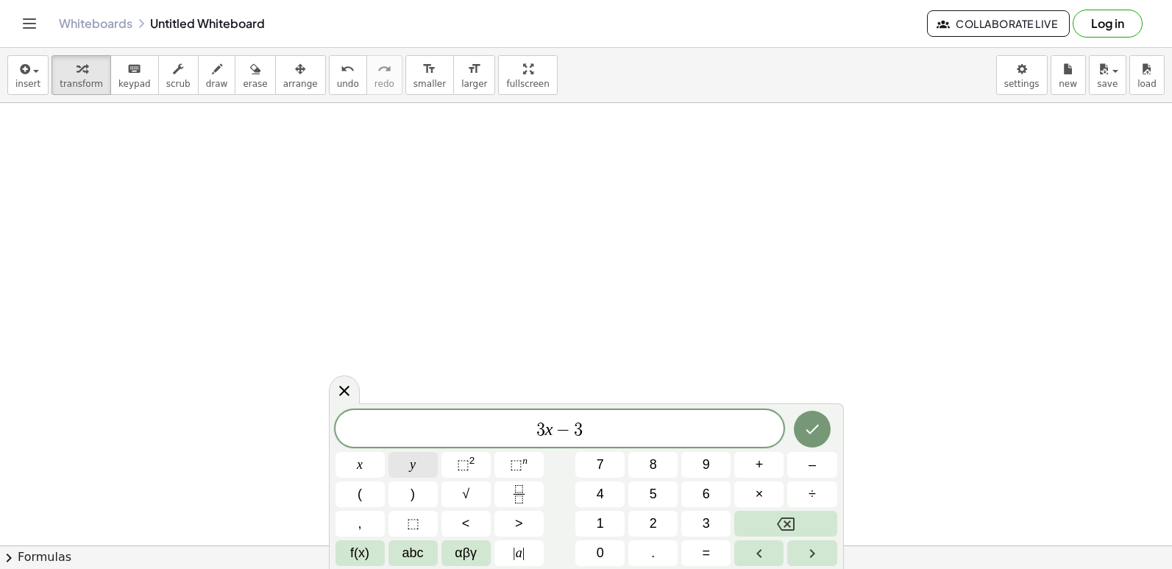
click at [421, 463] on button "y" at bounding box center [412, 465] width 49 height 26
click at [708, 541] on button "=" at bounding box center [705, 553] width 49 height 26
click at [658, 457] on button "8" at bounding box center [652, 465] width 49 height 26
click at [825, 430] on button "Done" at bounding box center [812, 428] width 37 height 37
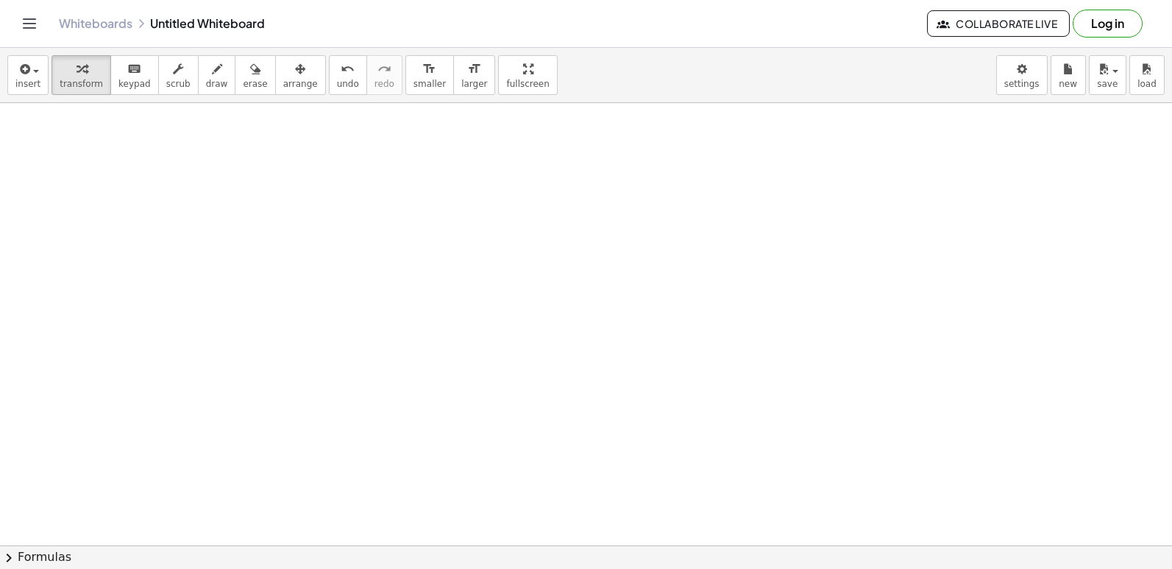
scroll to position [7663, 0]
